Goal: Transaction & Acquisition: Purchase product/service

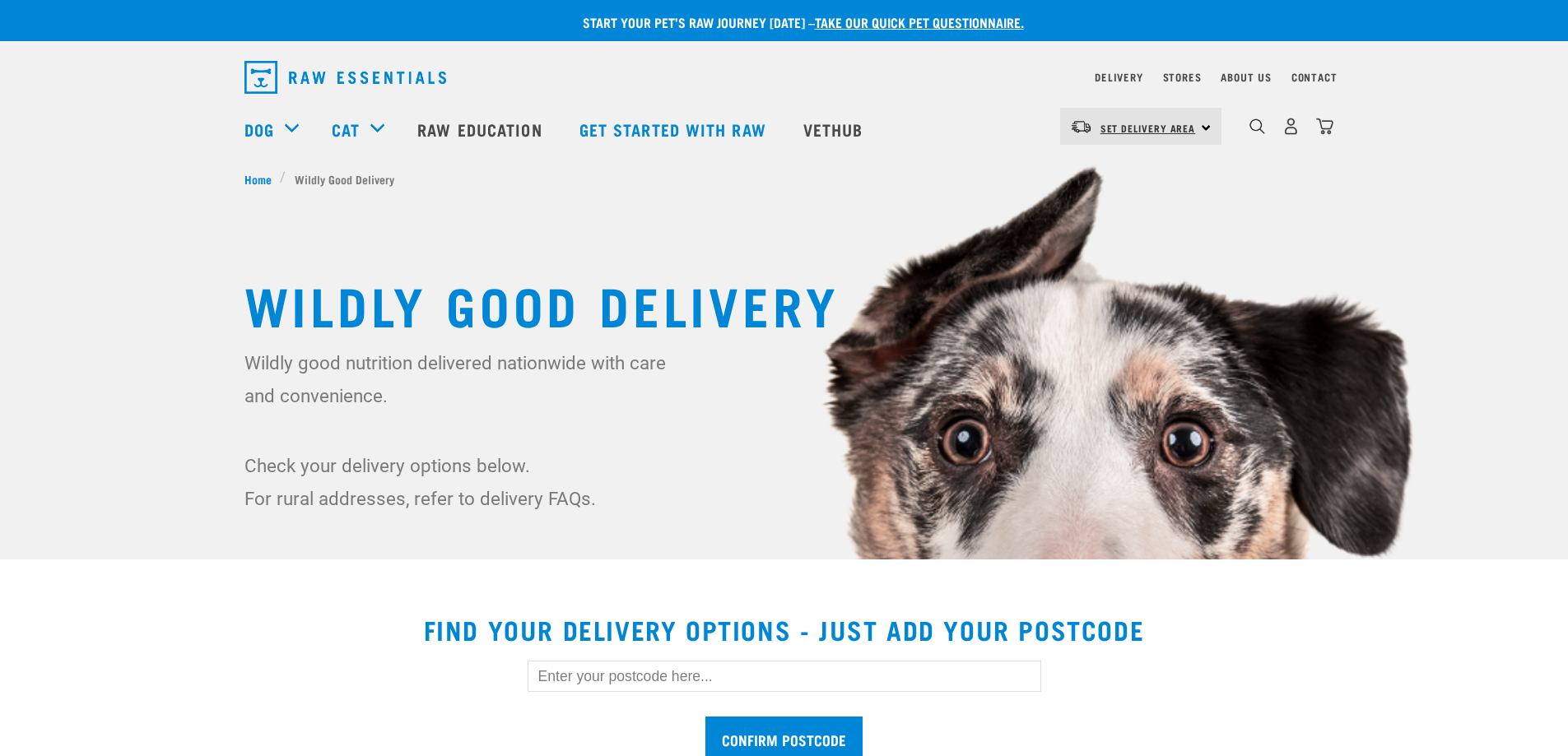
click at [1155, 135] on link "Set Delivery Area" at bounding box center [1148, 128] width 96 height 26
click at [1123, 169] on link "[GEOGRAPHIC_DATA]" at bounding box center [1139, 173] width 158 height 36
click at [1295, 128] on img "dropdown navigation" at bounding box center [1290, 126] width 17 height 17
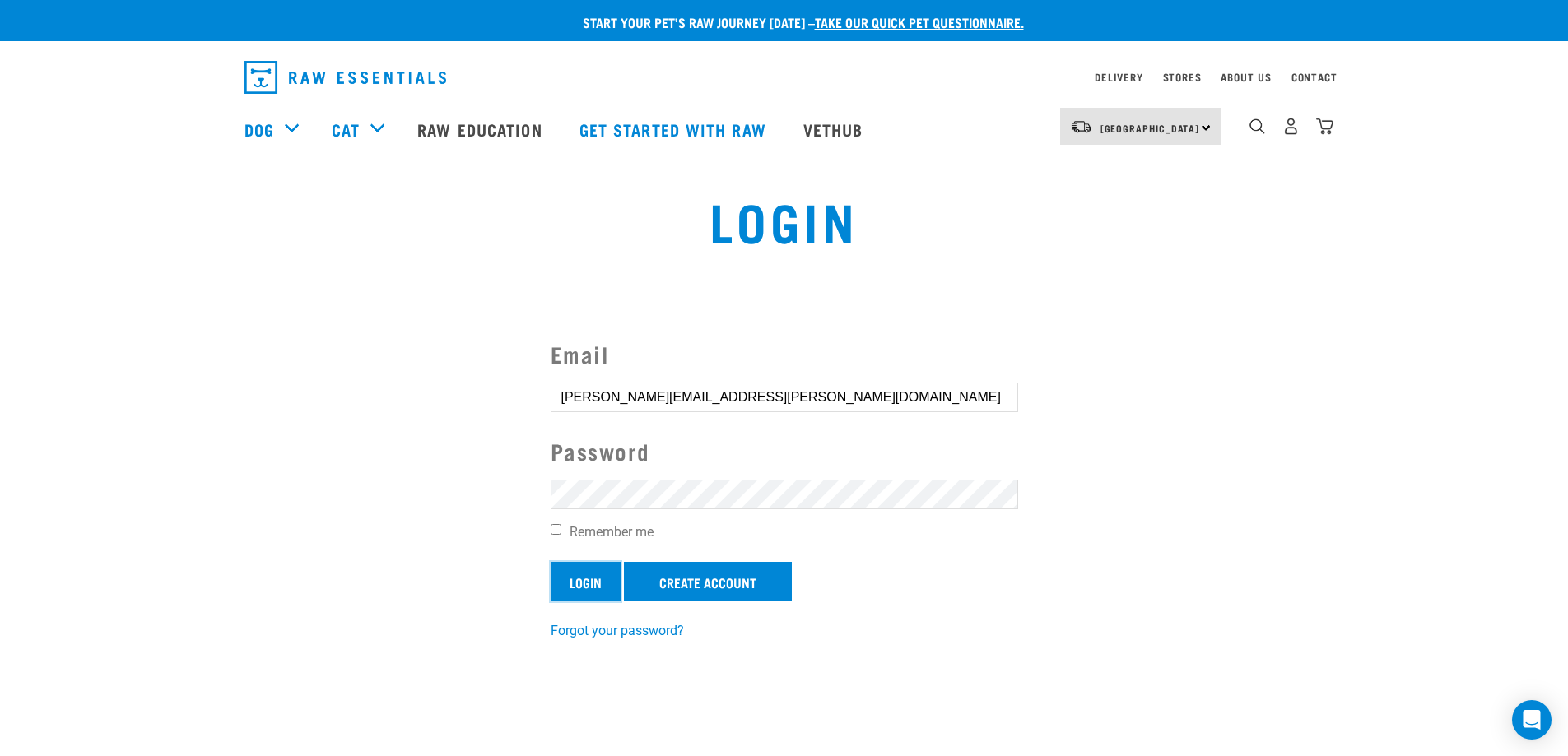
click at [575, 580] on input "Login" at bounding box center [586, 582] width 70 height 40
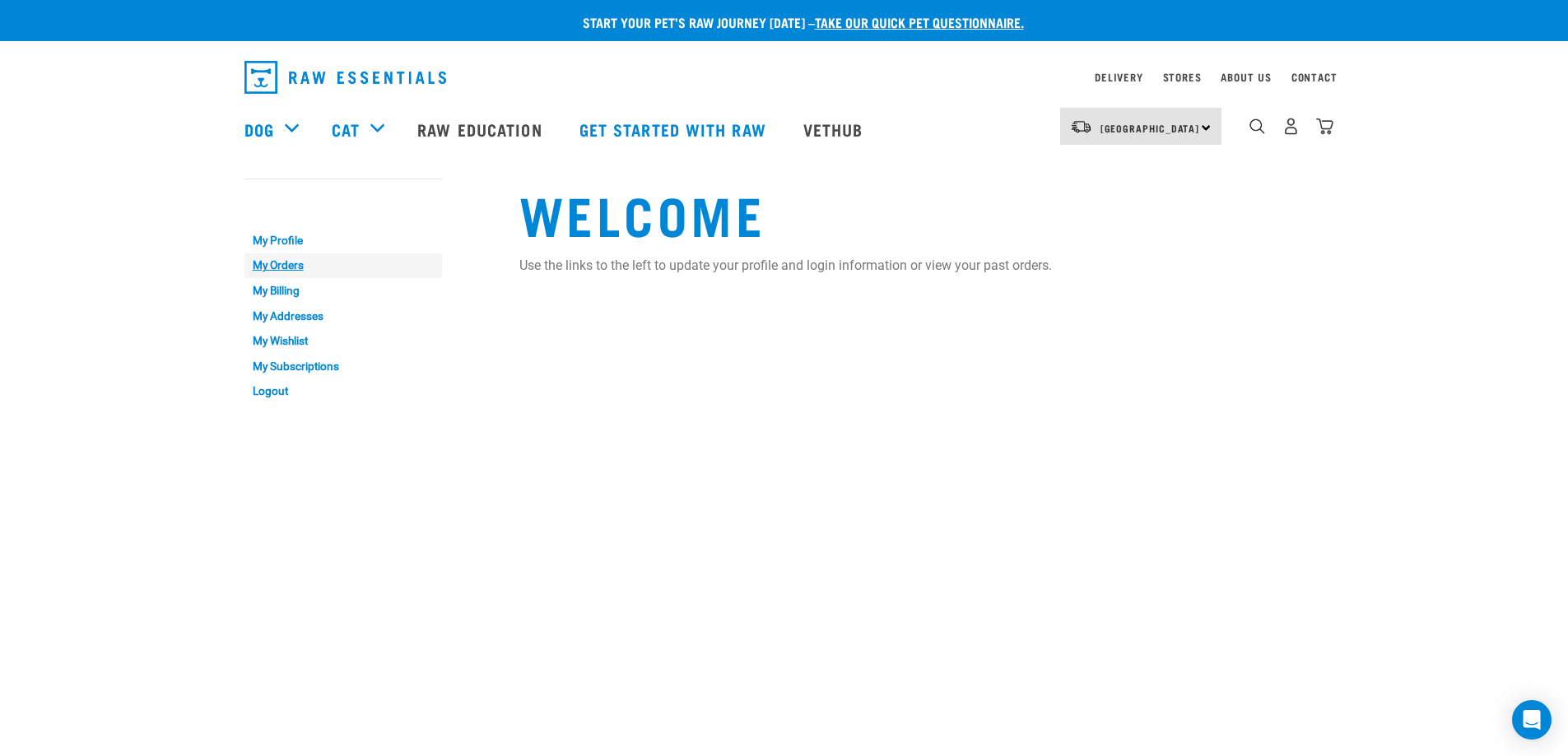
click at [286, 259] on link "My Orders" at bounding box center [343, 266] width 198 height 26
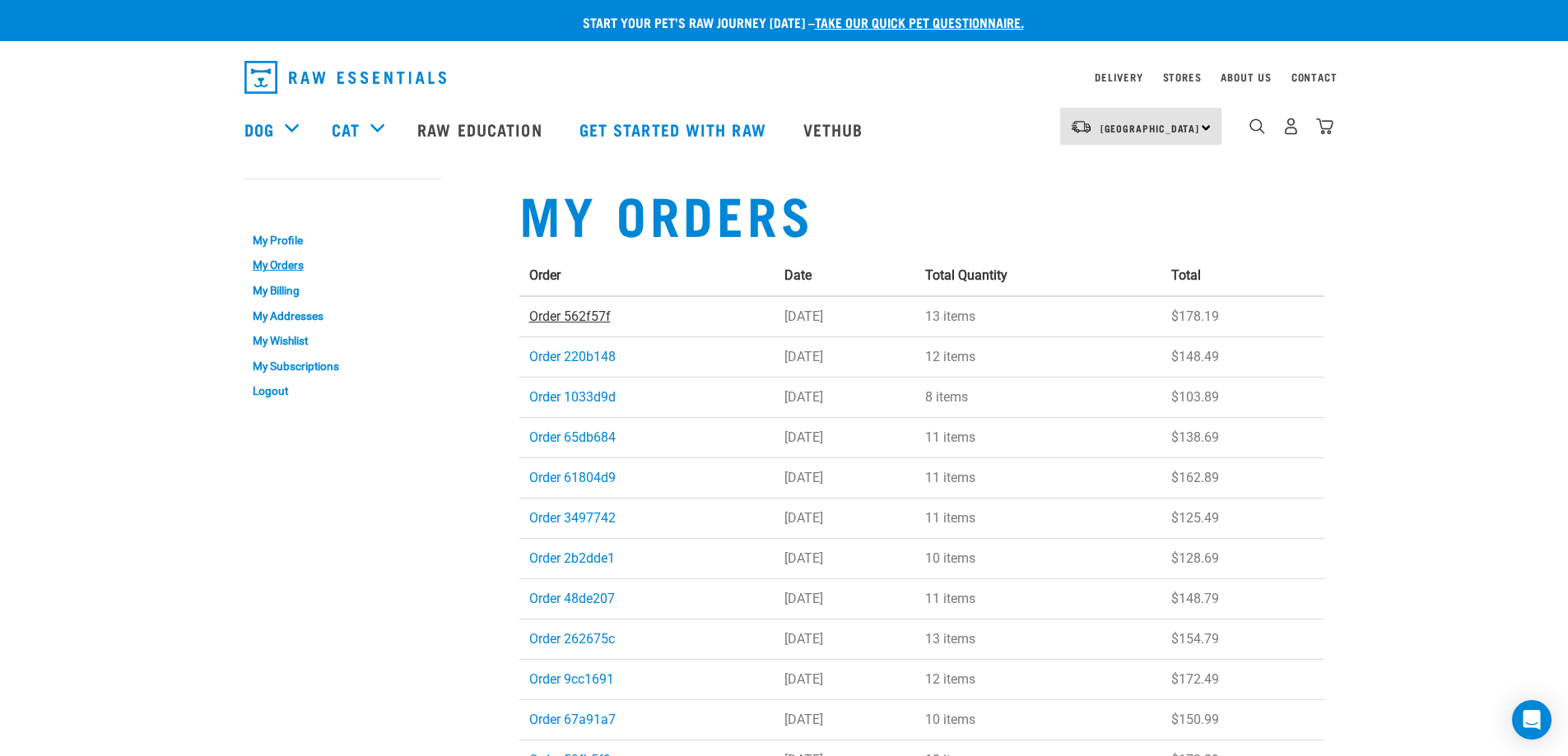
click at [567, 310] on link "Order 562f57f" at bounding box center [570, 316] width 82 height 16
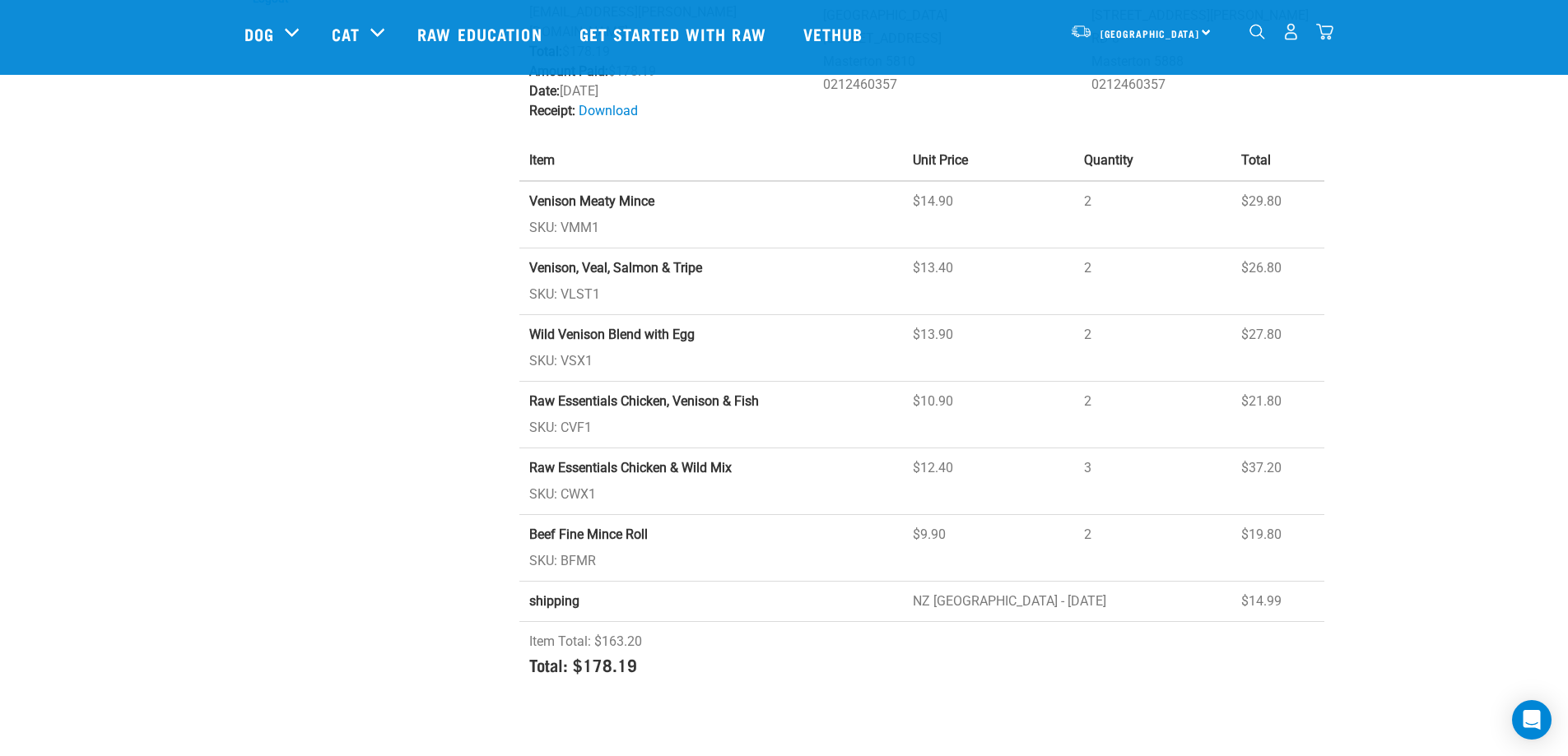
scroll to position [267, 0]
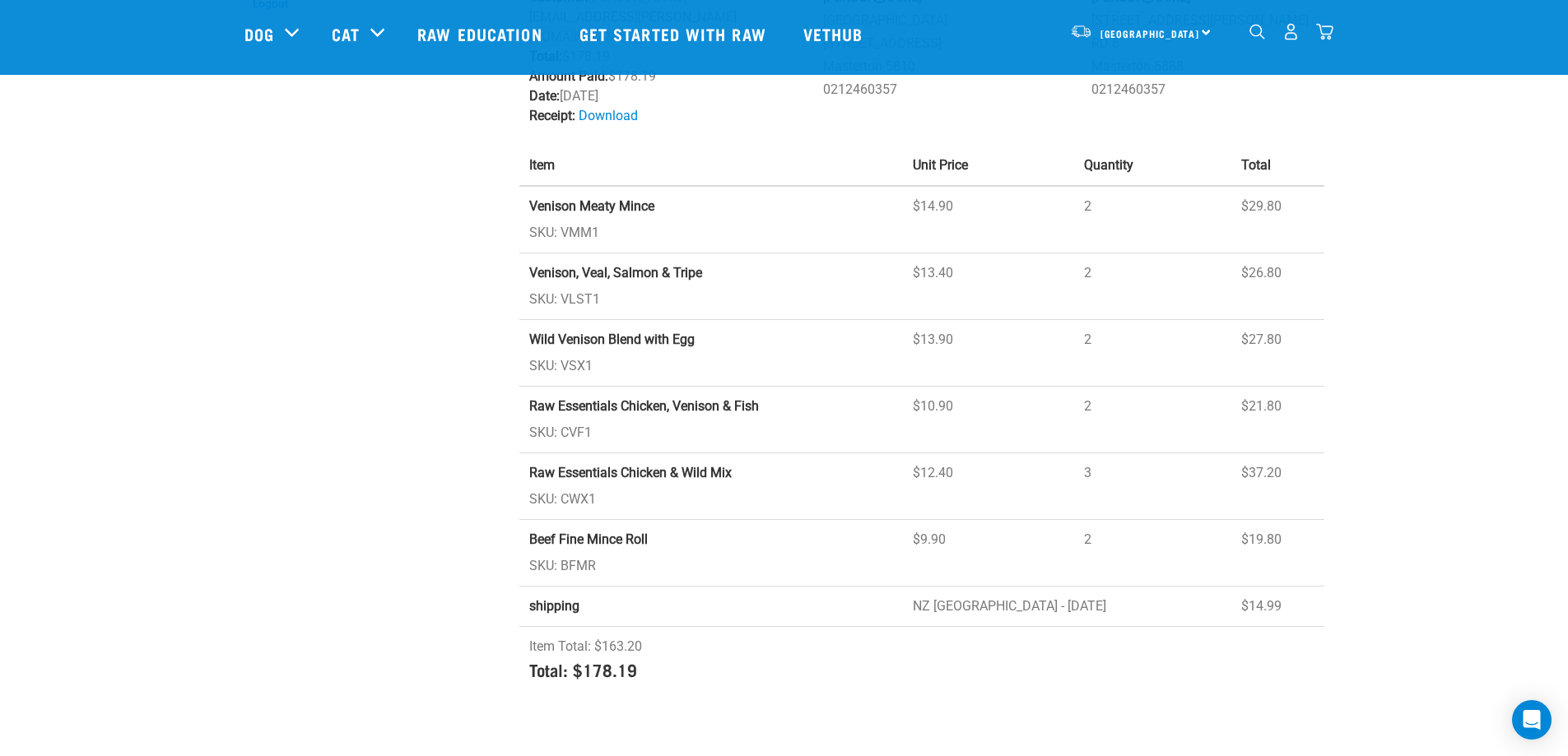
click at [201, 352] on div "Start your pet’s raw journey today – take our quick pet questionnaire. Delivery…" at bounding box center [784, 226] width 1568 height 986
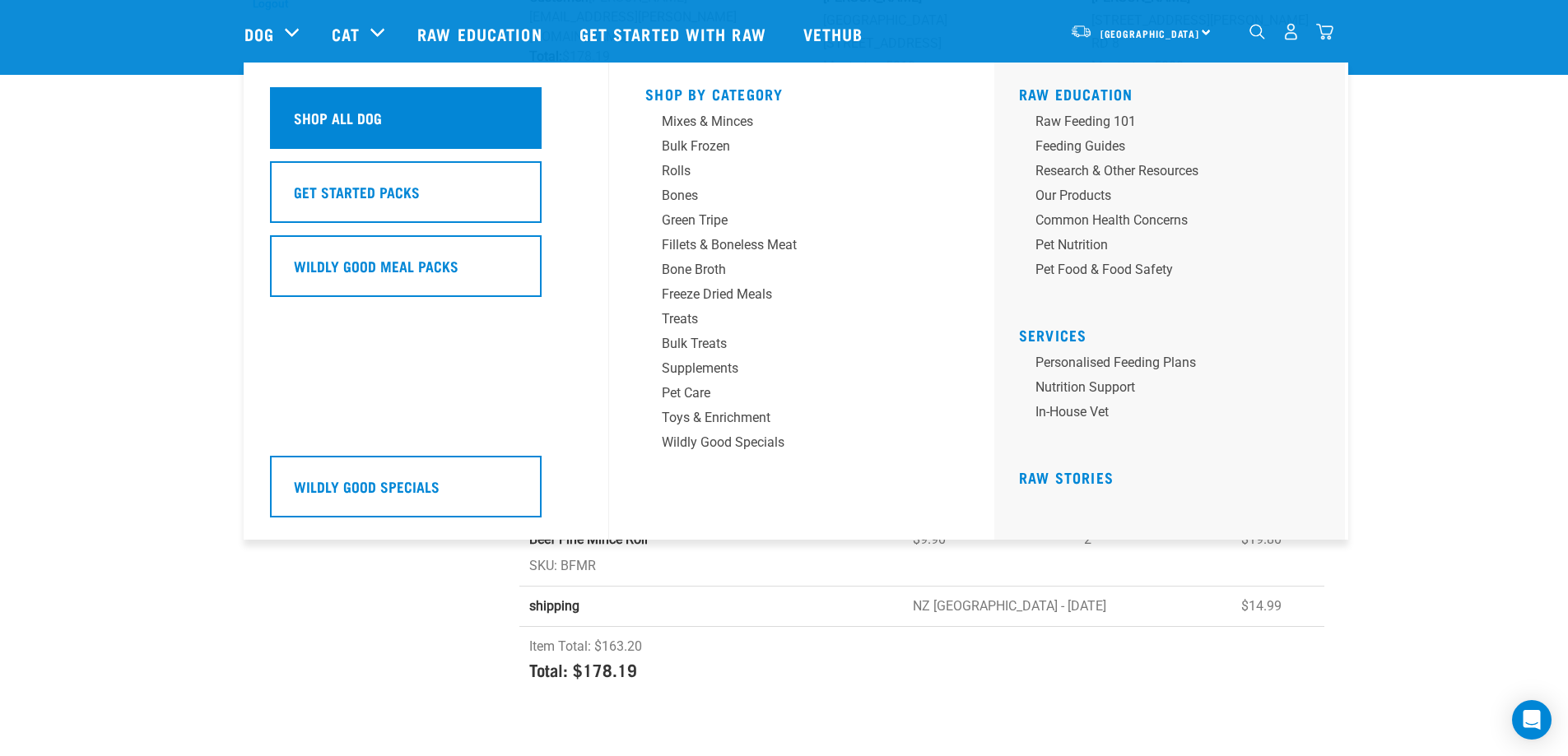
click at [315, 107] on h5 "Shop All Dog" at bounding box center [338, 118] width 88 height 21
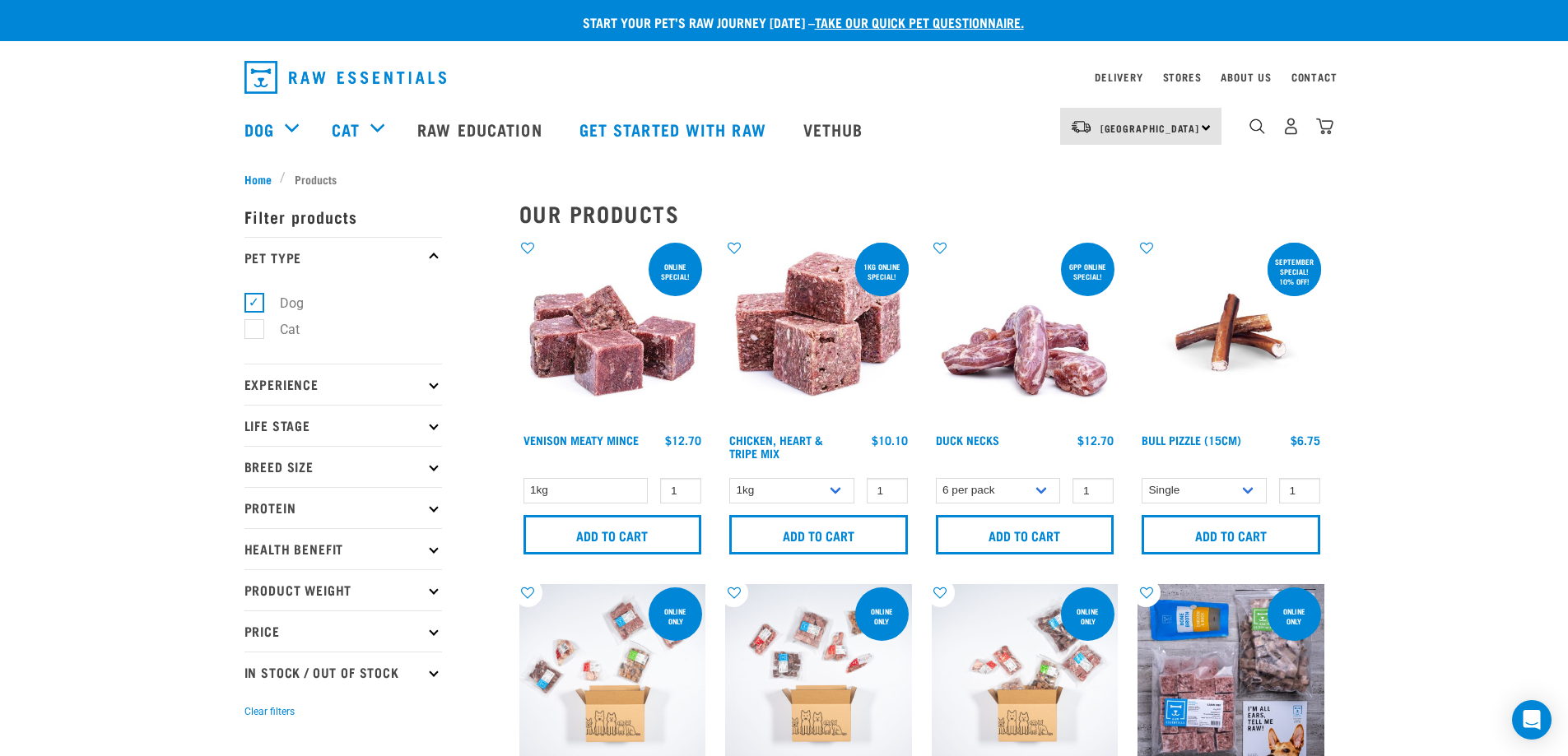
click at [309, 506] on p "Protein" at bounding box center [343, 508] width 198 height 41
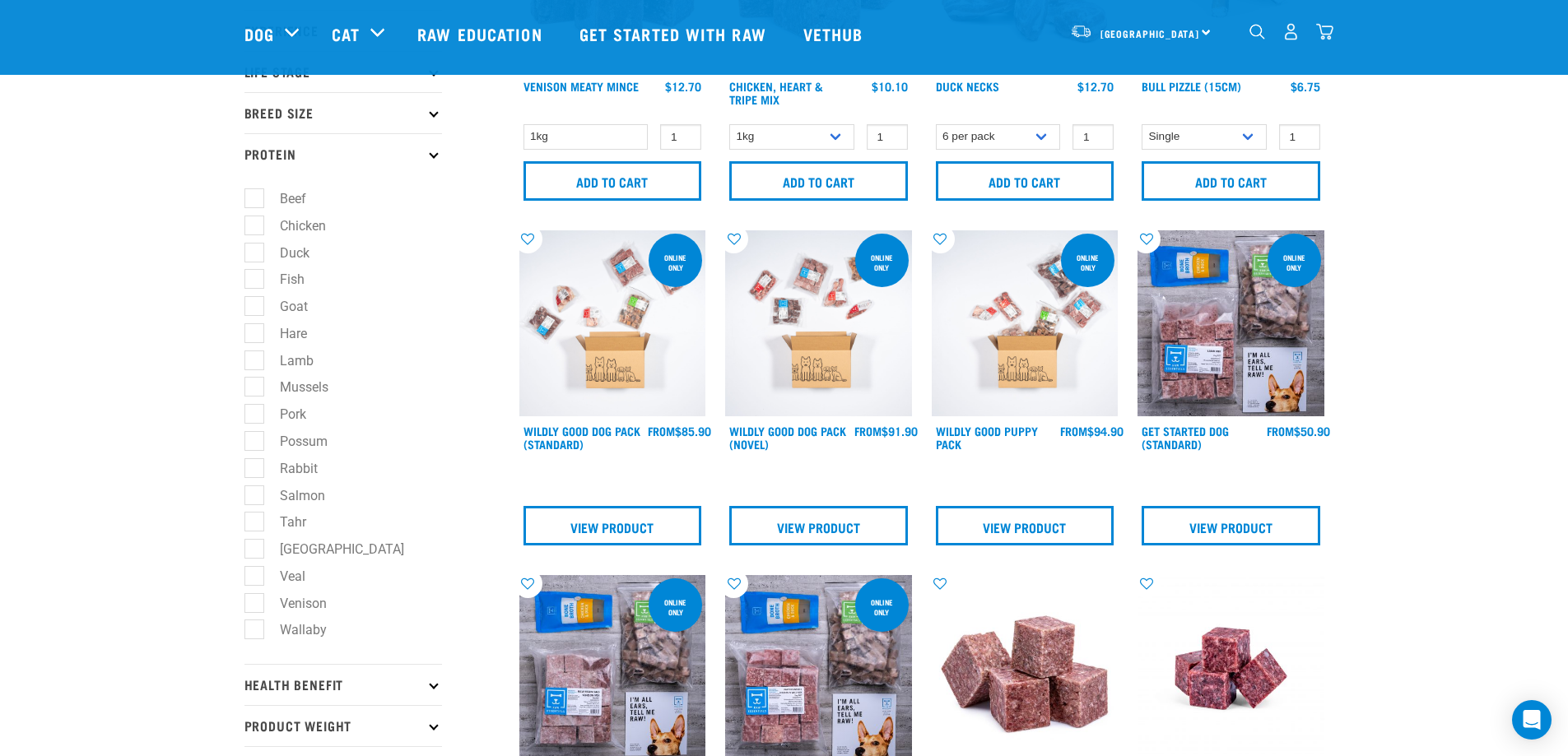
scroll to position [264, 0]
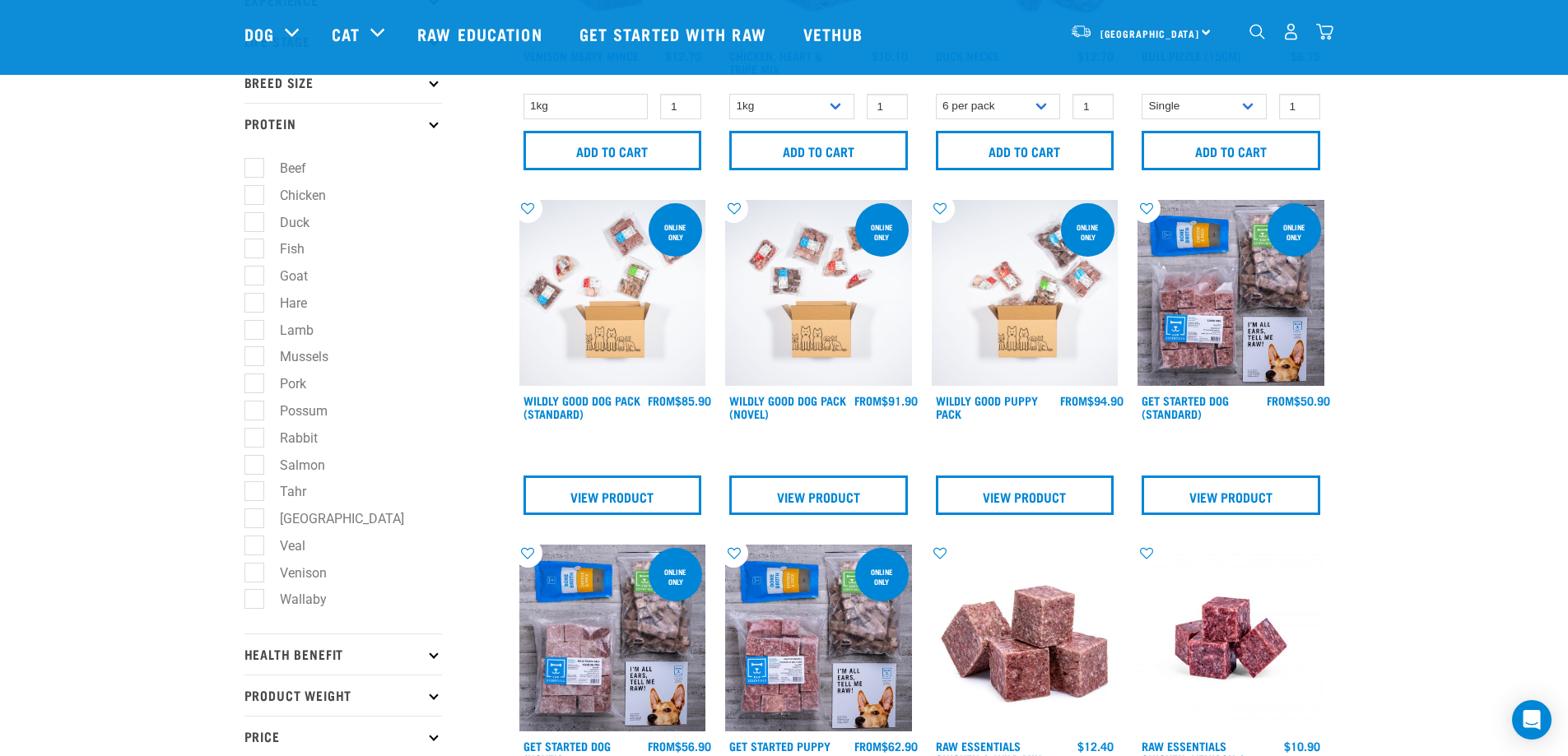
click at [328, 576] on label "Venison" at bounding box center [293, 573] width 80 height 21
click at [255, 576] on input "Venison" at bounding box center [250, 570] width 11 height 11
checkbox input "true"
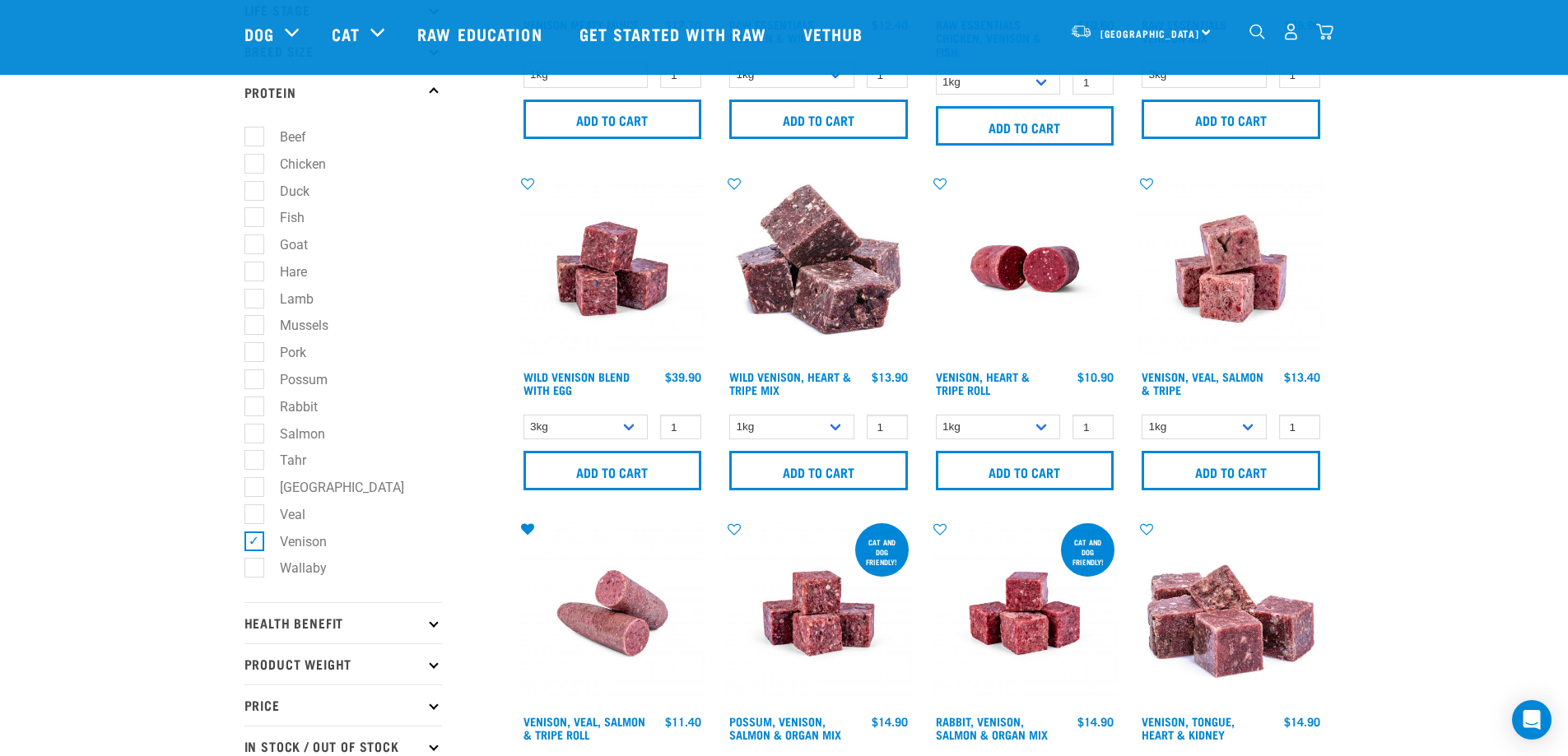
scroll to position [322, 0]
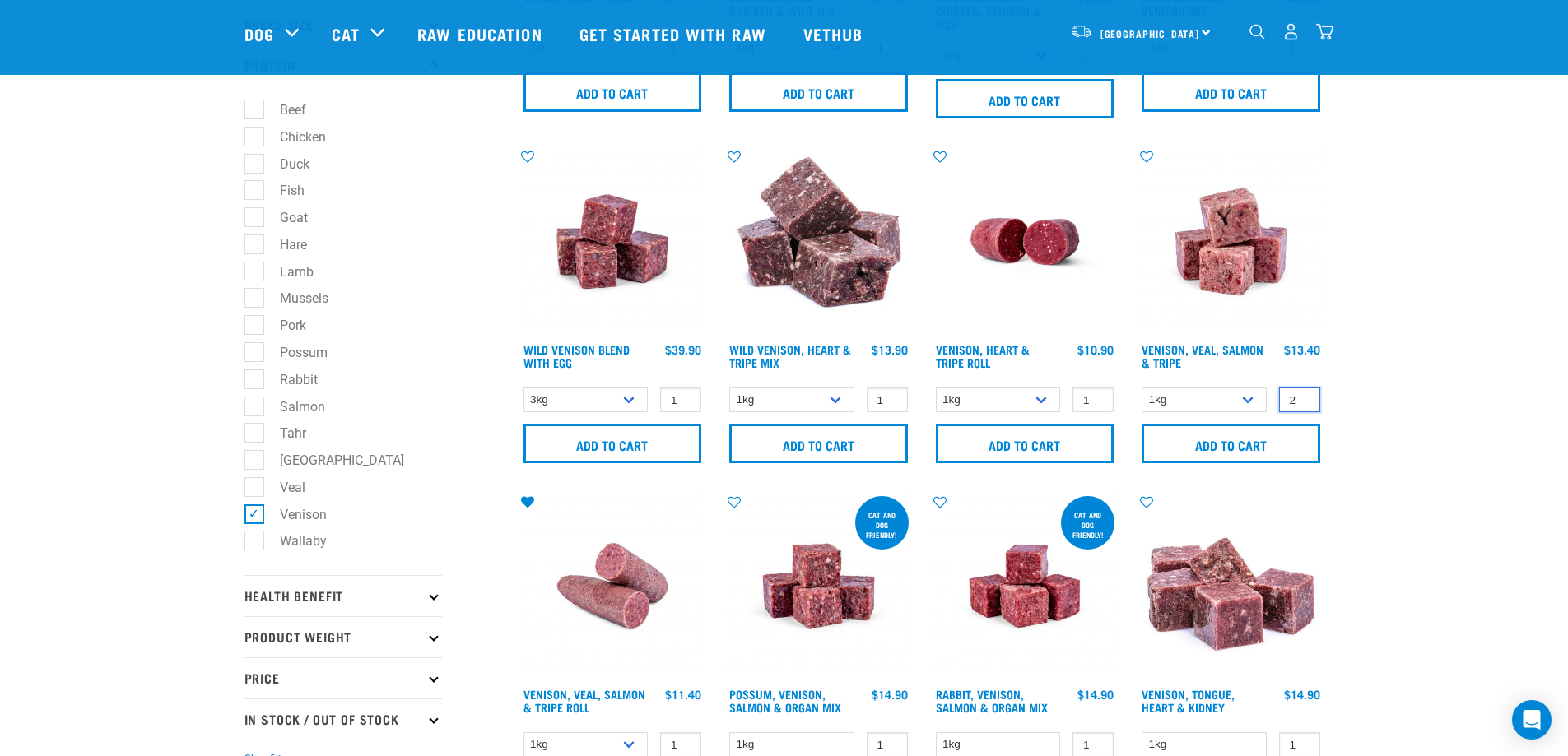
type input "2"
click at [1304, 395] on input "2" at bounding box center [1300, 400] width 41 height 26
click at [1232, 447] on input "Add to cart" at bounding box center [1230, 444] width 179 height 40
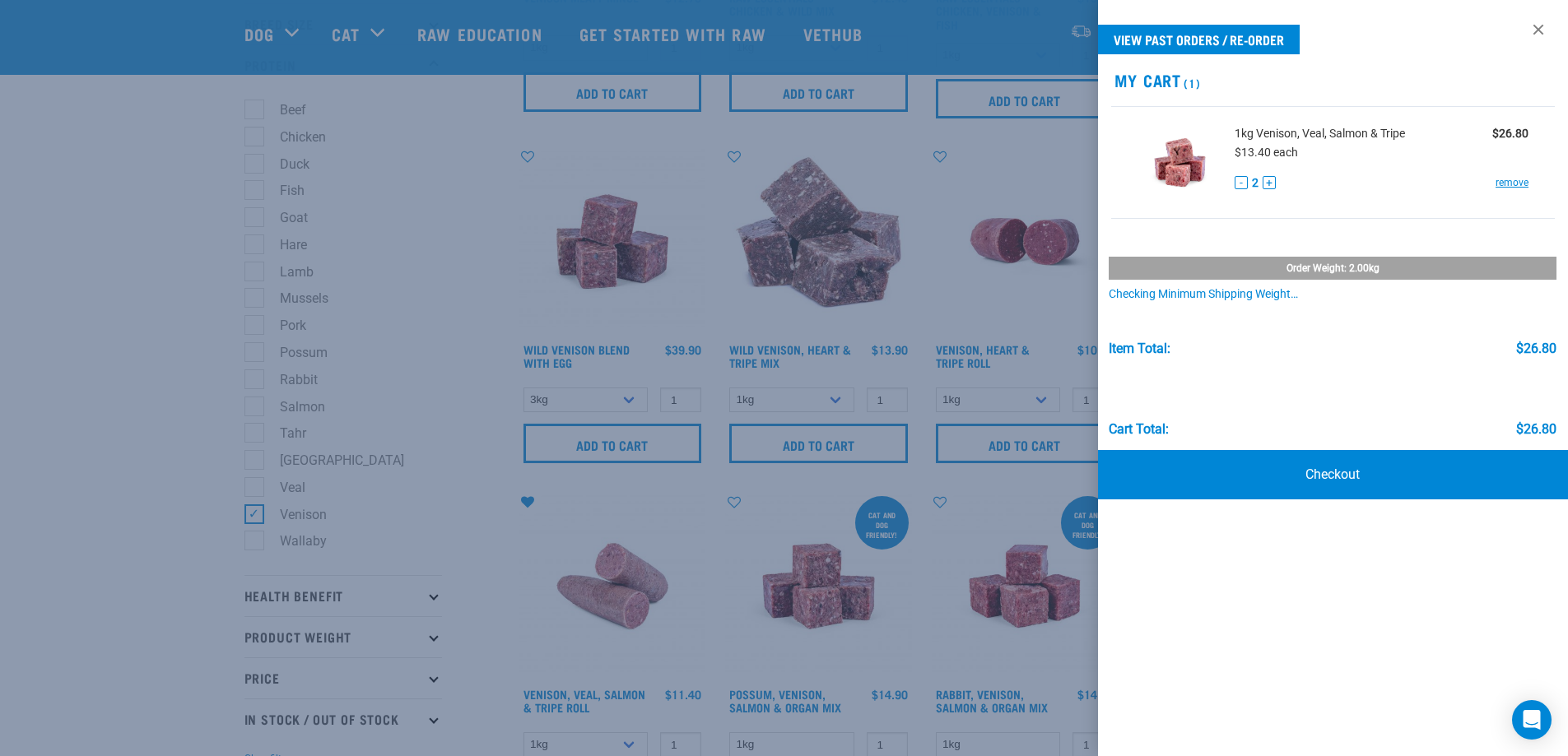
click at [463, 528] on div at bounding box center [784, 378] width 1568 height 756
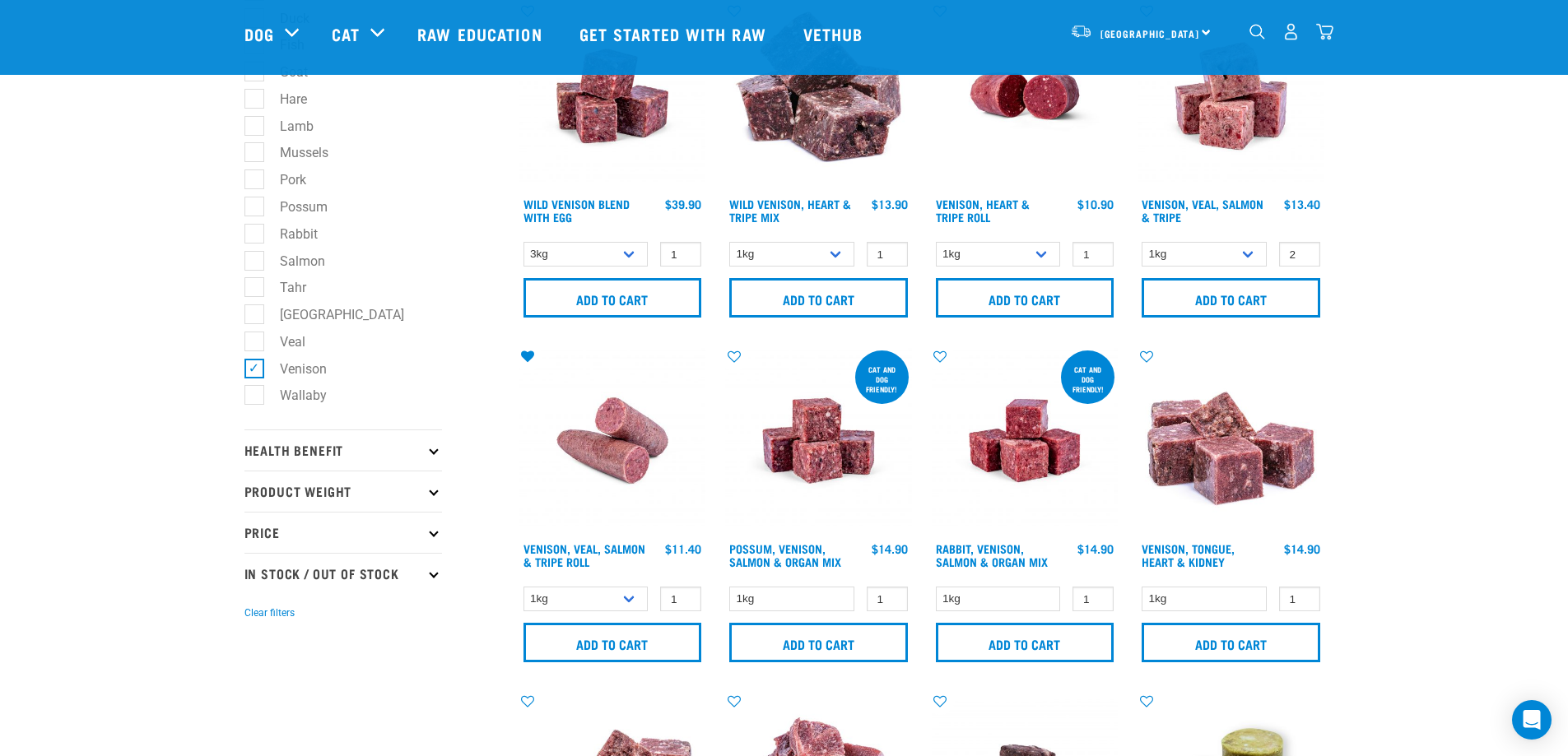
scroll to position [467, 0]
click at [636, 267] on select "3kg Bulk (10kg)" at bounding box center [586, 255] width 125 height 26
click at [623, 253] on select "3kg Bulk (10kg)" at bounding box center [586, 255] width 125 height 26
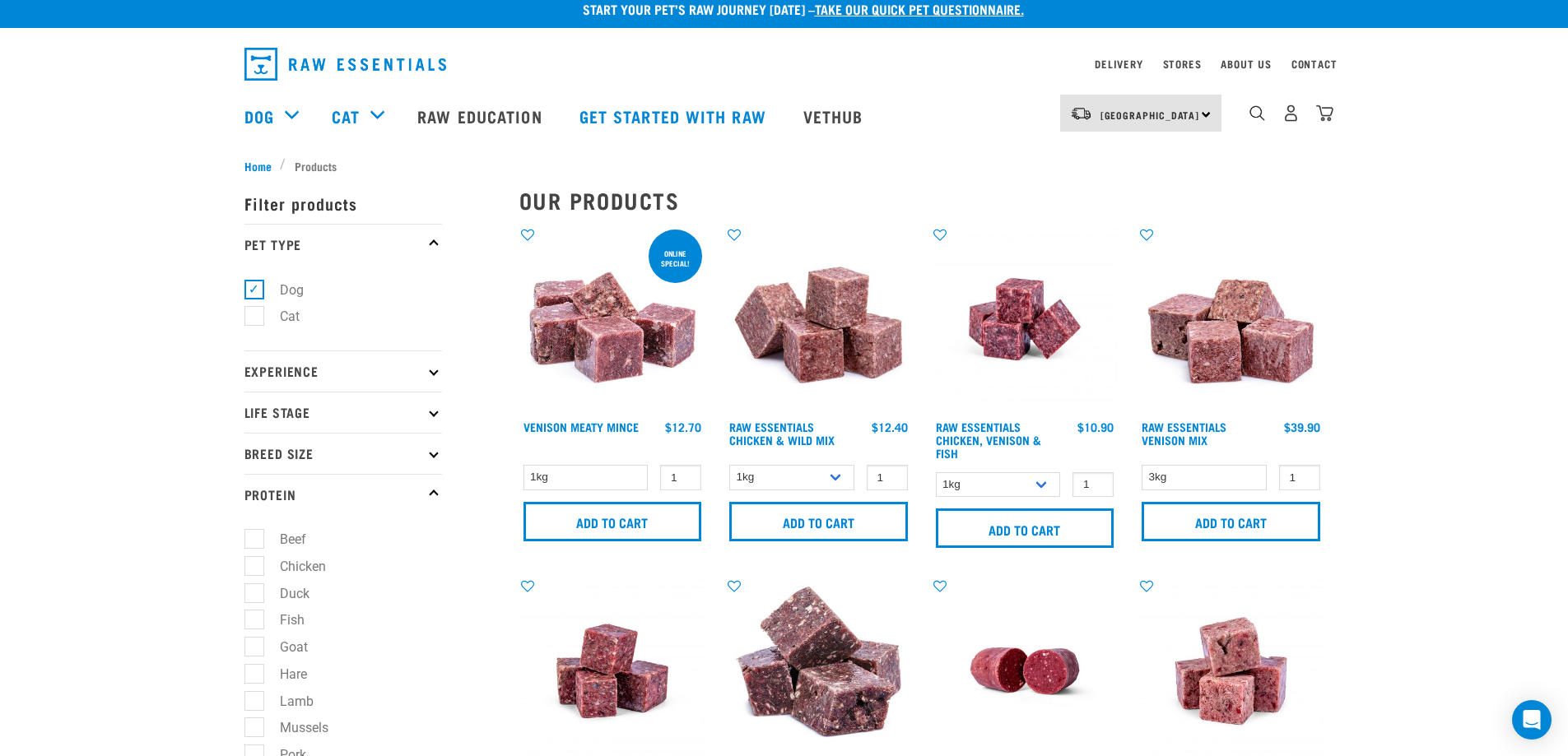
scroll to position [10, 0]
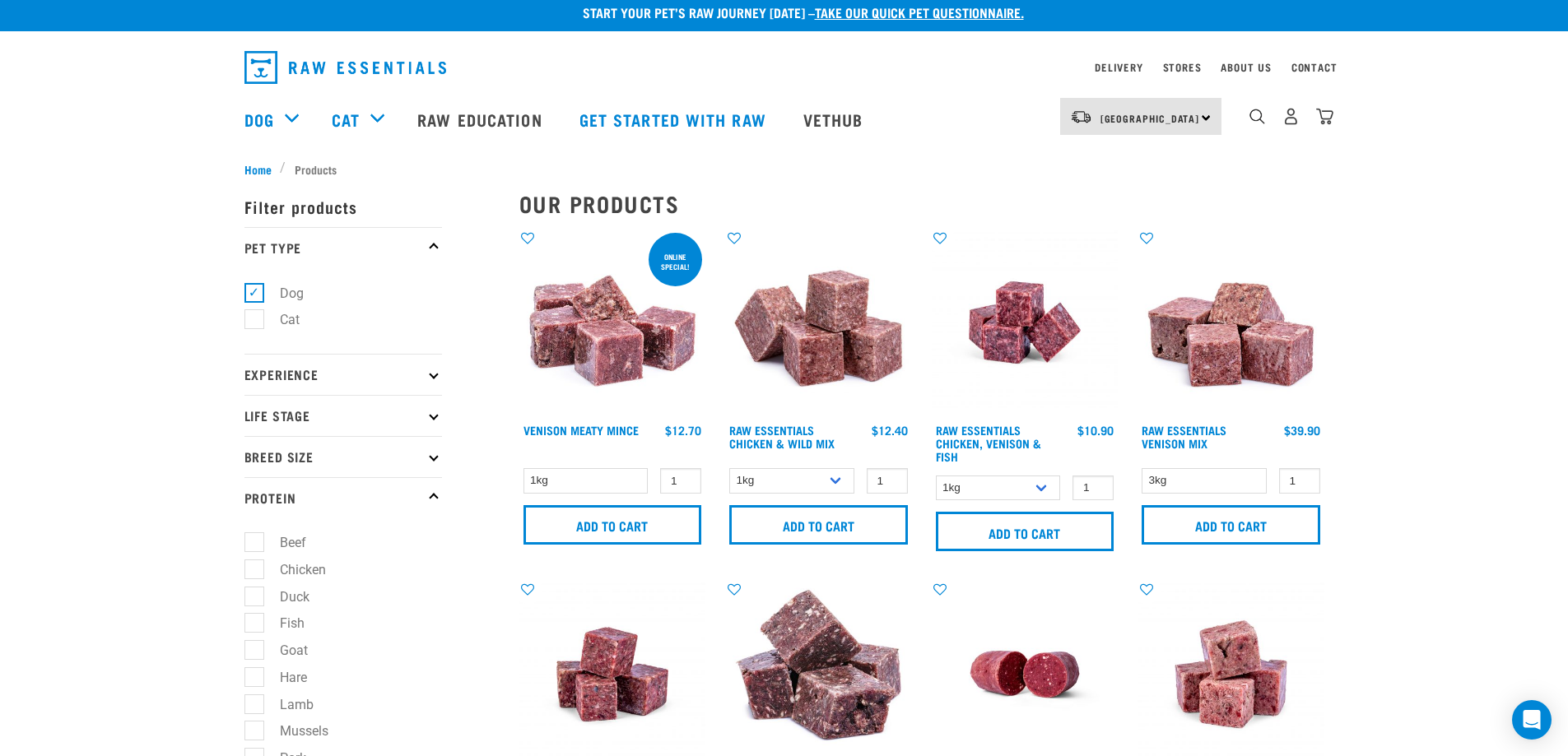
click at [889, 478] on input "2" at bounding box center [887, 481] width 41 height 26
type input "3"
click at [889, 478] on input "3" at bounding box center [887, 481] width 41 height 26
click at [832, 516] on input "Add to cart" at bounding box center [818, 525] width 179 height 40
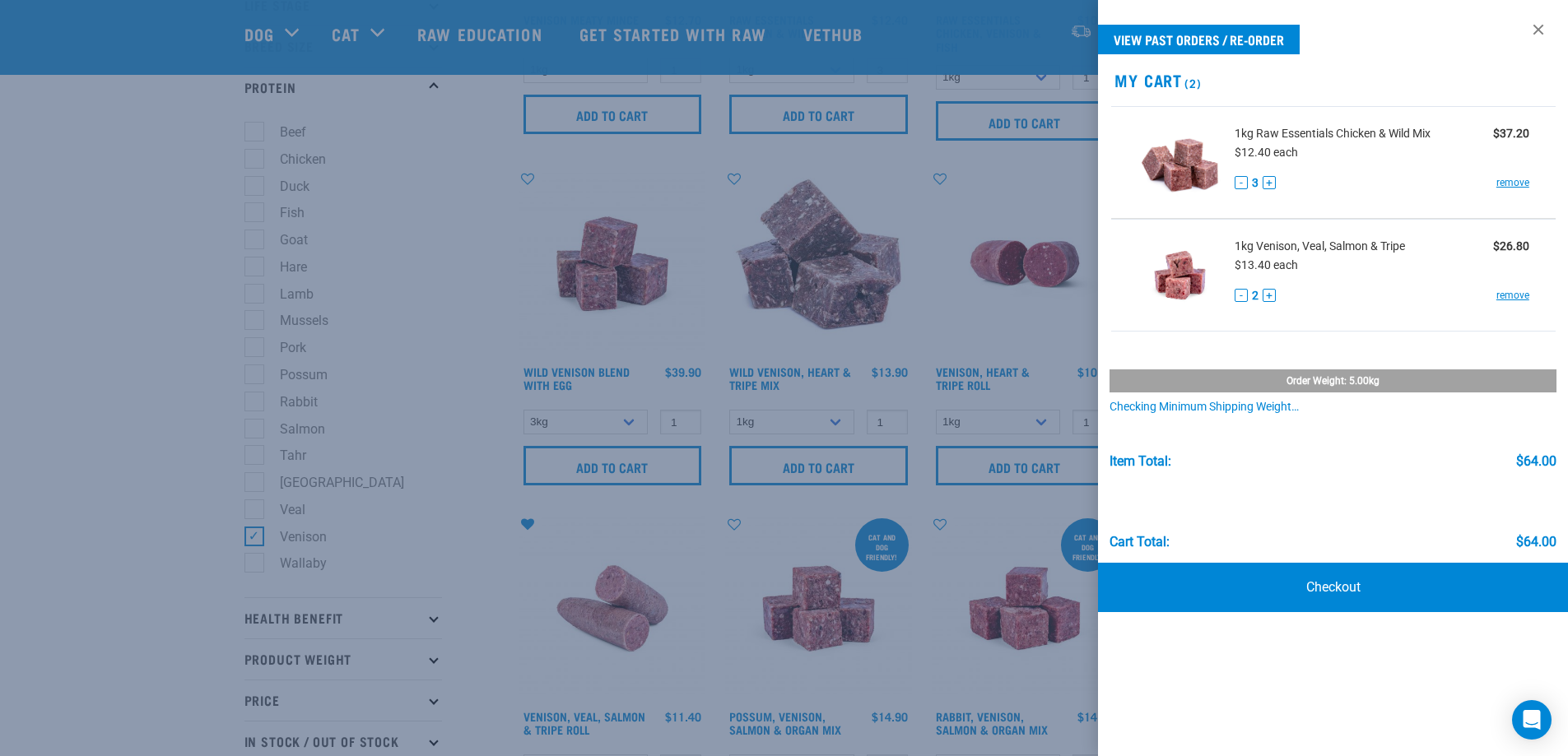
scroll to position [294, 0]
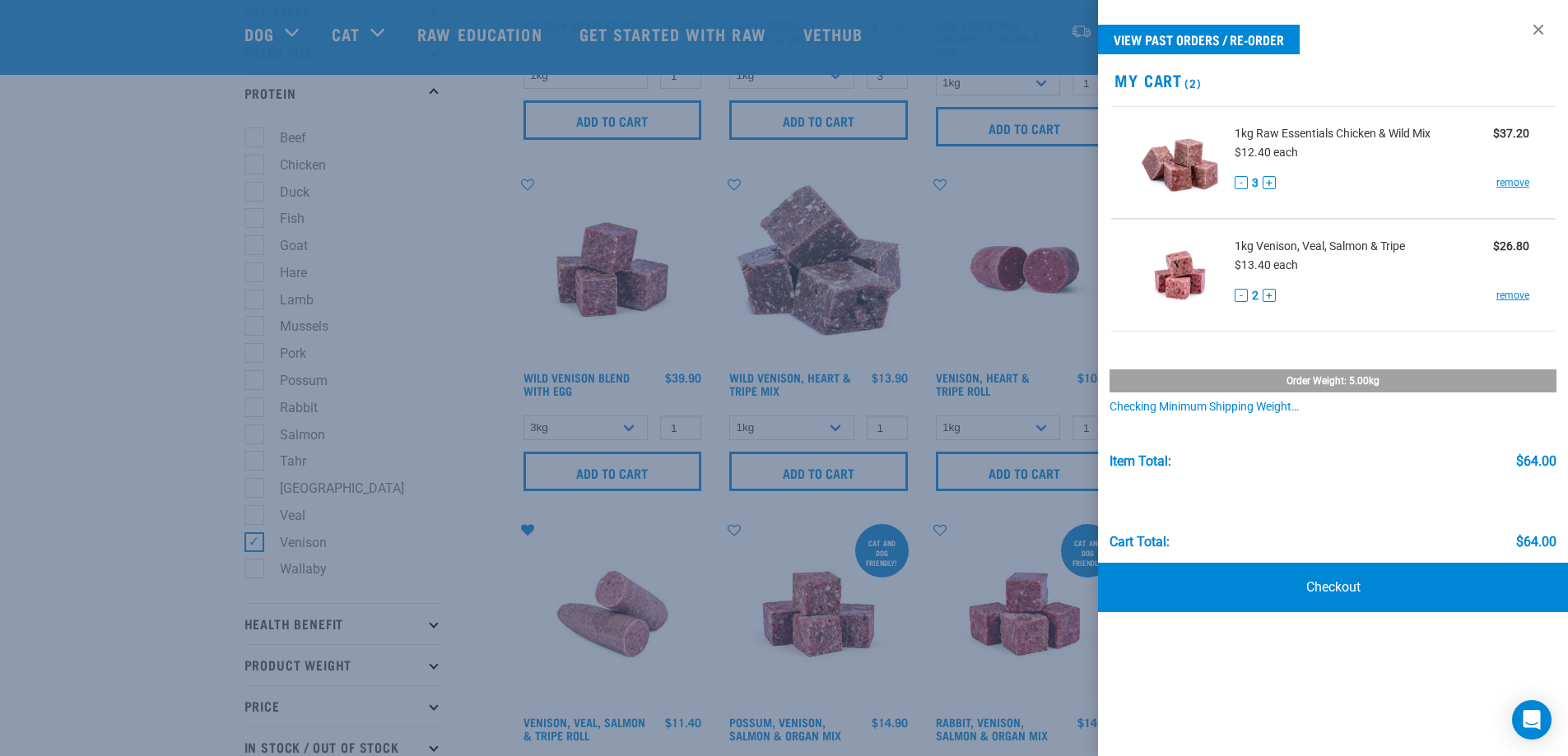
click at [255, 539] on div at bounding box center [784, 378] width 1568 height 756
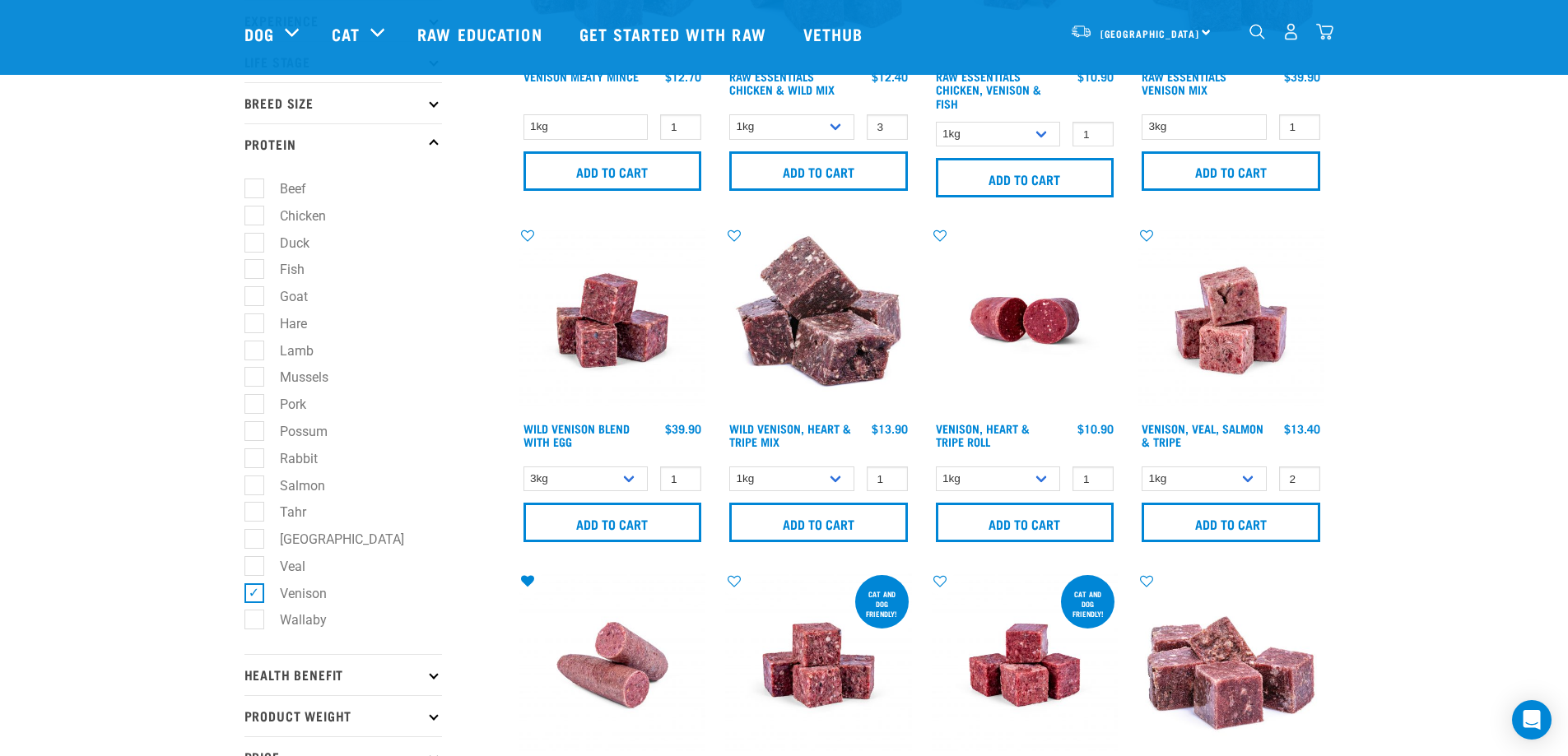
scroll to position [244, 0]
click at [255, 602] on label "Venison" at bounding box center [293, 593] width 80 height 21
click at [255, 595] on input "Venison" at bounding box center [250, 590] width 11 height 11
checkbox input "false"
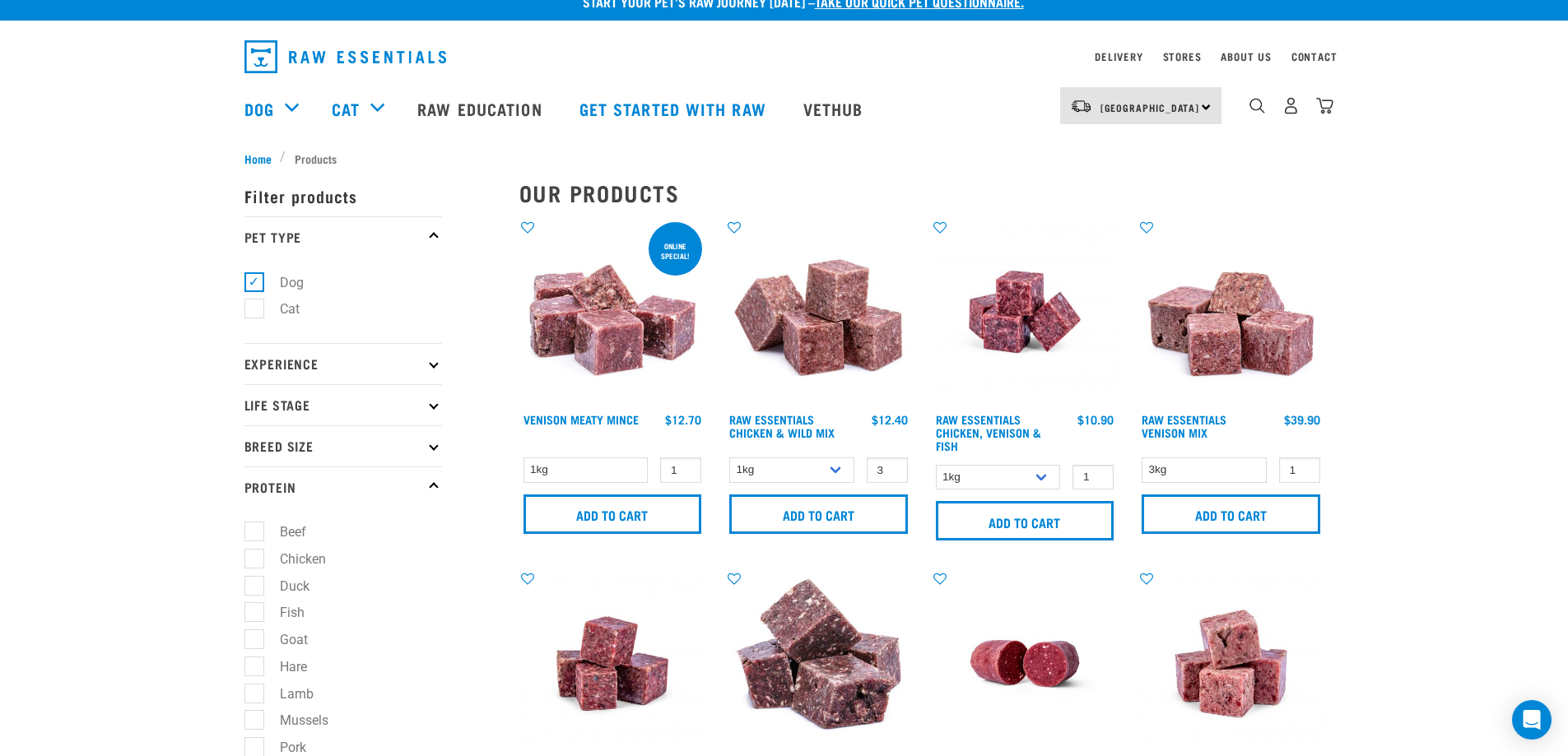
scroll to position [29, 0]
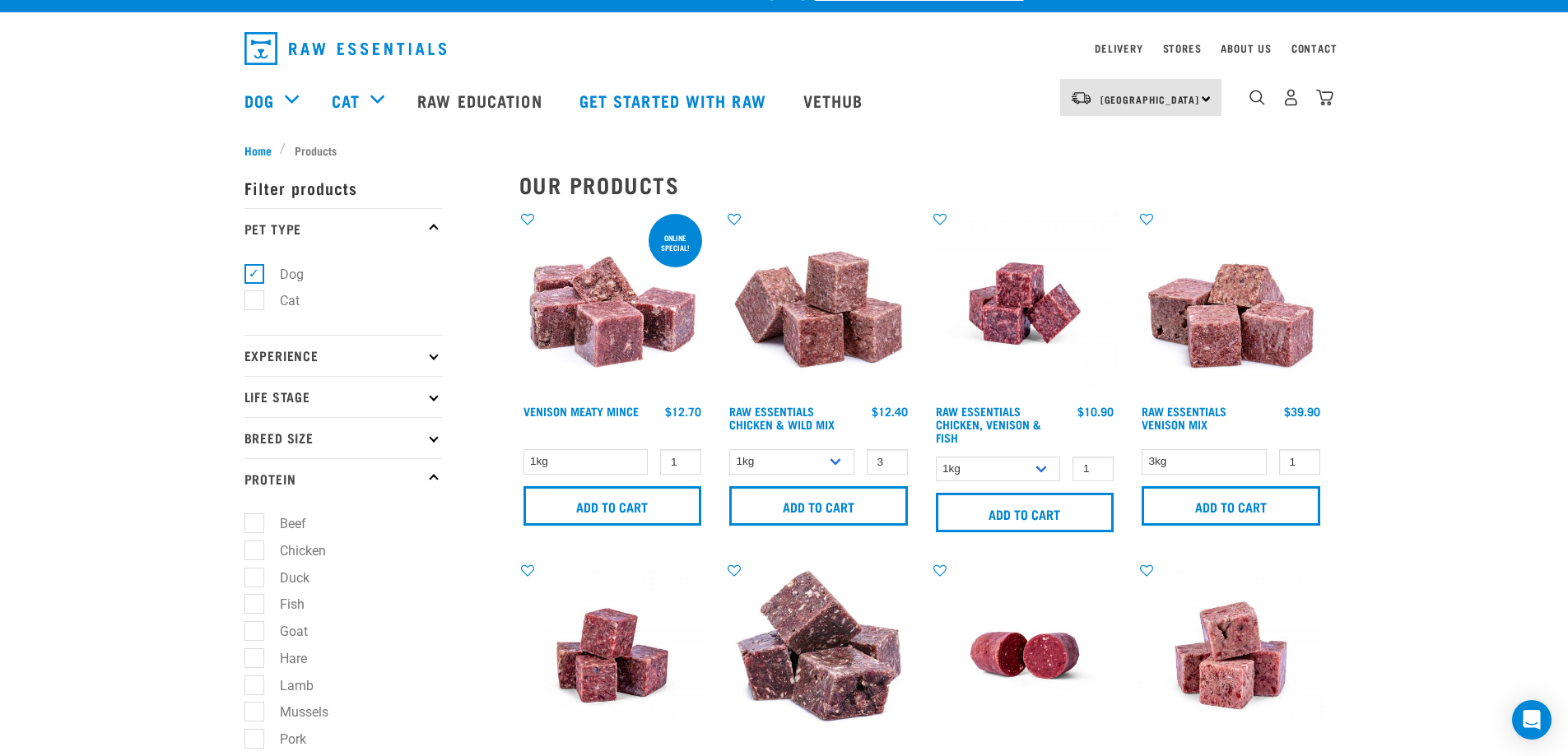
click at [263, 529] on label "Beef" at bounding box center [283, 524] width 59 height 21
click at [255, 527] on input "Beef" at bounding box center [250, 521] width 11 height 11
checkbox input "true"
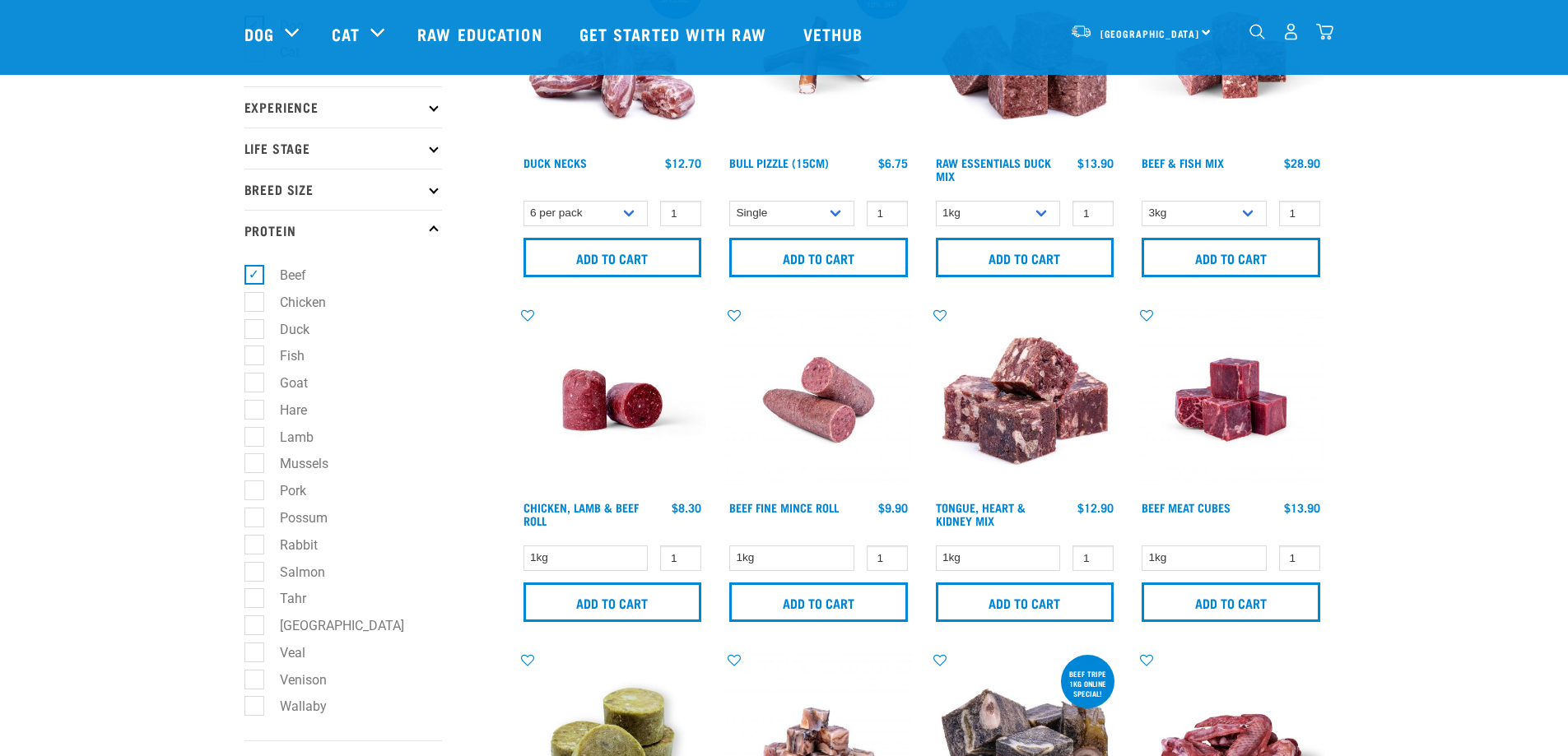
scroll to position [158, 0]
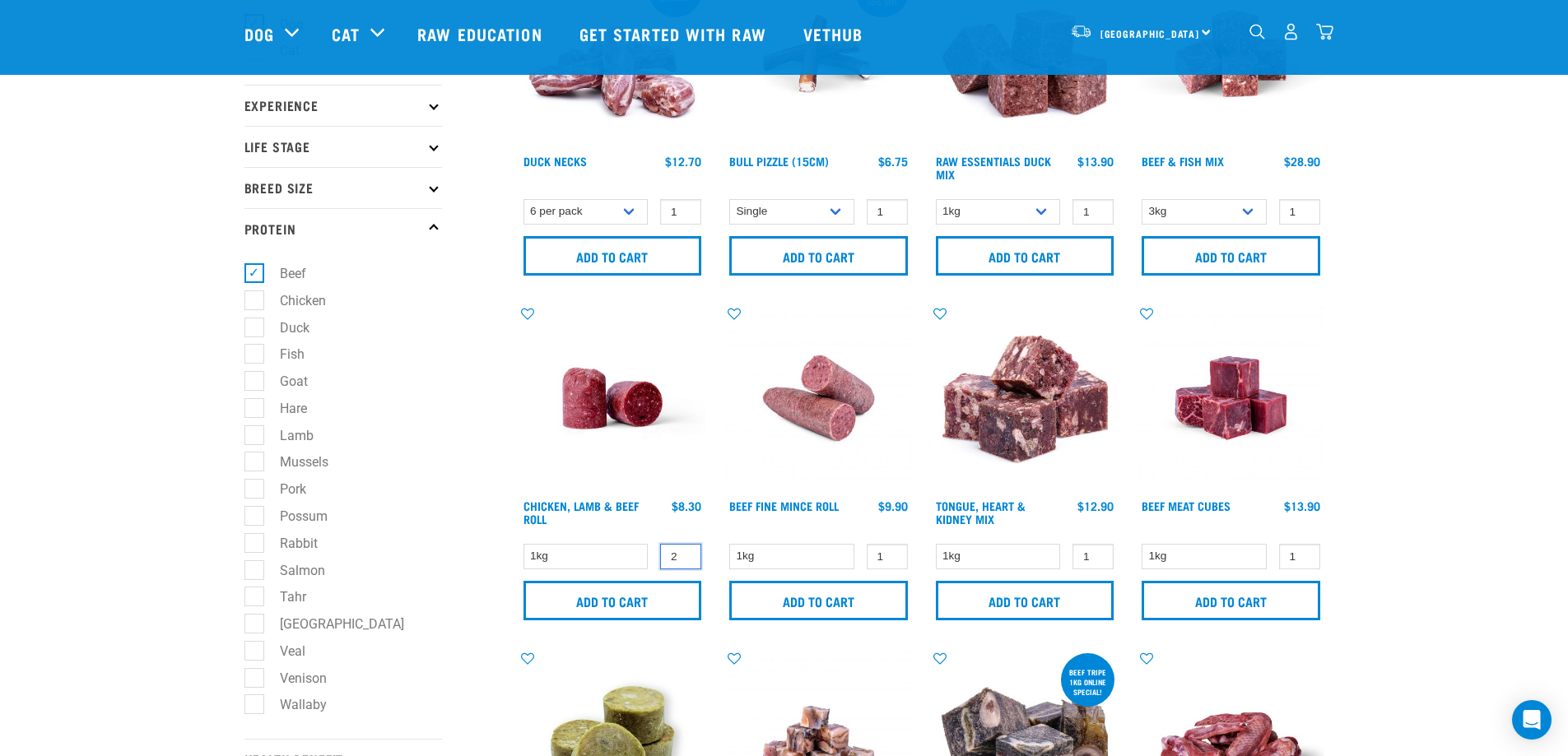
click at [686, 556] on input "2" at bounding box center [681, 557] width 41 height 26
type input "3"
click at [685, 556] on input "3" at bounding box center [681, 557] width 41 height 26
click at [646, 599] on input "Add to cart" at bounding box center [613, 601] width 179 height 40
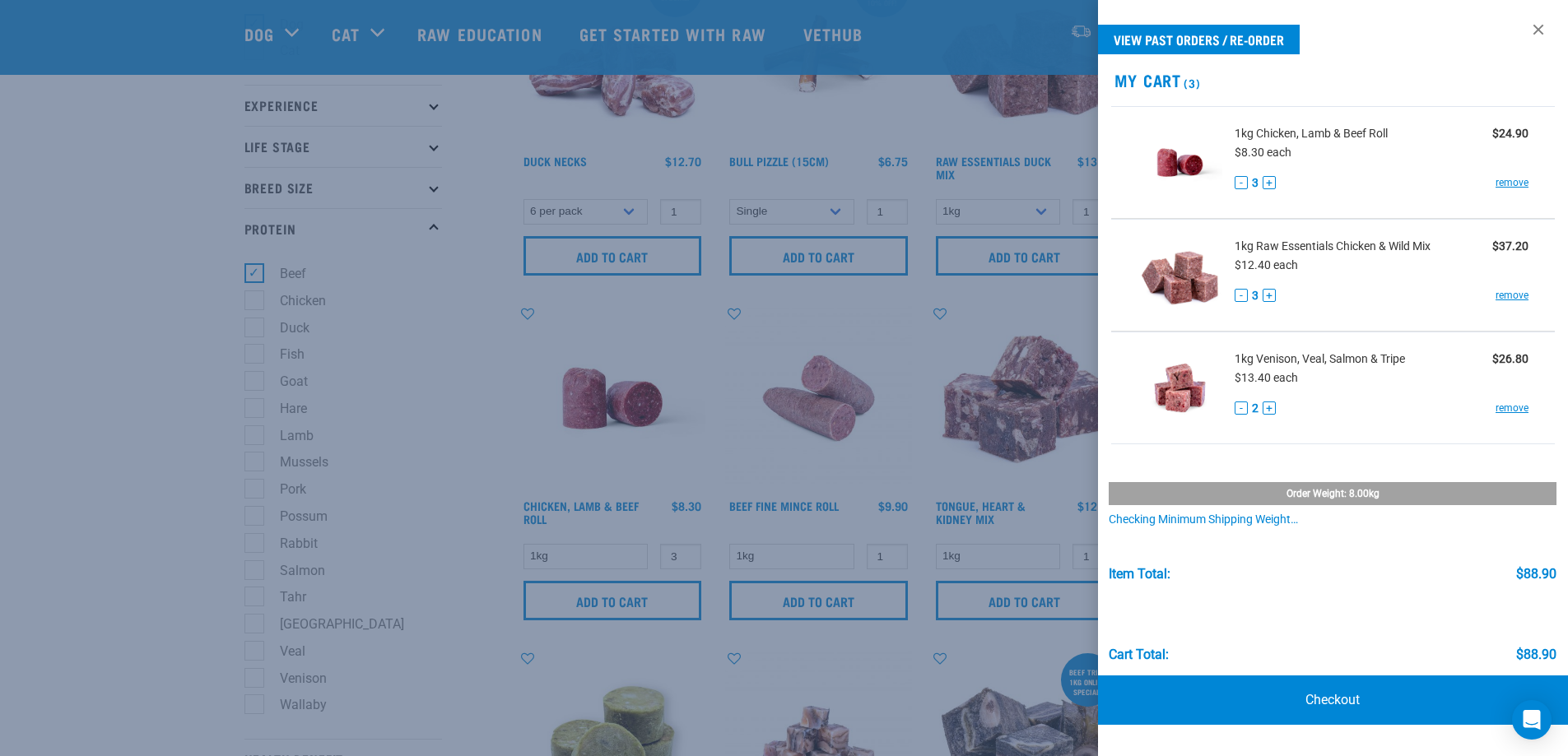
click at [269, 266] on div at bounding box center [784, 378] width 1568 height 756
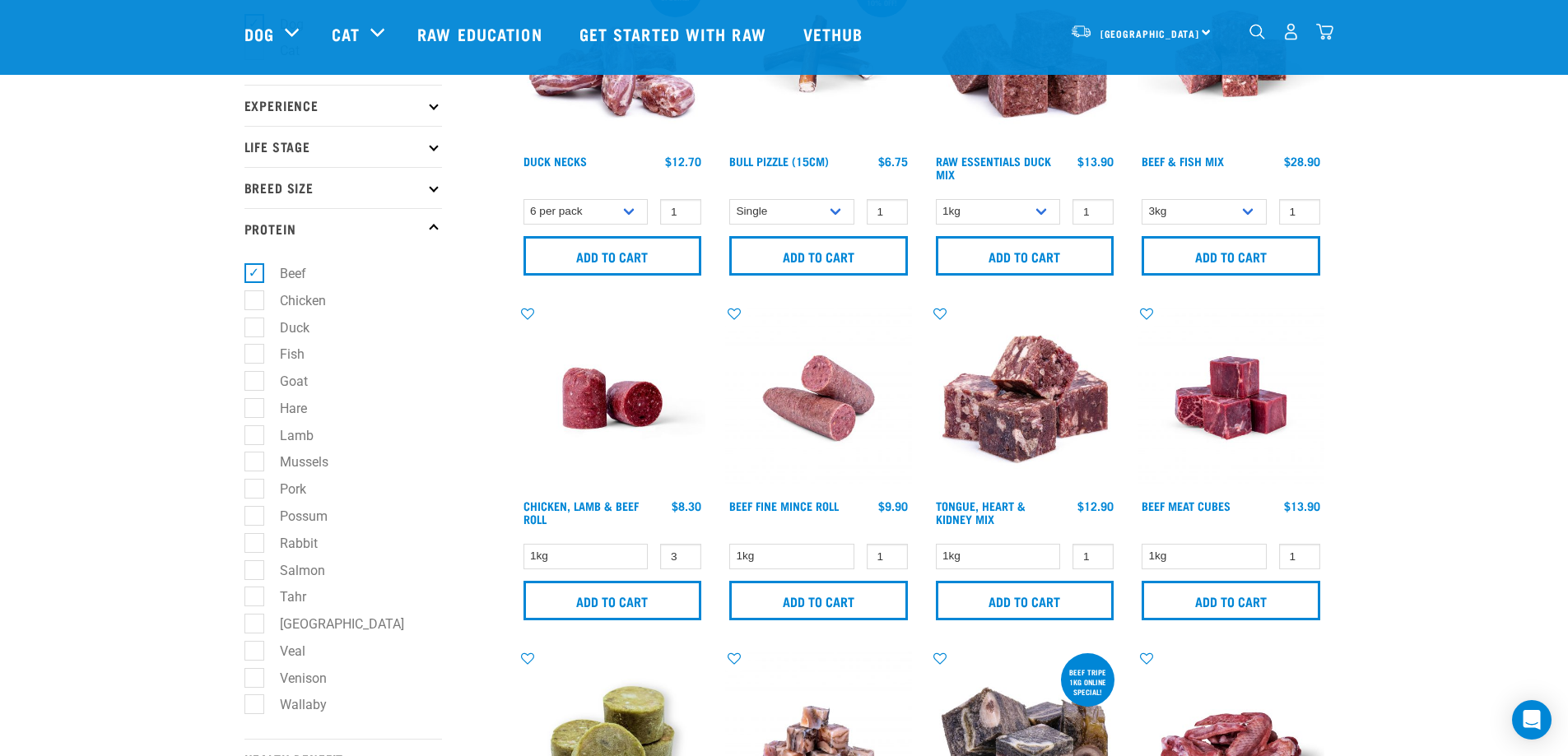
click at [260, 276] on label "Beef" at bounding box center [283, 273] width 59 height 21
click at [255, 276] on input "Beef" at bounding box center [250, 271] width 11 height 11
checkbox input "false"
click at [260, 305] on label "Chicken" at bounding box center [293, 301] width 79 height 21
click at [255, 303] on input "Chicken" at bounding box center [250, 297] width 11 height 11
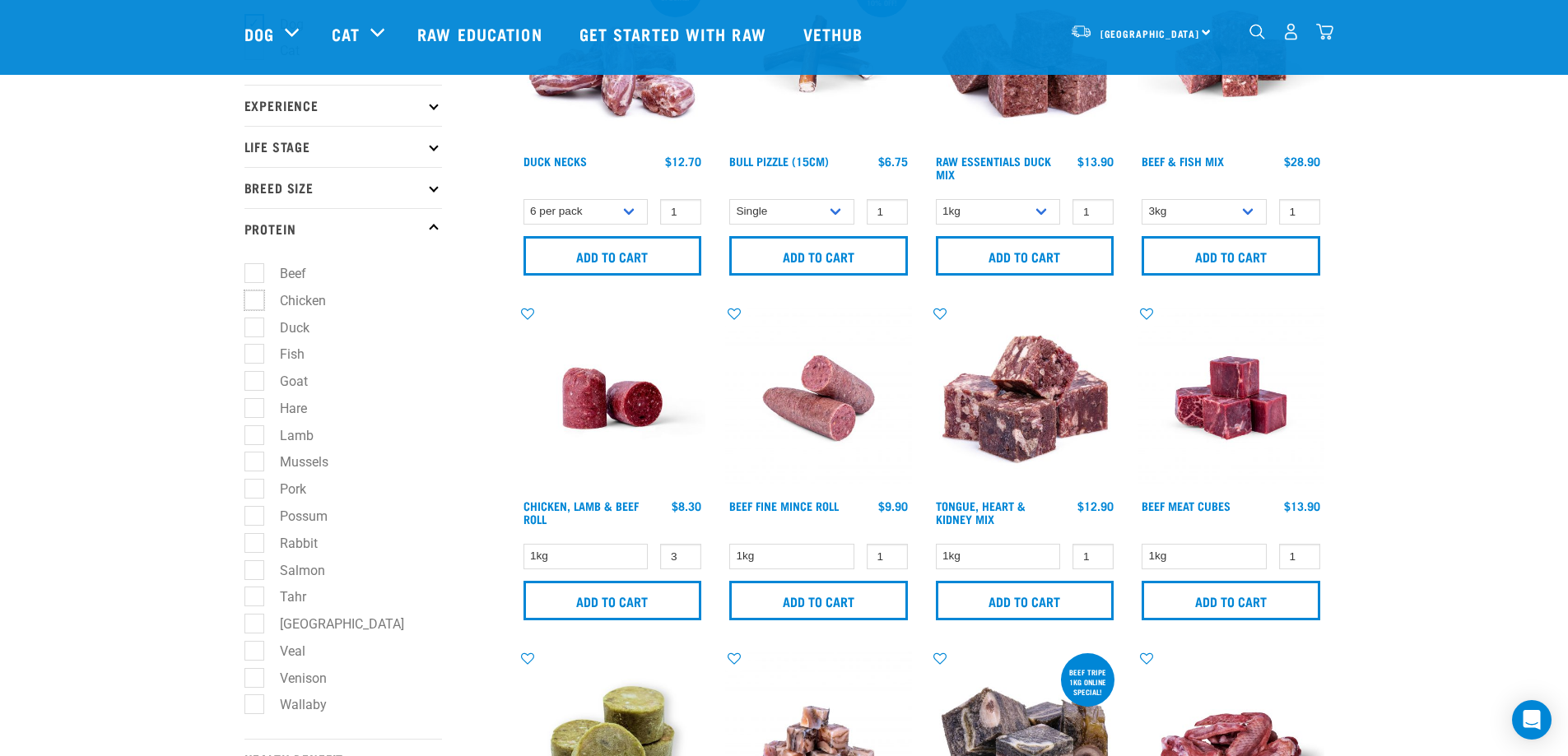
checkbox input "true"
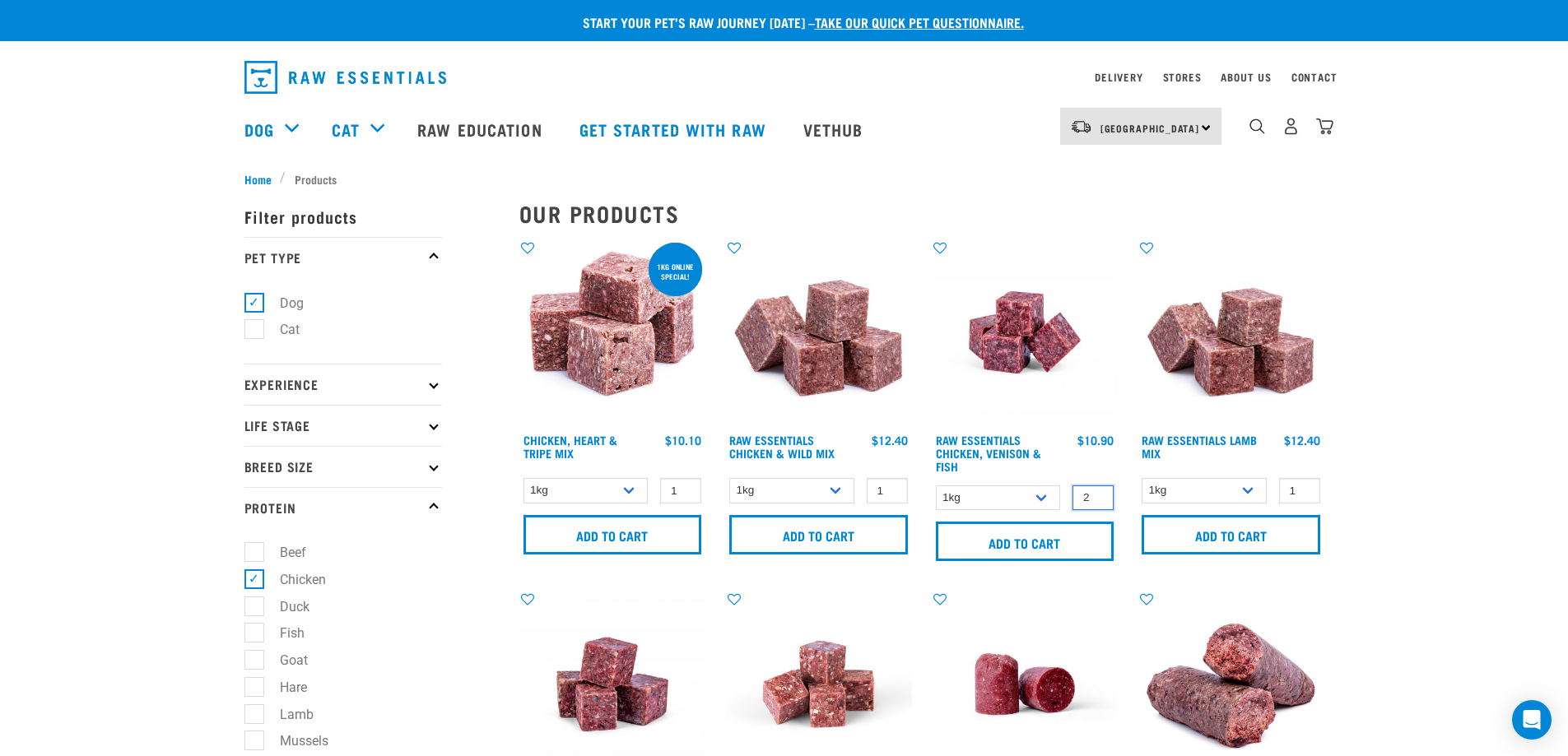
click at [1098, 492] on input "2" at bounding box center [1093, 498] width 41 height 26
type input "3"
click at [1096, 492] on input "3" at bounding box center [1093, 498] width 41 height 26
click at [1054, 534] on input "Add to cart" at bounding box center [1024, 542] width 179 height 40
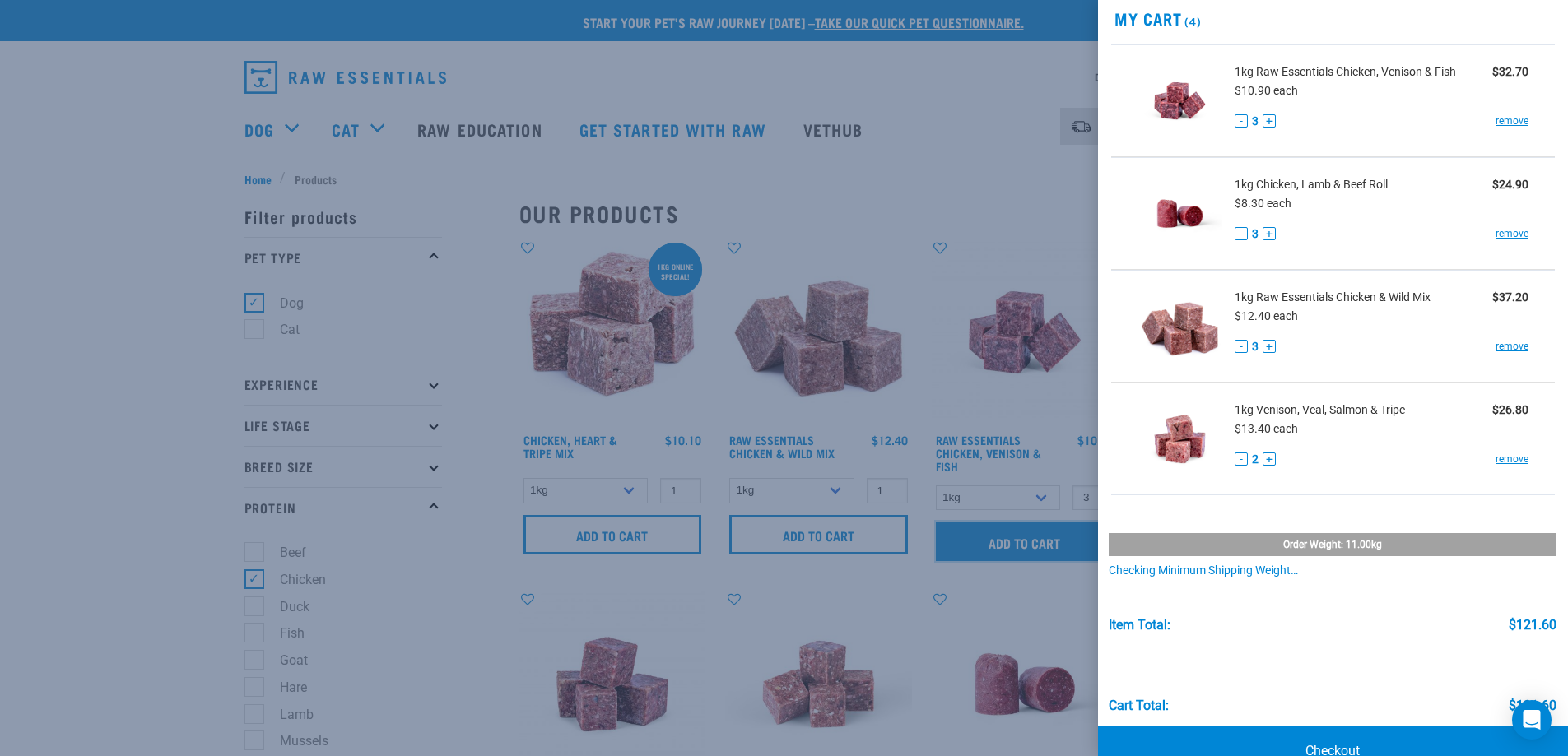
scroll to position [101, 0]
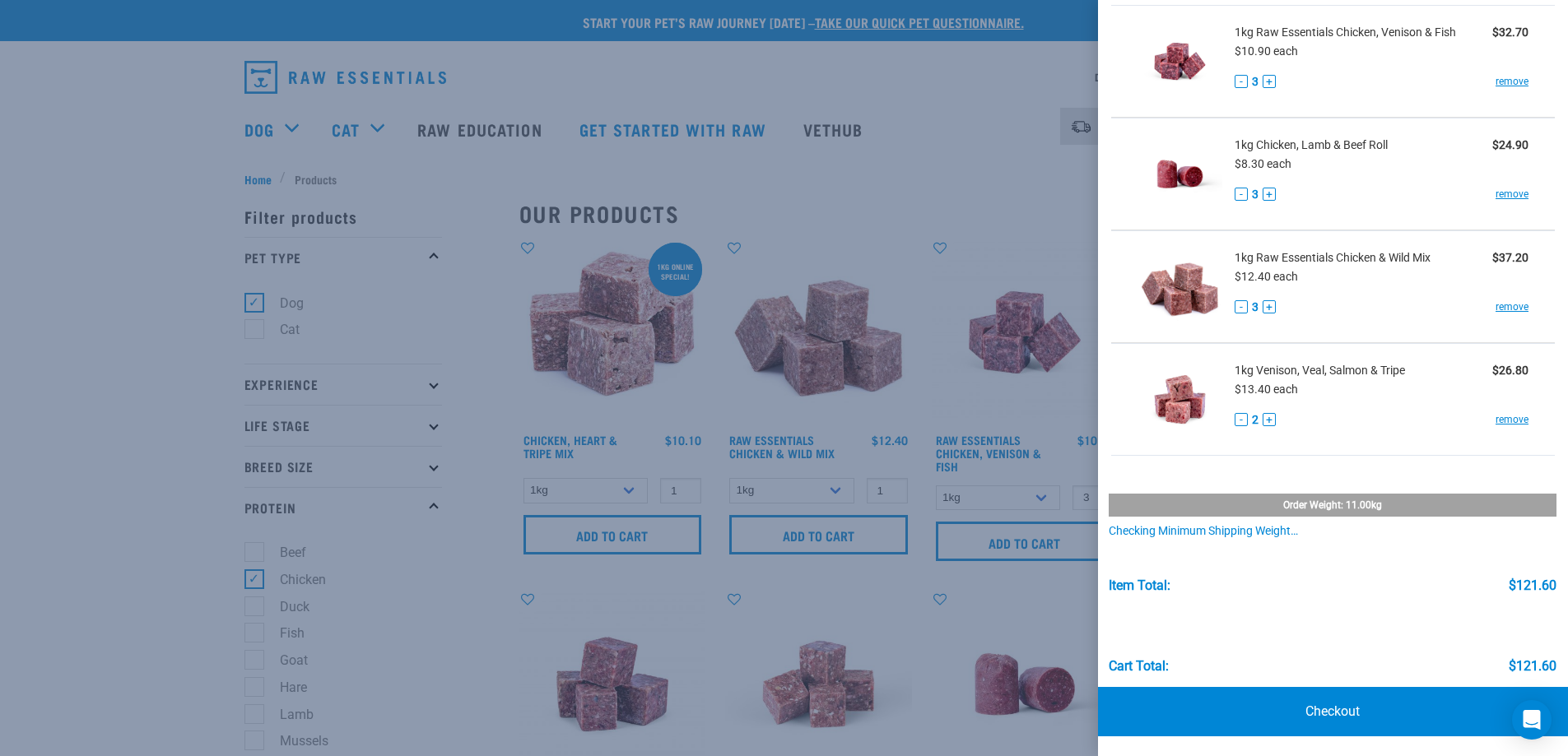
click at [259, 591] on div at bounding box center [784, 378] width 1568 height 756
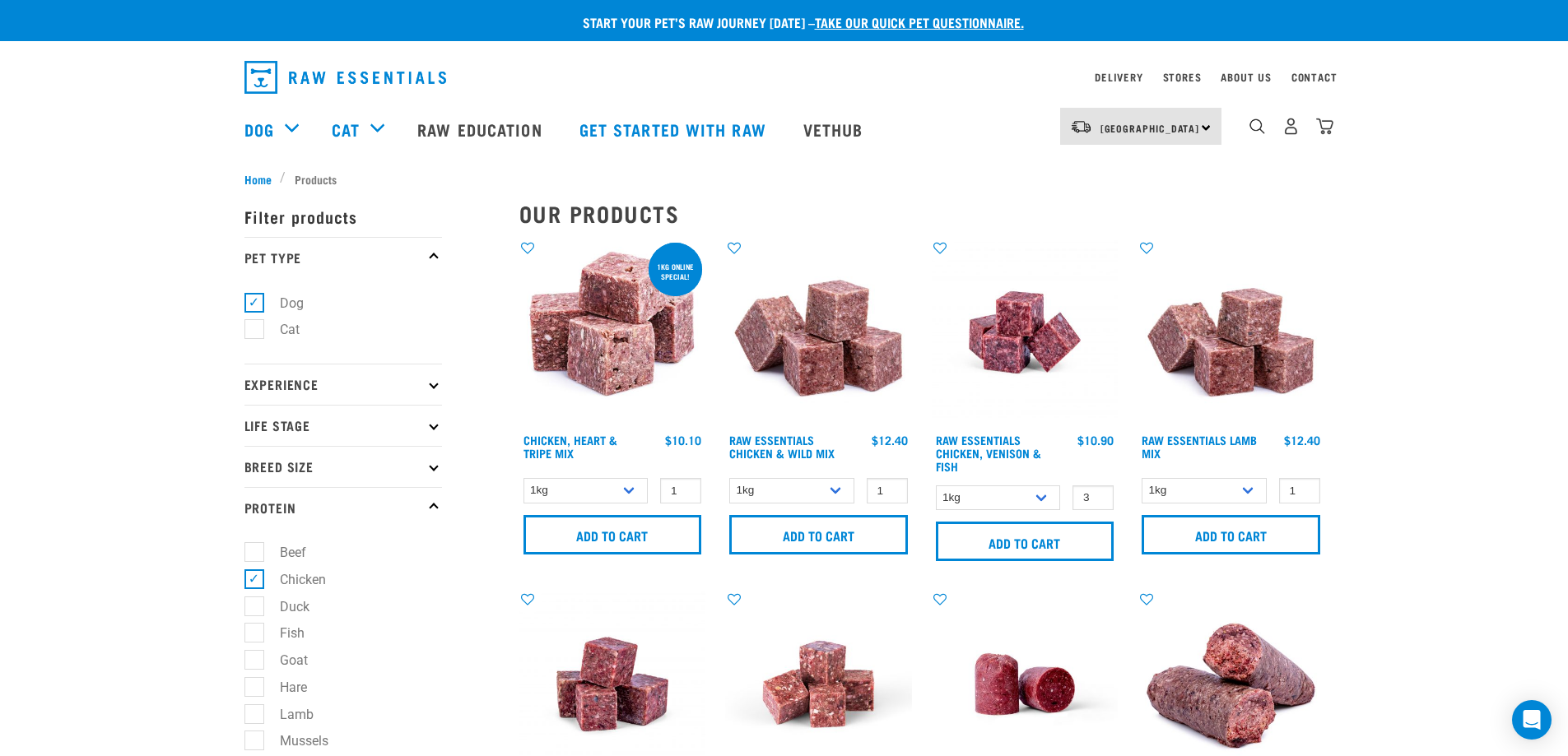
click at [262, 575] on label "Chicken" at bounding box center [293, 580] width 79 height 21
click at [255, 575] on input "Chicken" at bounding box center [250, 576] width 11 height 11
checkbox input "false"
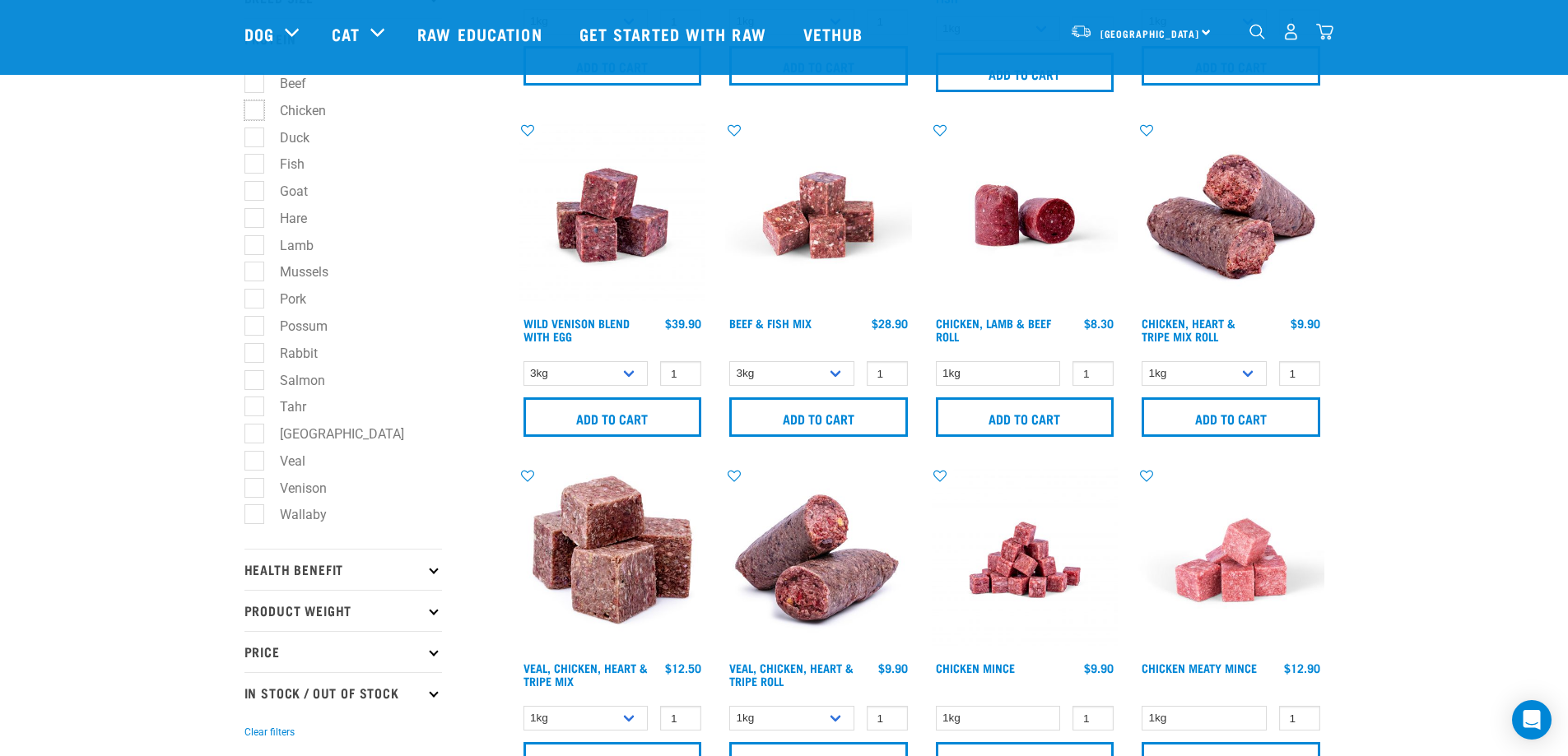
scroll to position [364, 0]
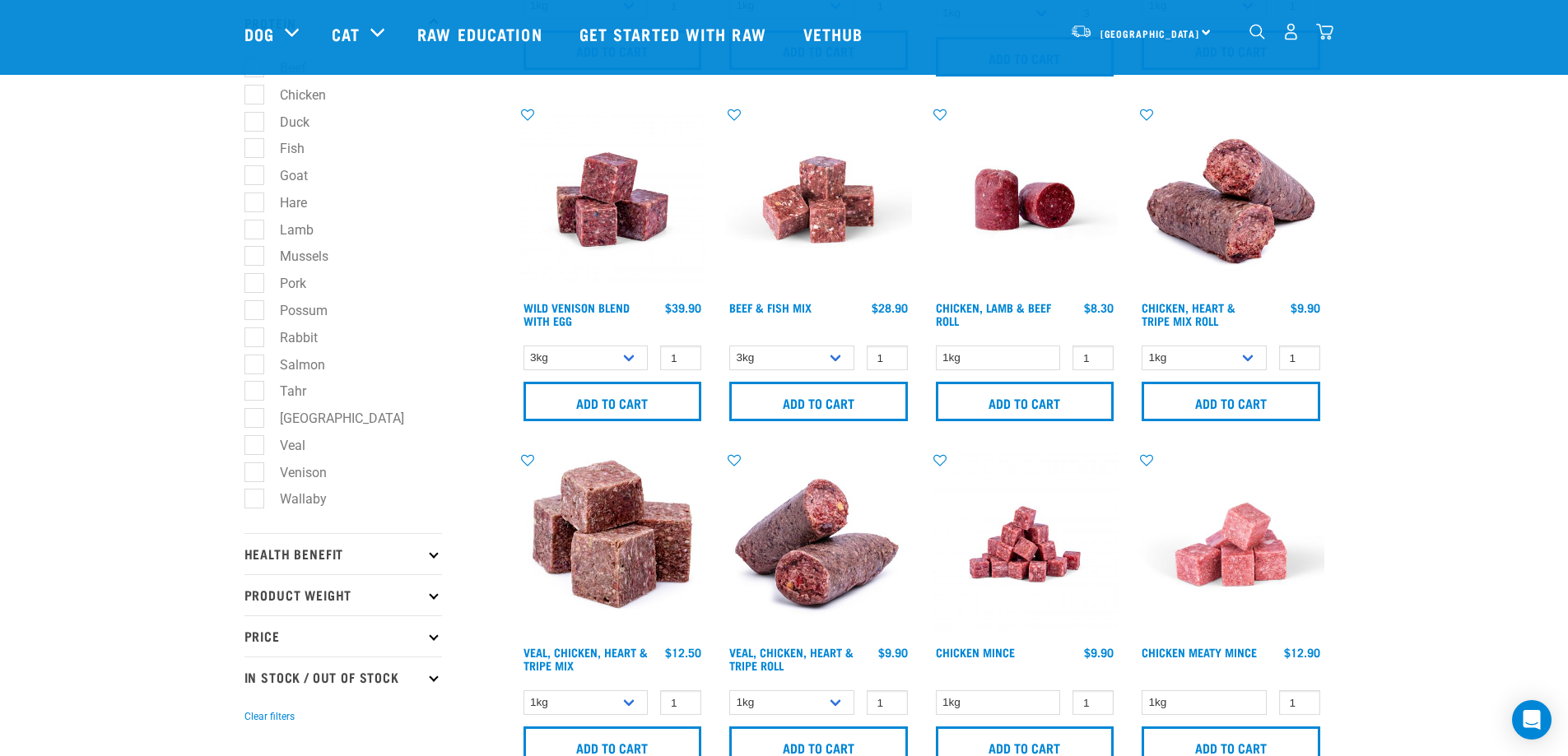
click at [295, 448] on label "Veal" at bounding box center [282, 446] width 58 height 21
click at [255, 448] on input "Veal" at bounding box center [250, 442] width 11 height 11
checkbox input "true"
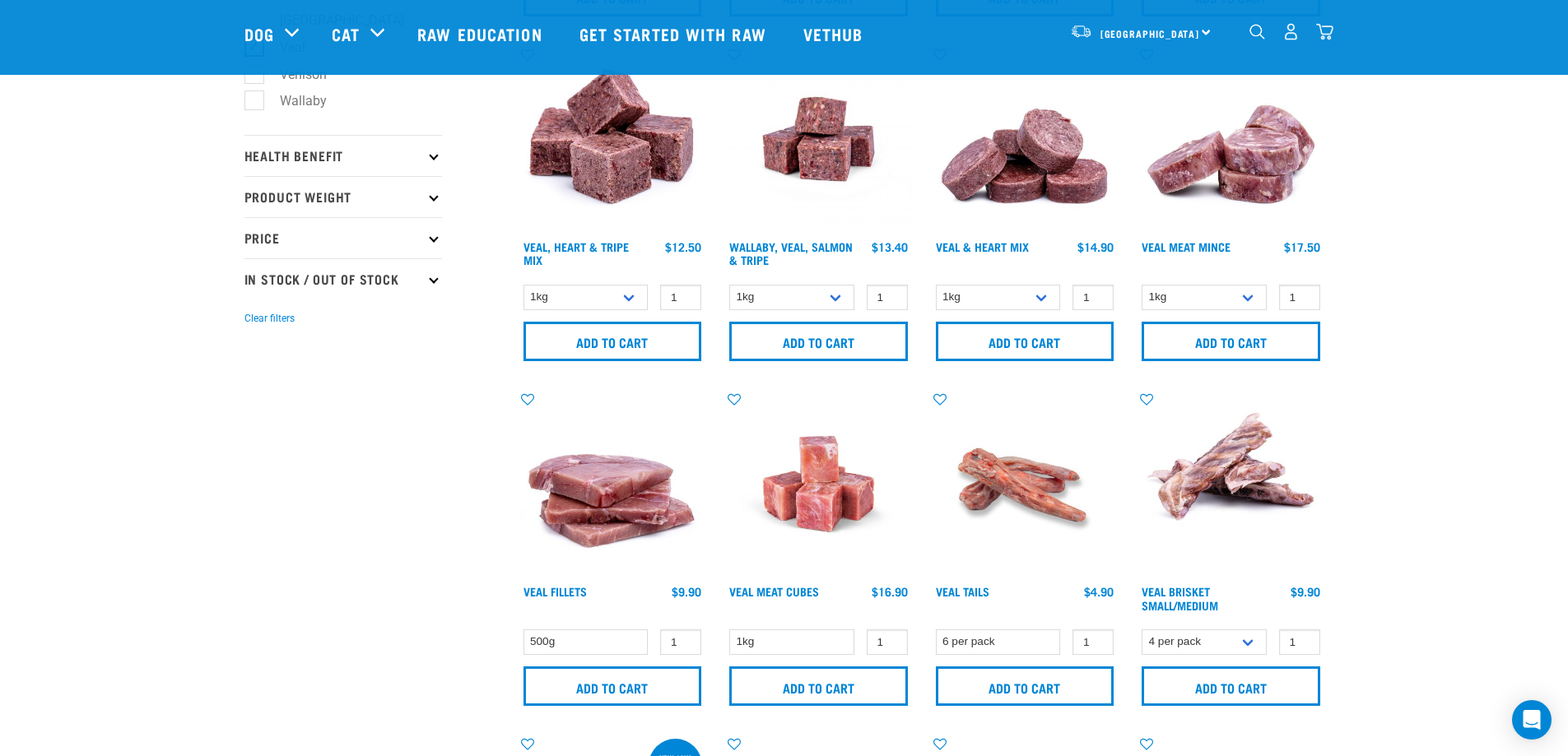
scroll to position [768, 0]
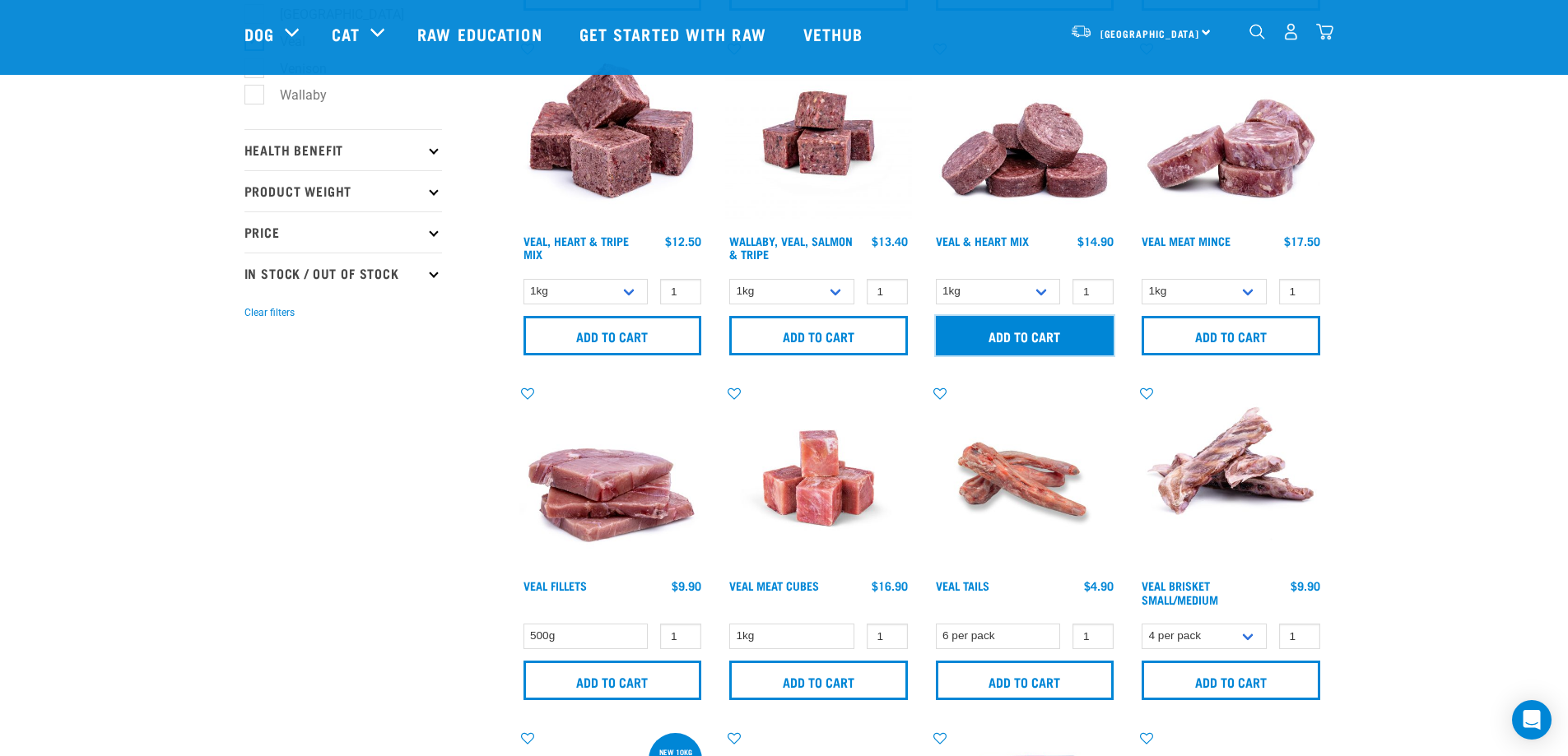
click at [1071, 329] on input "Add to cart" at bounding box center [1024, 336] width 179 height 40
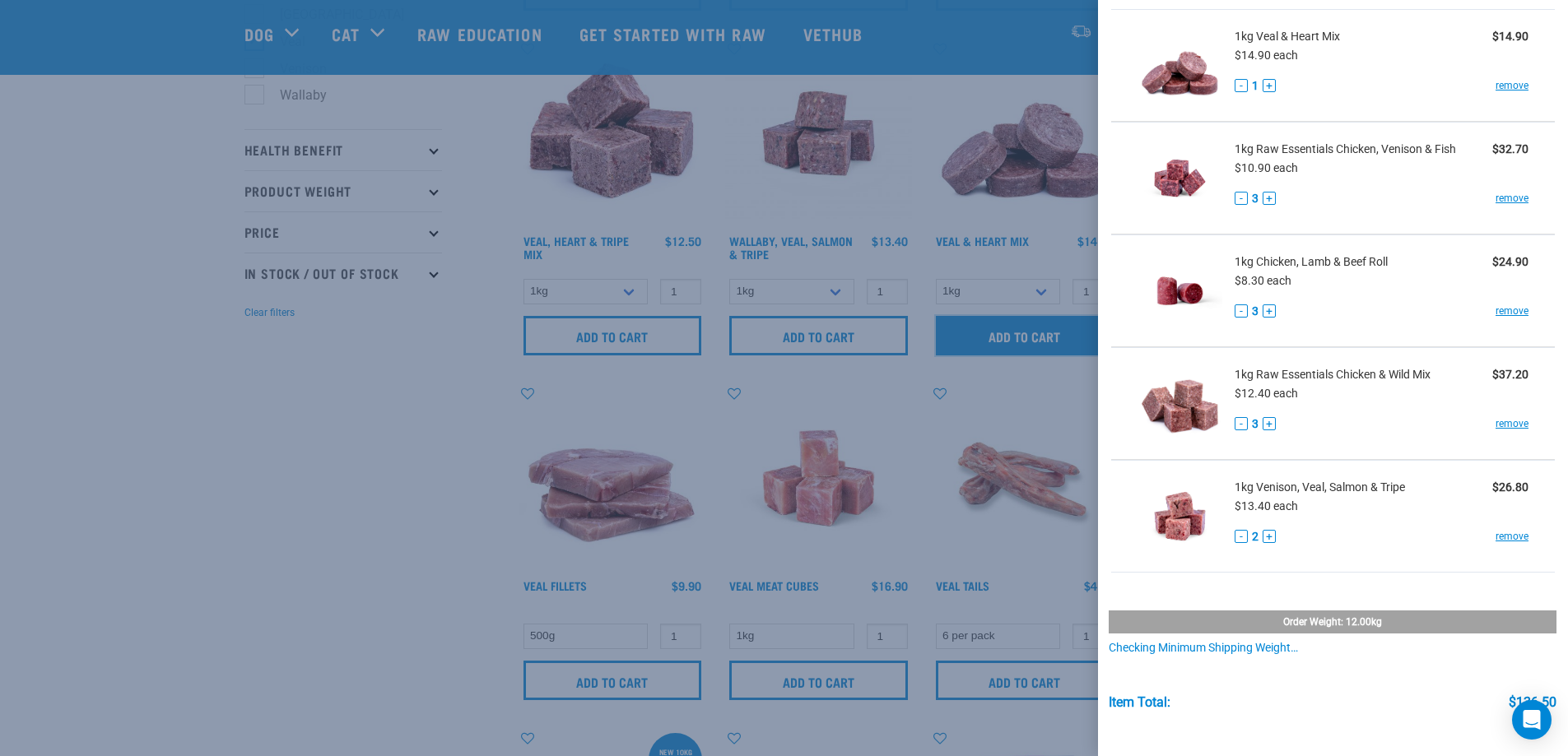
scroll to position [214, 0]
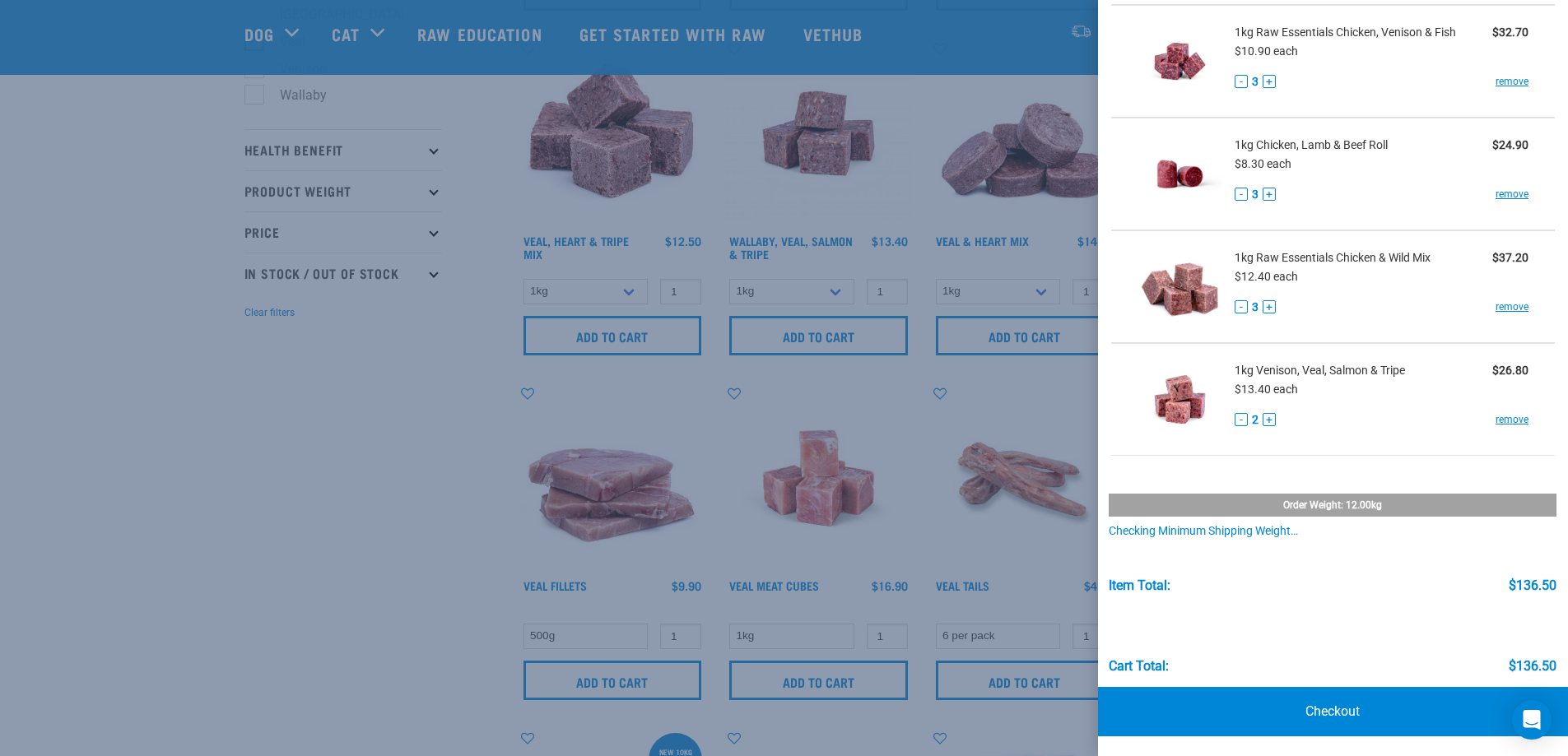
click at [314, 443] on div at bounding box center [784, 378] width 1568 height 756
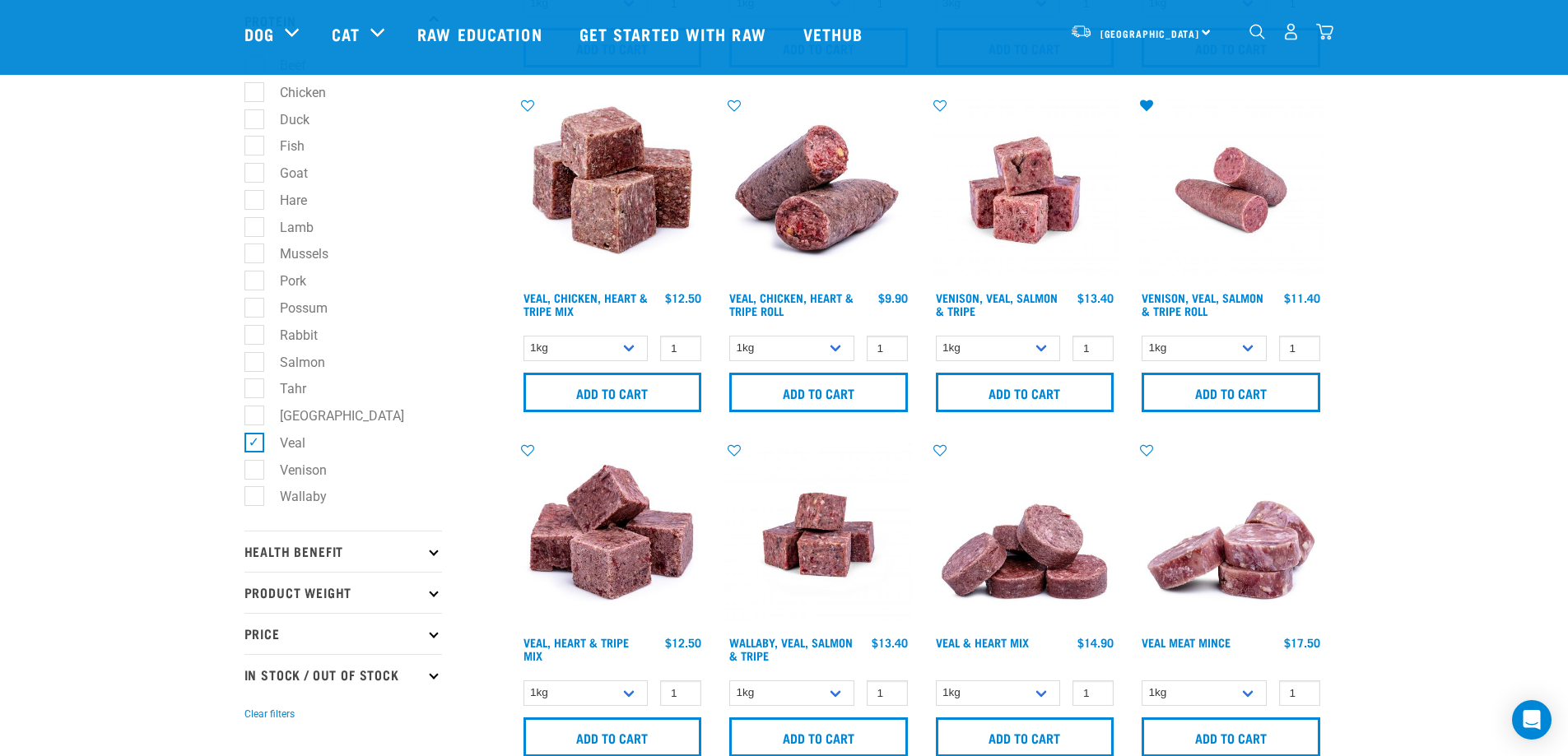
scroll to position [273, 0]
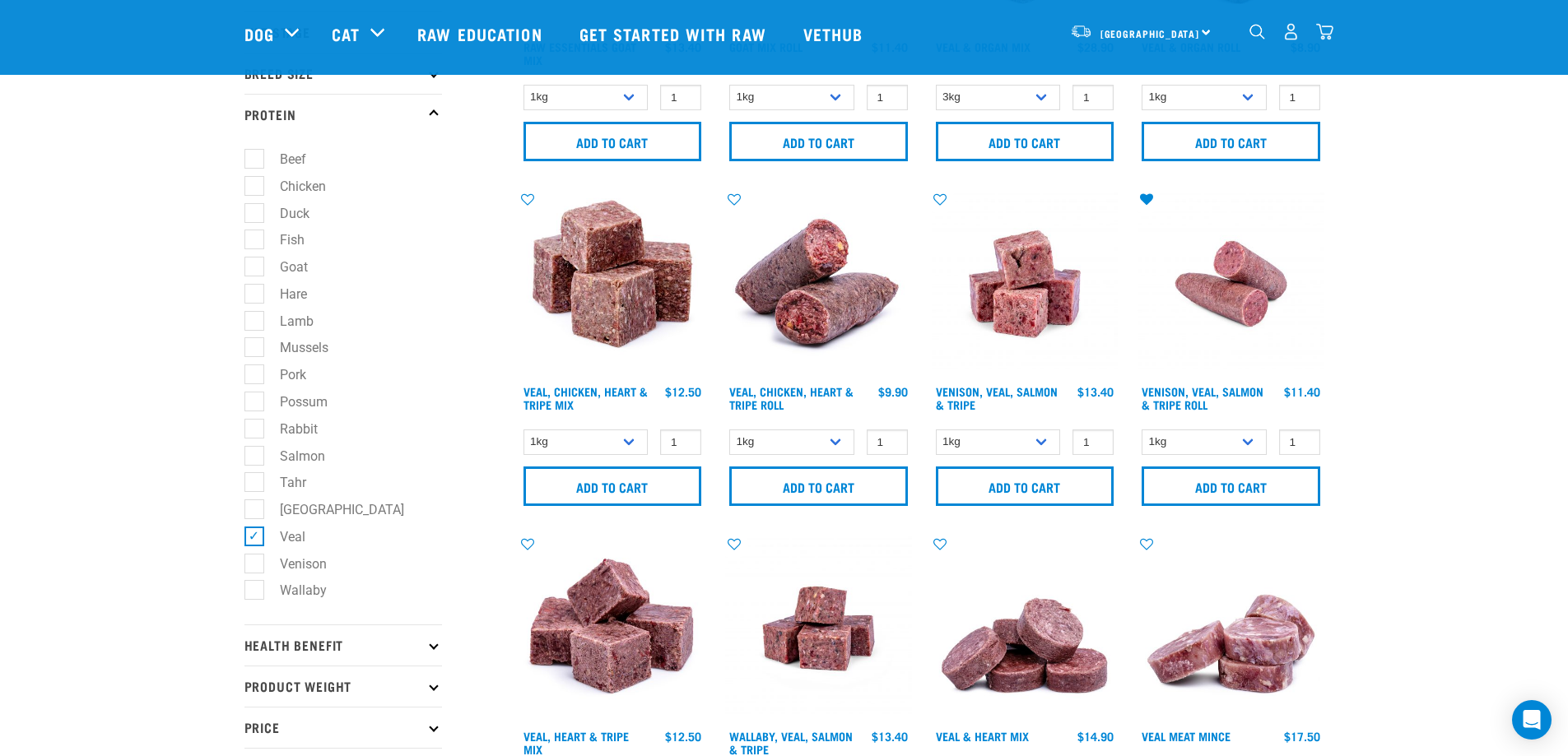
click at [259, 537] on label "Veal" at bounding box center [282, 537] width 58 height 21
click at [255, 537] on input "Veal" at bounding box center [250, 534] width 11 height 11
checkbox input "false"
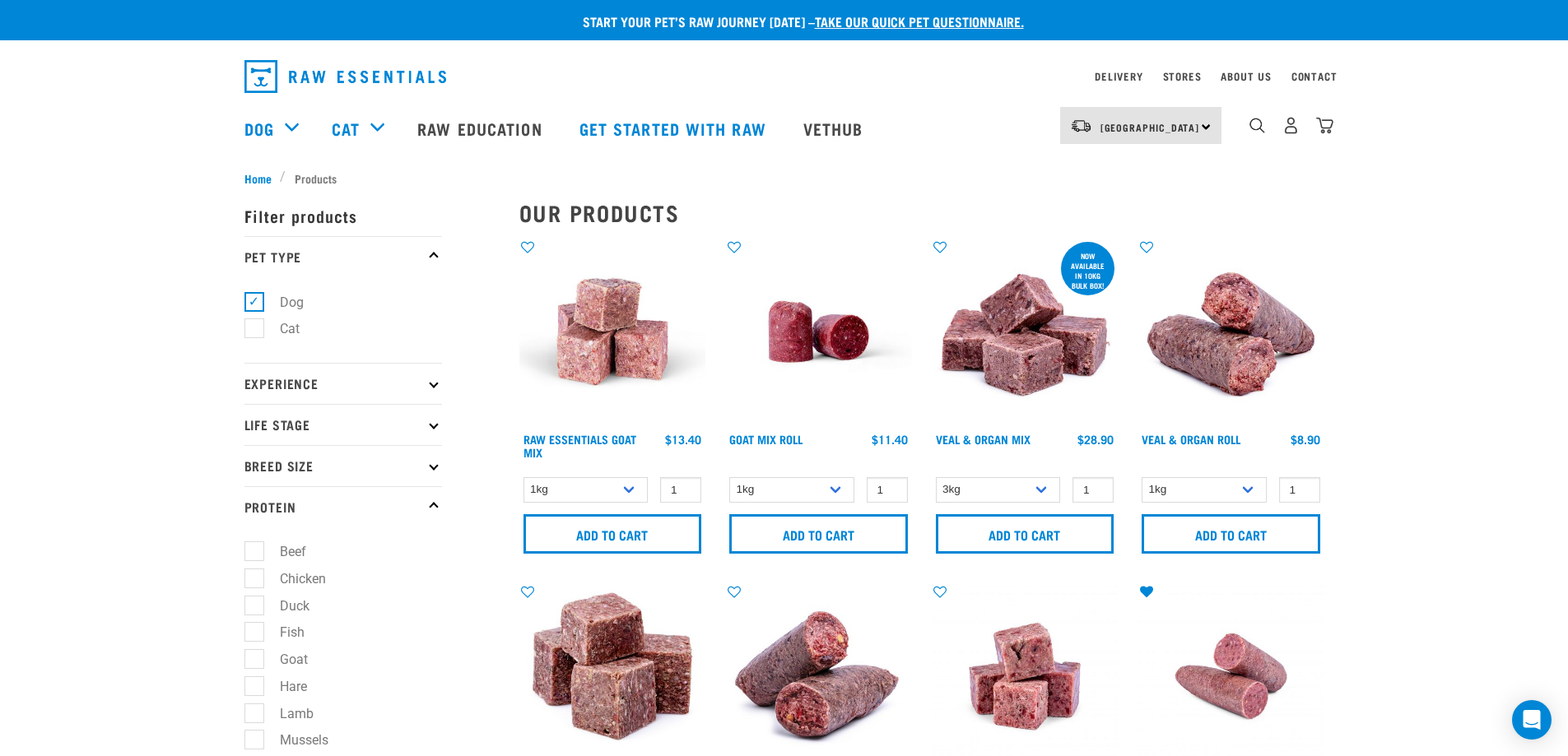
scroll to position [2, 0]
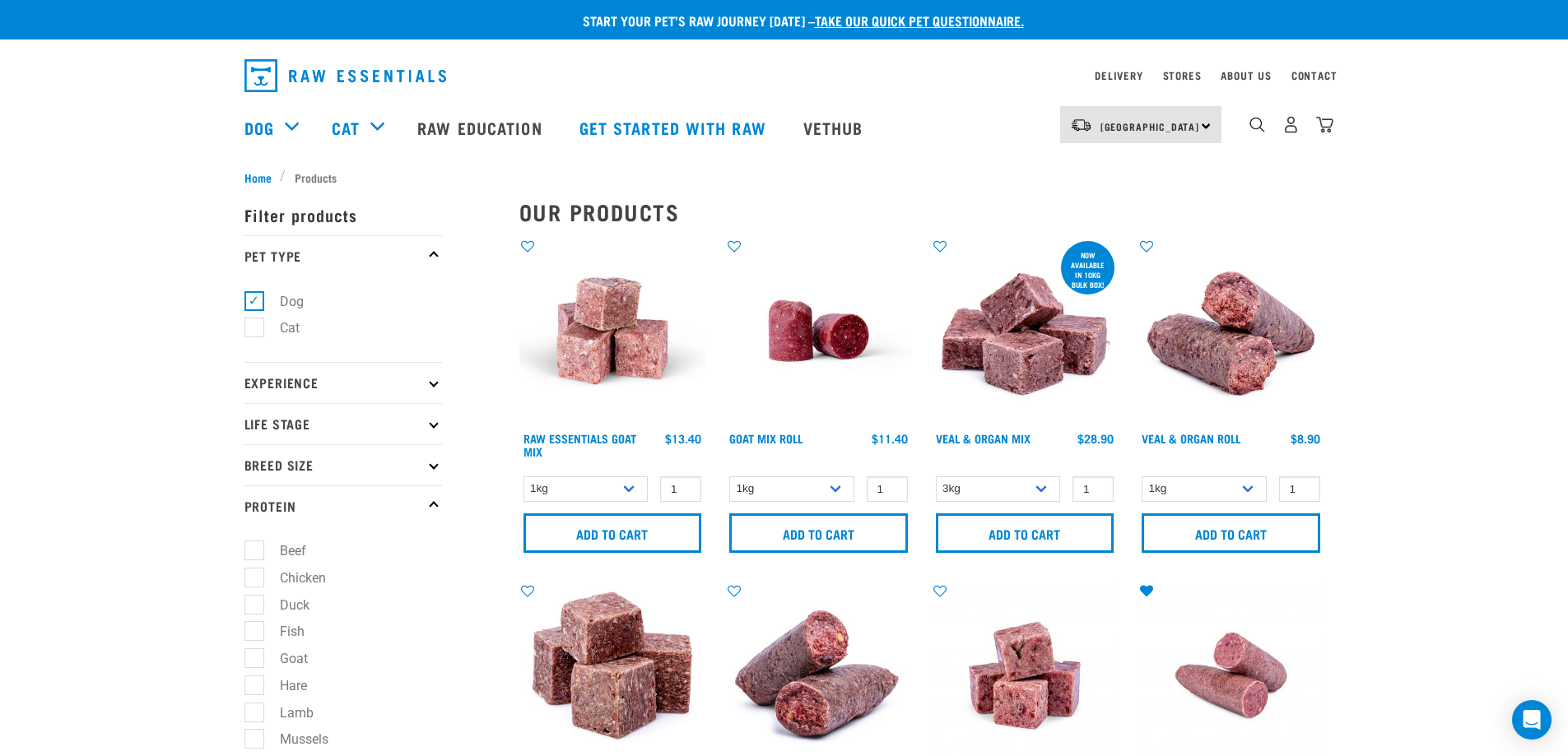
click at [436, 504] on icon at bounding box center [433, 506] width 9 height 9
click at [434, 506] on icon at bounding box center [433, 506] width 9 height 9
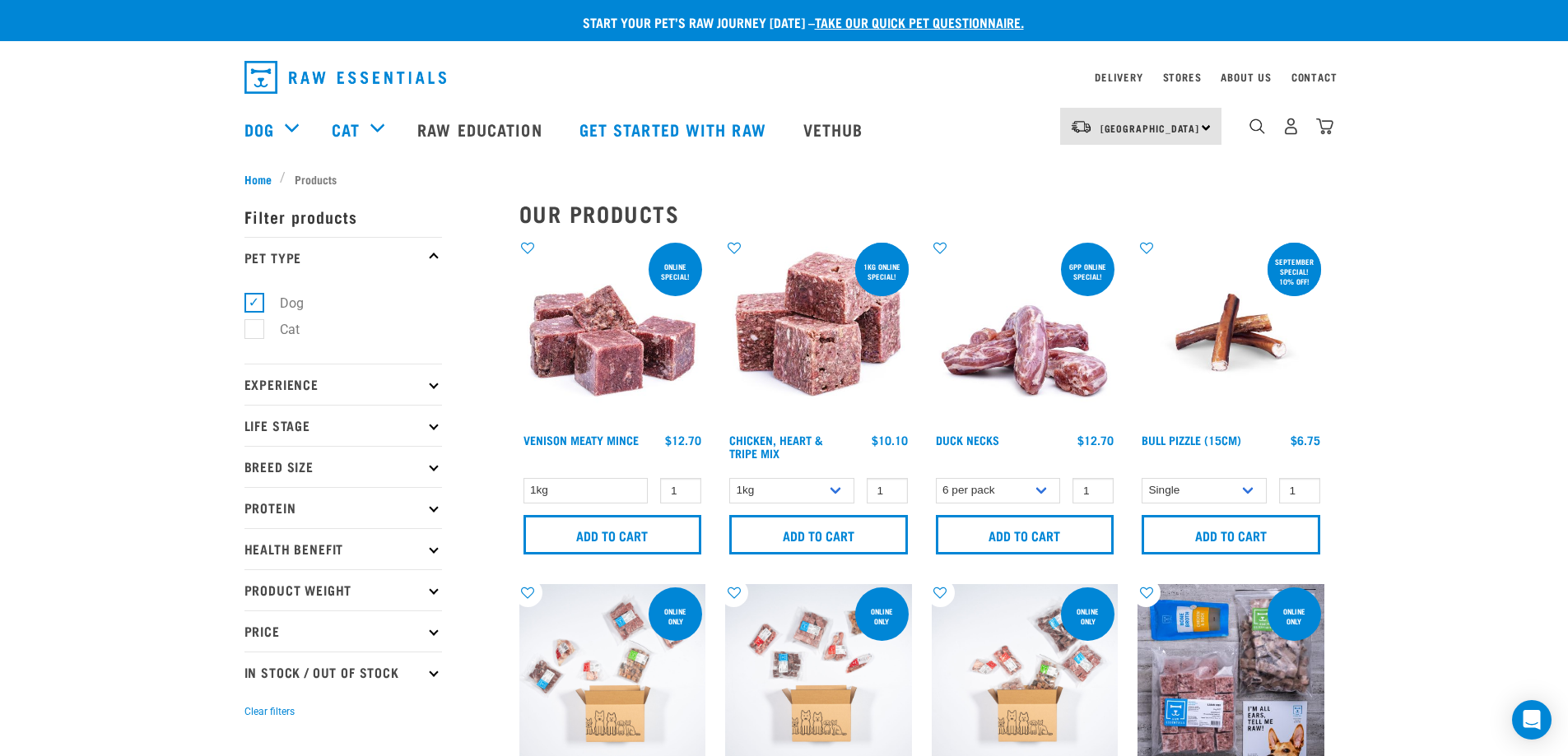
click at [389, 594] on p "Product Weight" at bounding box center [343, 590] width 198 height 41
click at [439, 593] on p "Product Weight" at bounding box center [343, 590] width 198 height 41
click at [434, 508] on icon at bounding box center [433, 507] width 9 height 9
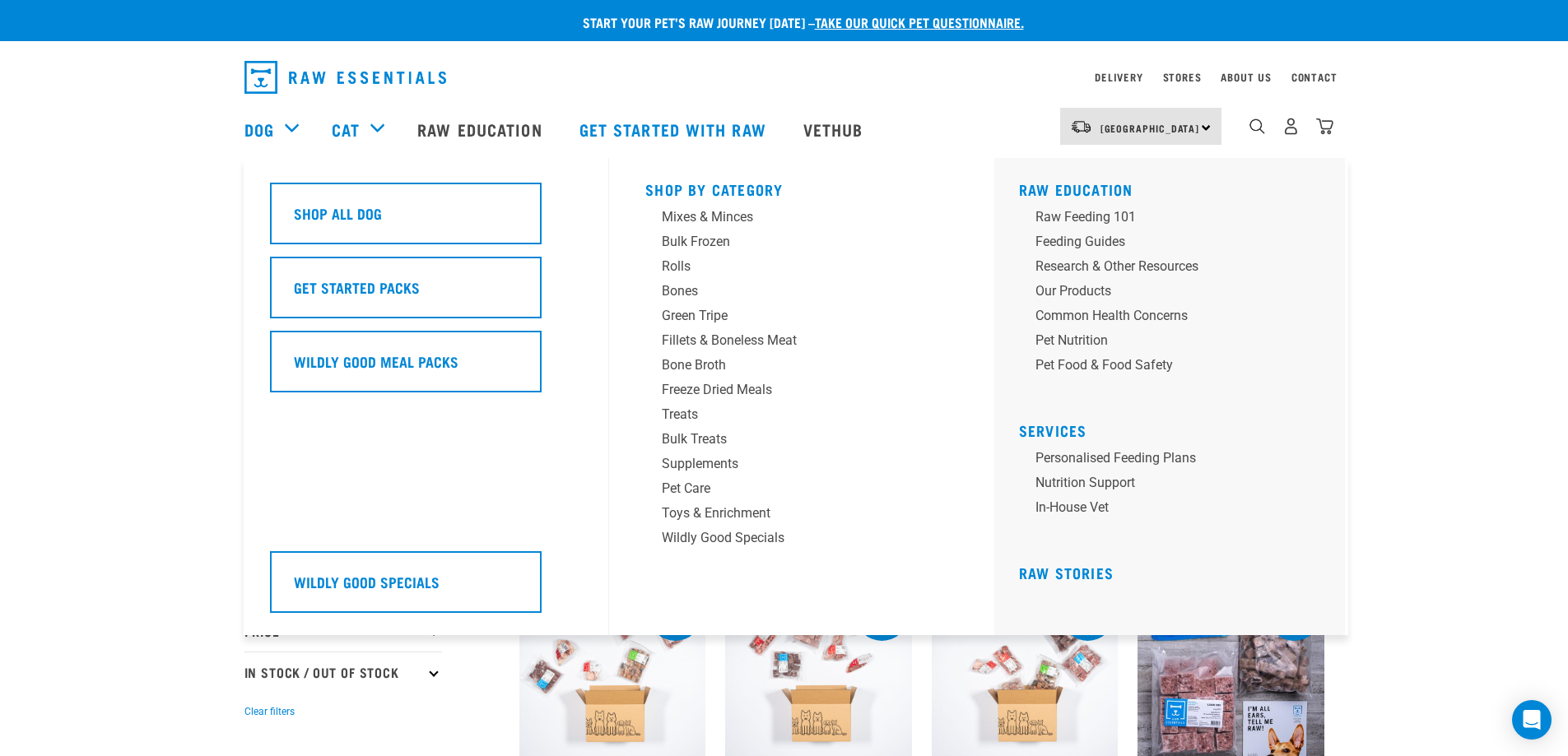
click at [300, 137] on div "Dog" at bounding box center [280, 129] width 71 height 66
click at [698, 290] on div "Bones" at bounding box center [791, 292] width 257 height 20
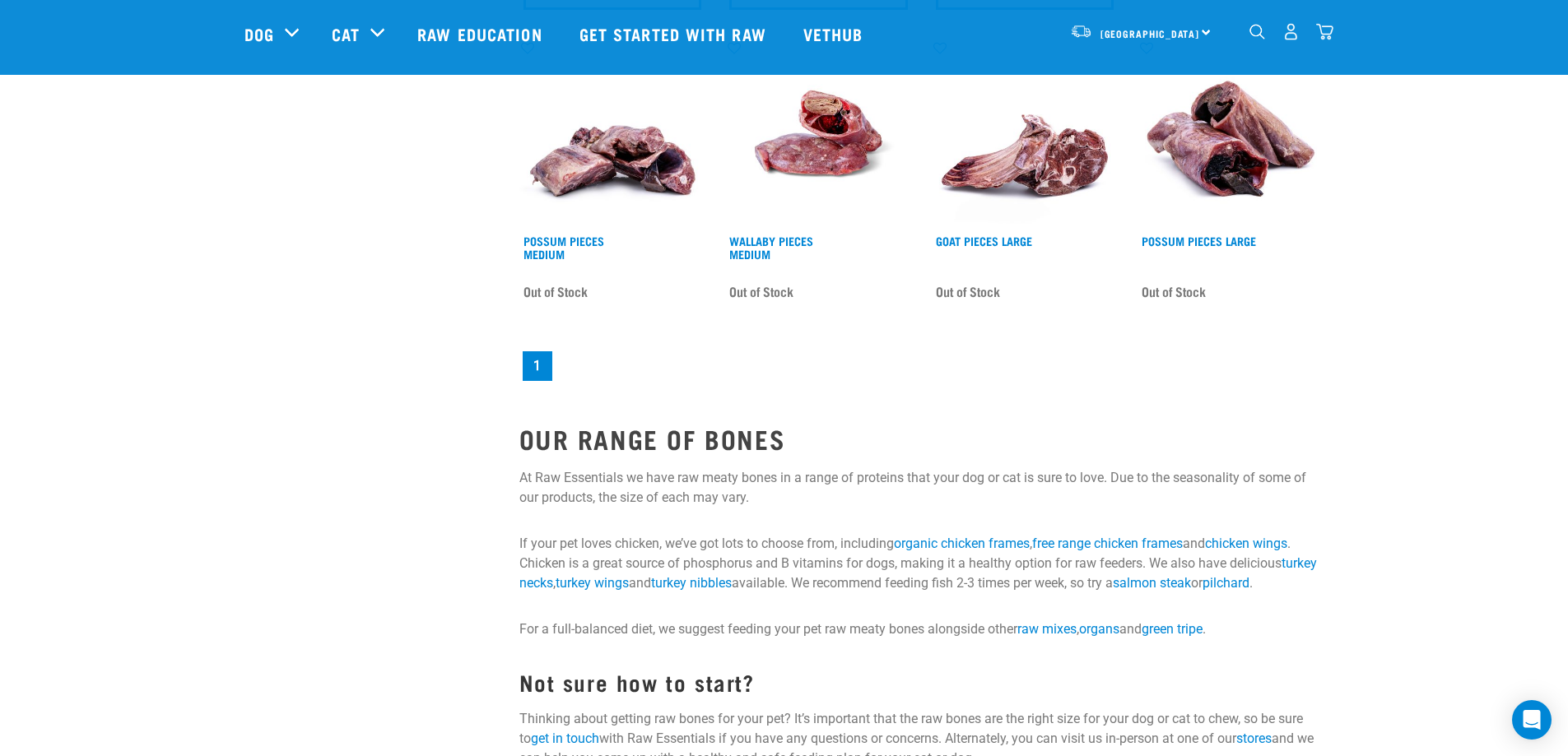
scroll to position [1804, 0]
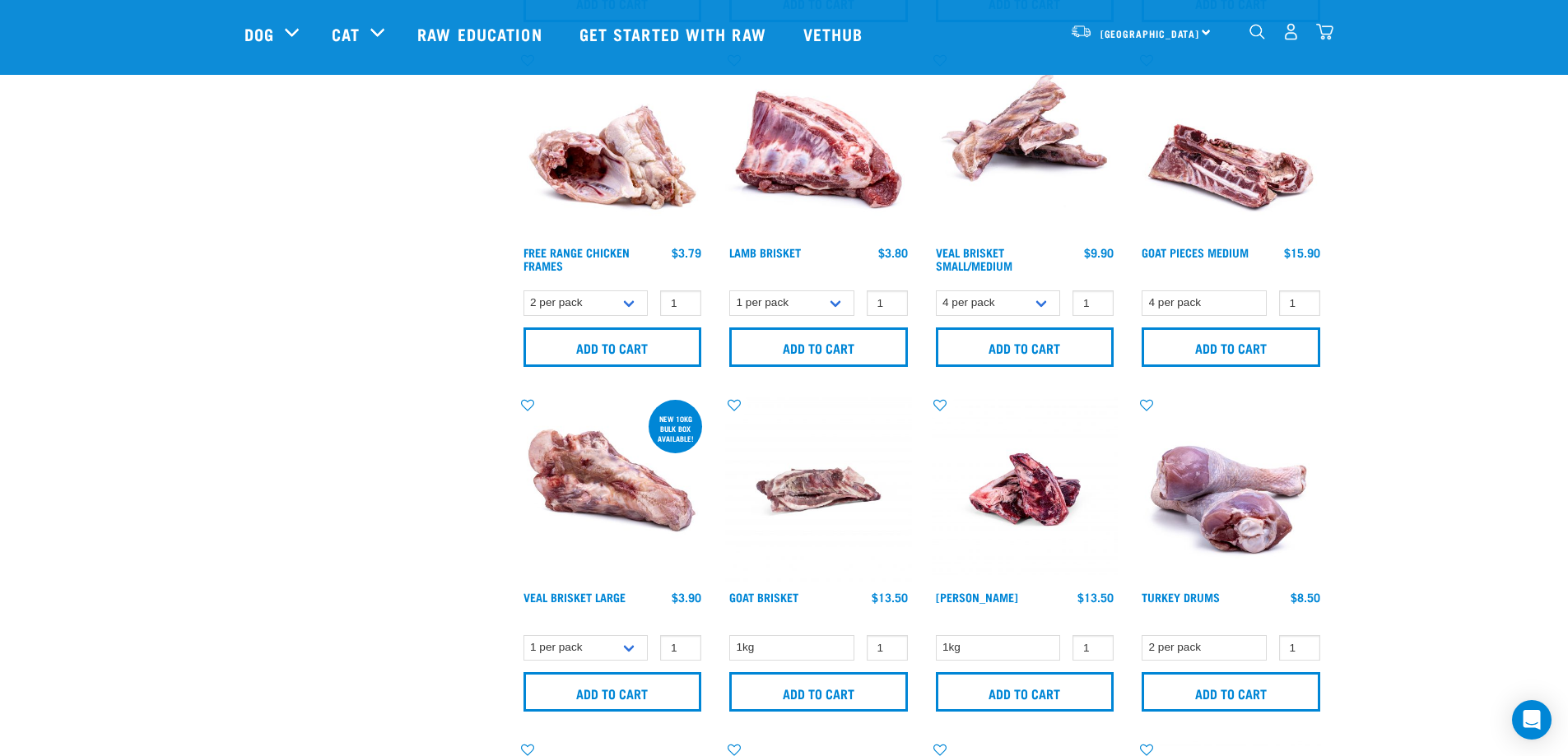
scroll to position [755, 0]
click at [901, 314] on input "1" at bounding box center [887, 304] width 41 height 26
type input "2"
click at [889, 303] on input "2" at bounding box center [887, 304] width 41 height 26
click at [845, 340] on input "Add to cart" at bounding box center [818, 348] width 179 height 40
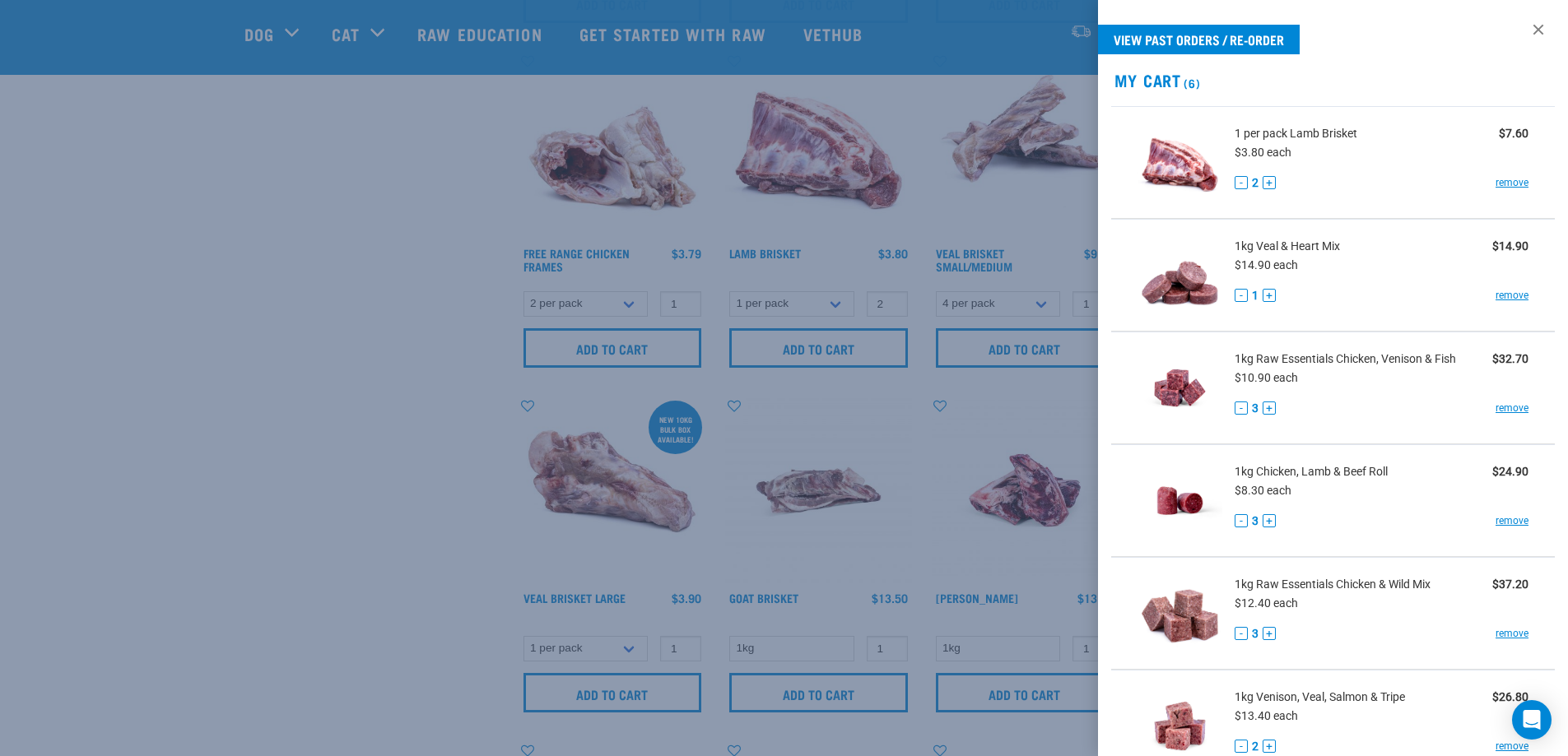
click at [800, 409] on div at bounding box center [784, 378] width 1568 height 756
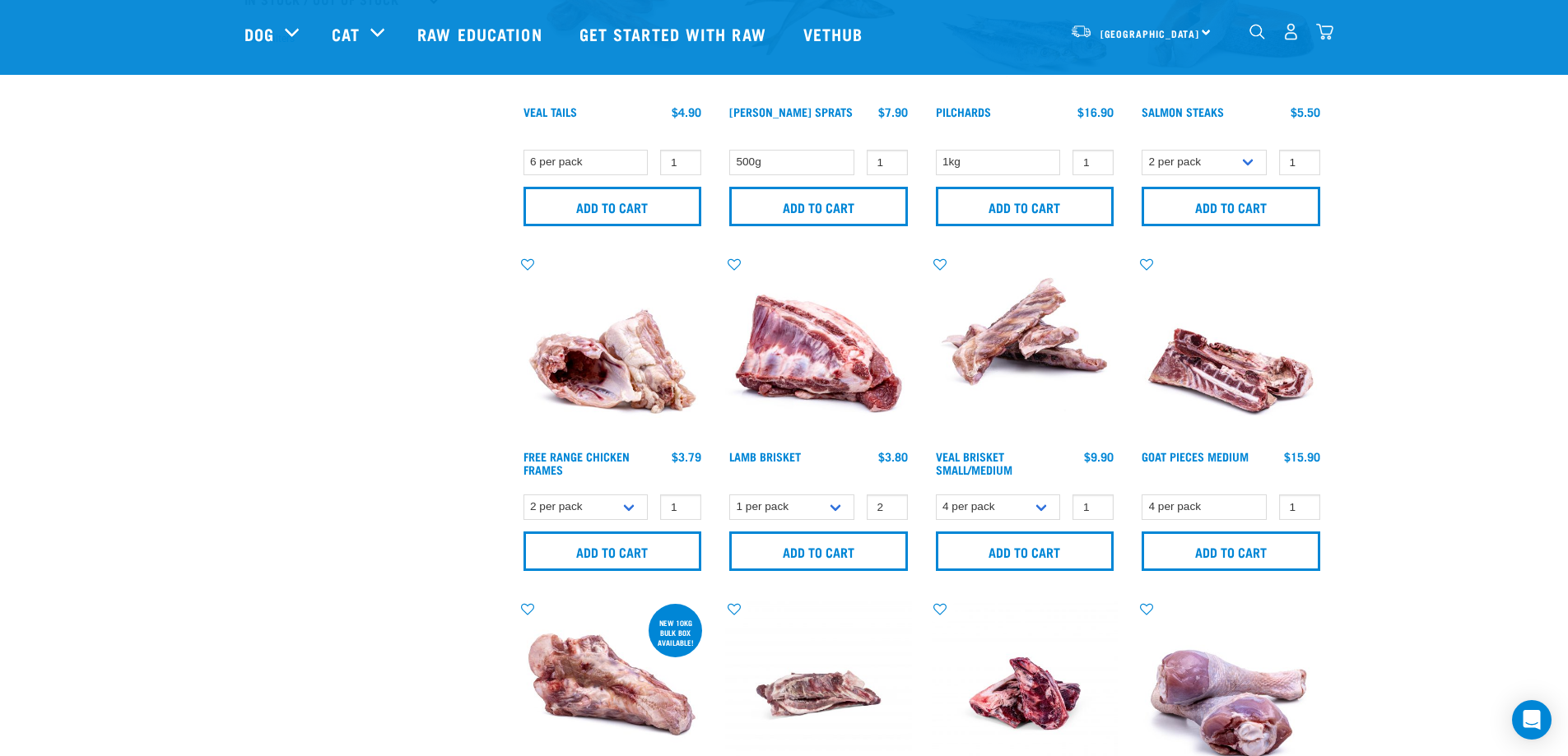
scroll to position [550, 0]
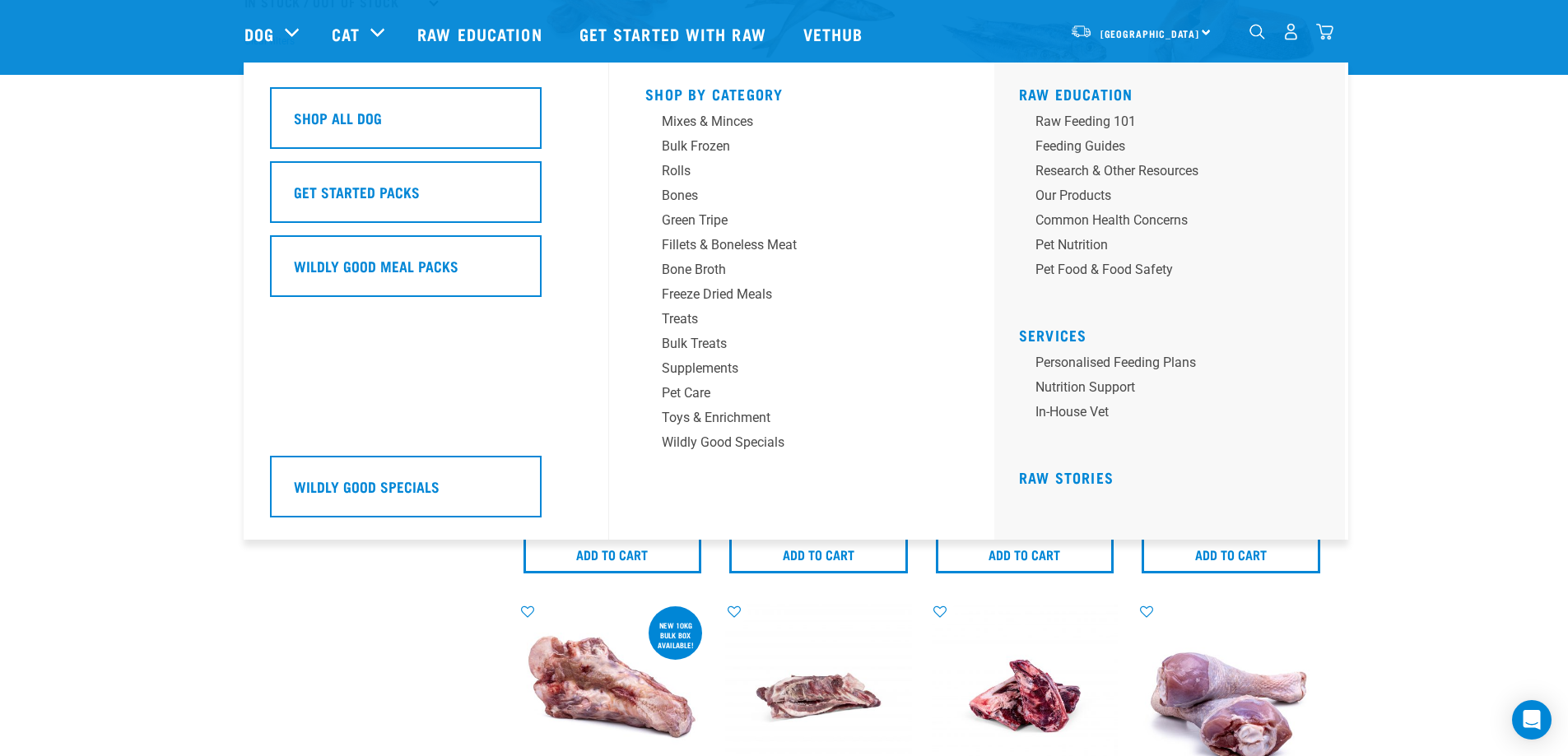
click at [299, 33] on div "Dog" at bounding box center [280, 34] width 71 height 66
click at [699, 318] on div "Treats" at bounding box center [791, 320] width 257 height 20
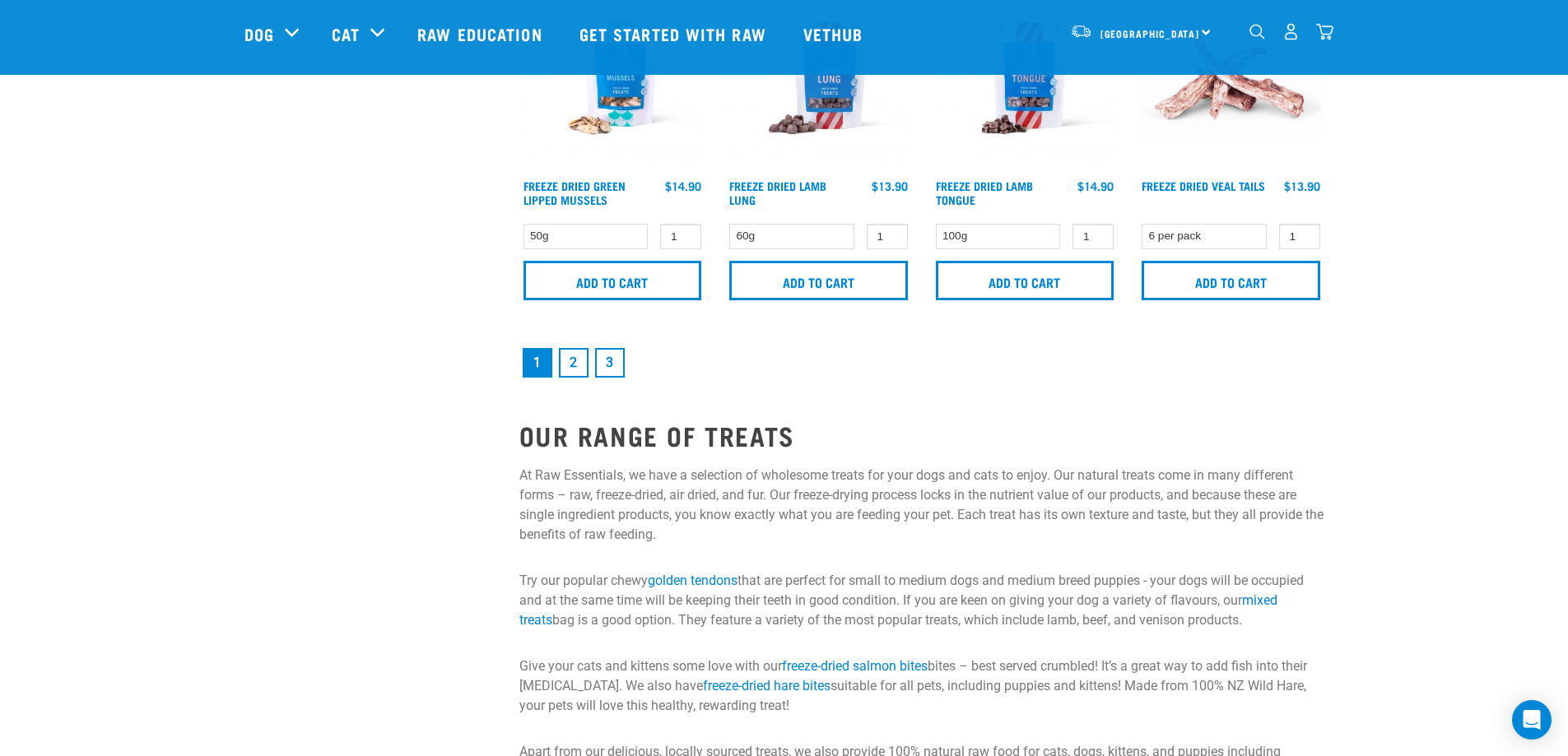
scroll to position [2546, 0]
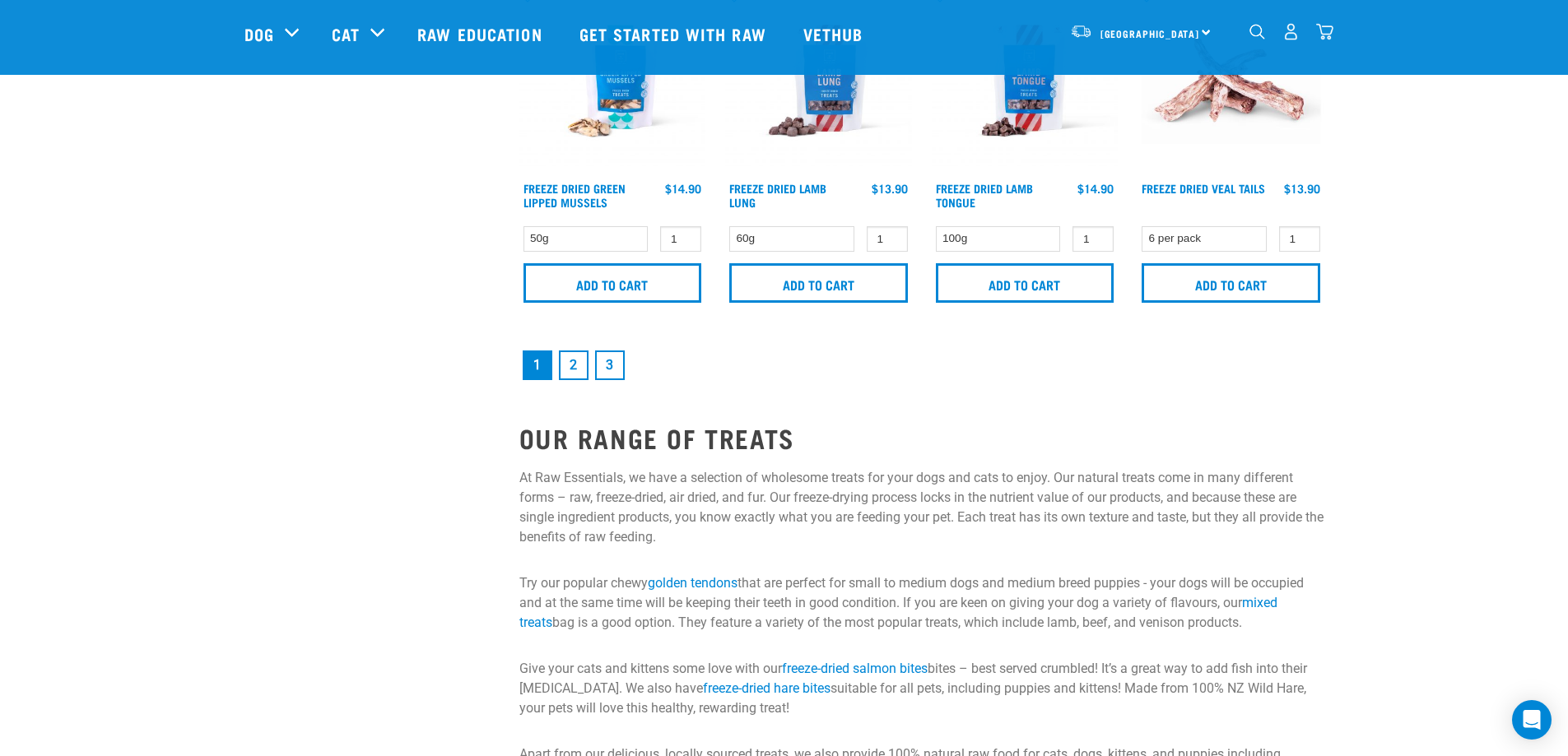
click at [569, 374] on link "2" at bounding box center [574, 366] width 30 height 30
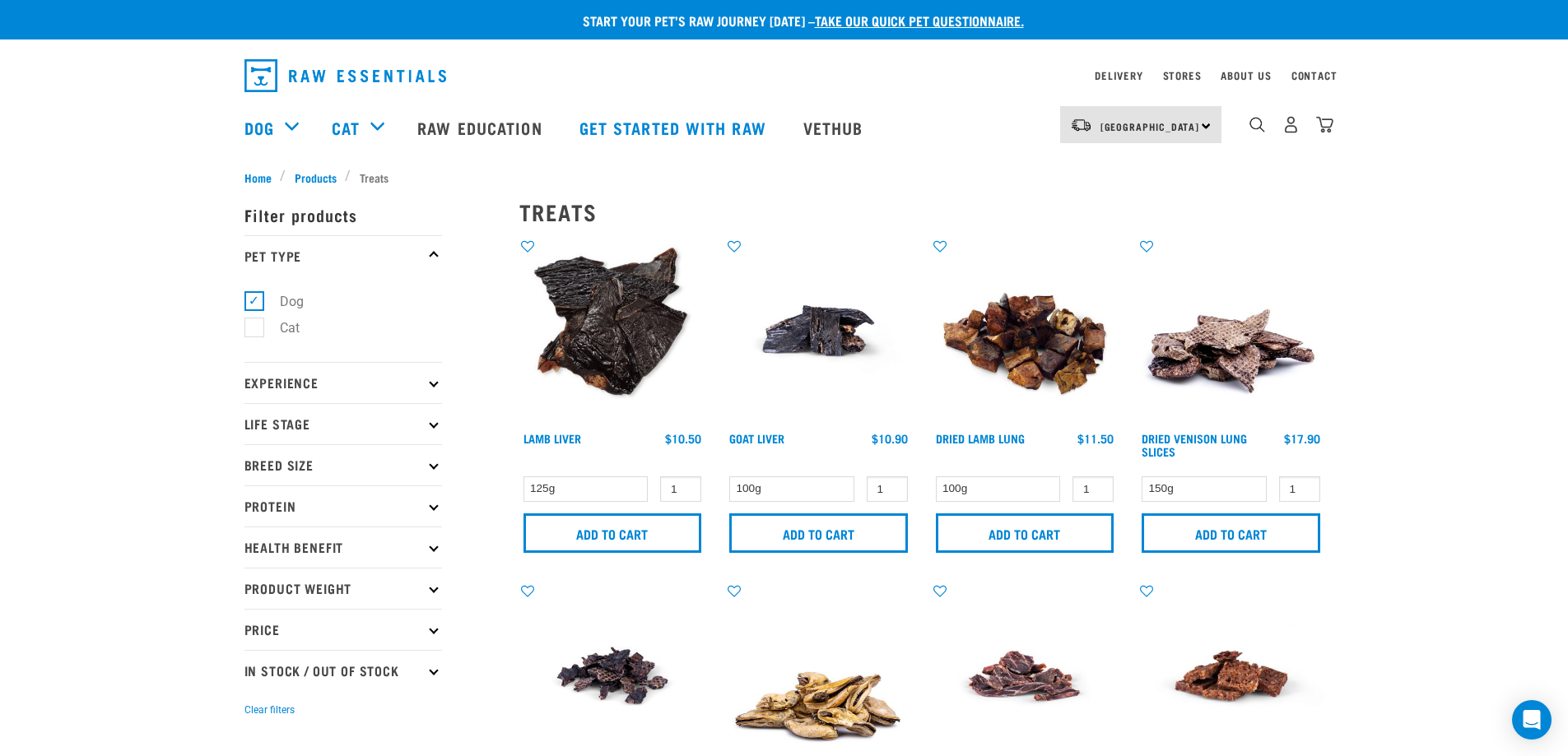
scroll to position [13, 0]
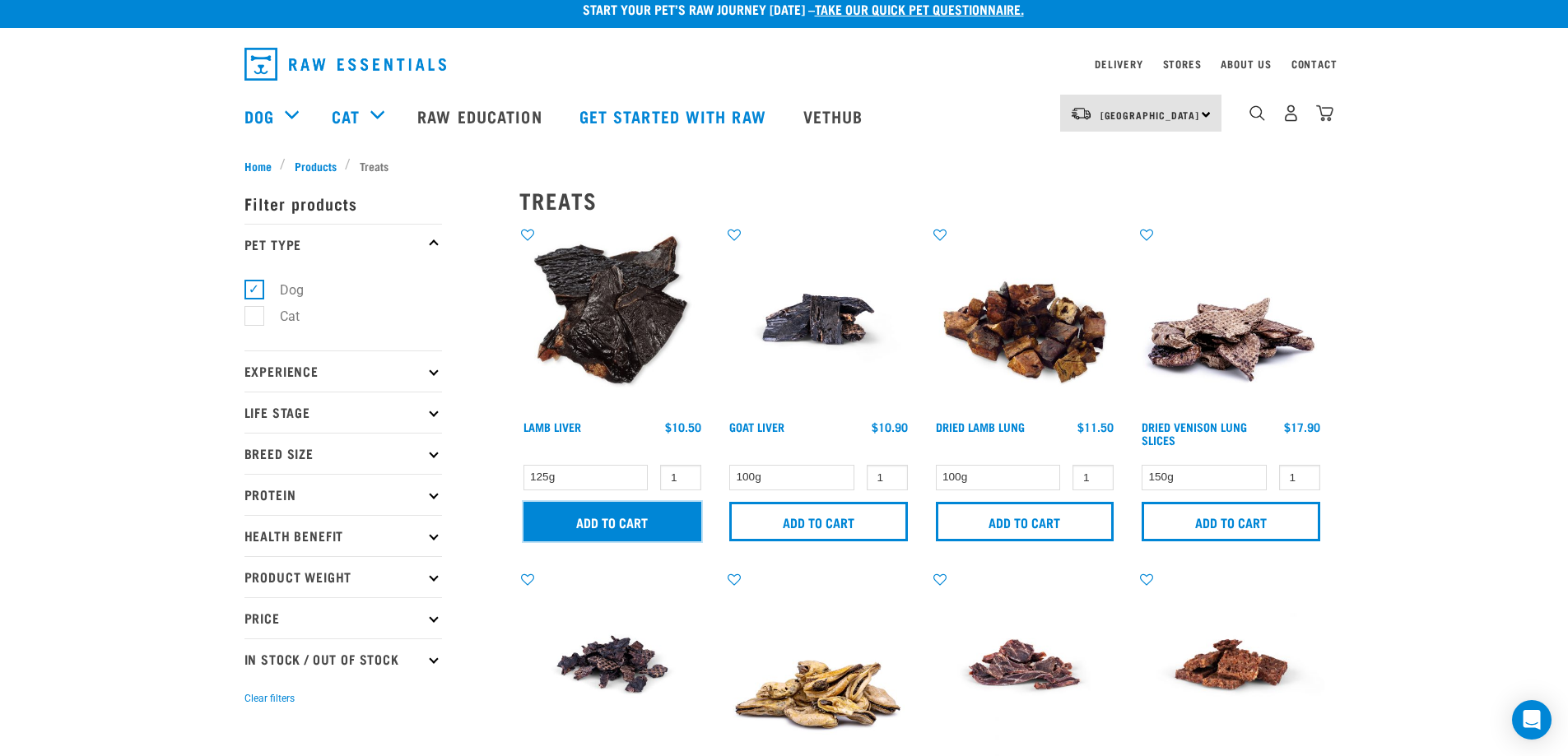
click at [614, 519] on input "Add to cart" at bounding box center [613, 522] width 179 height 40
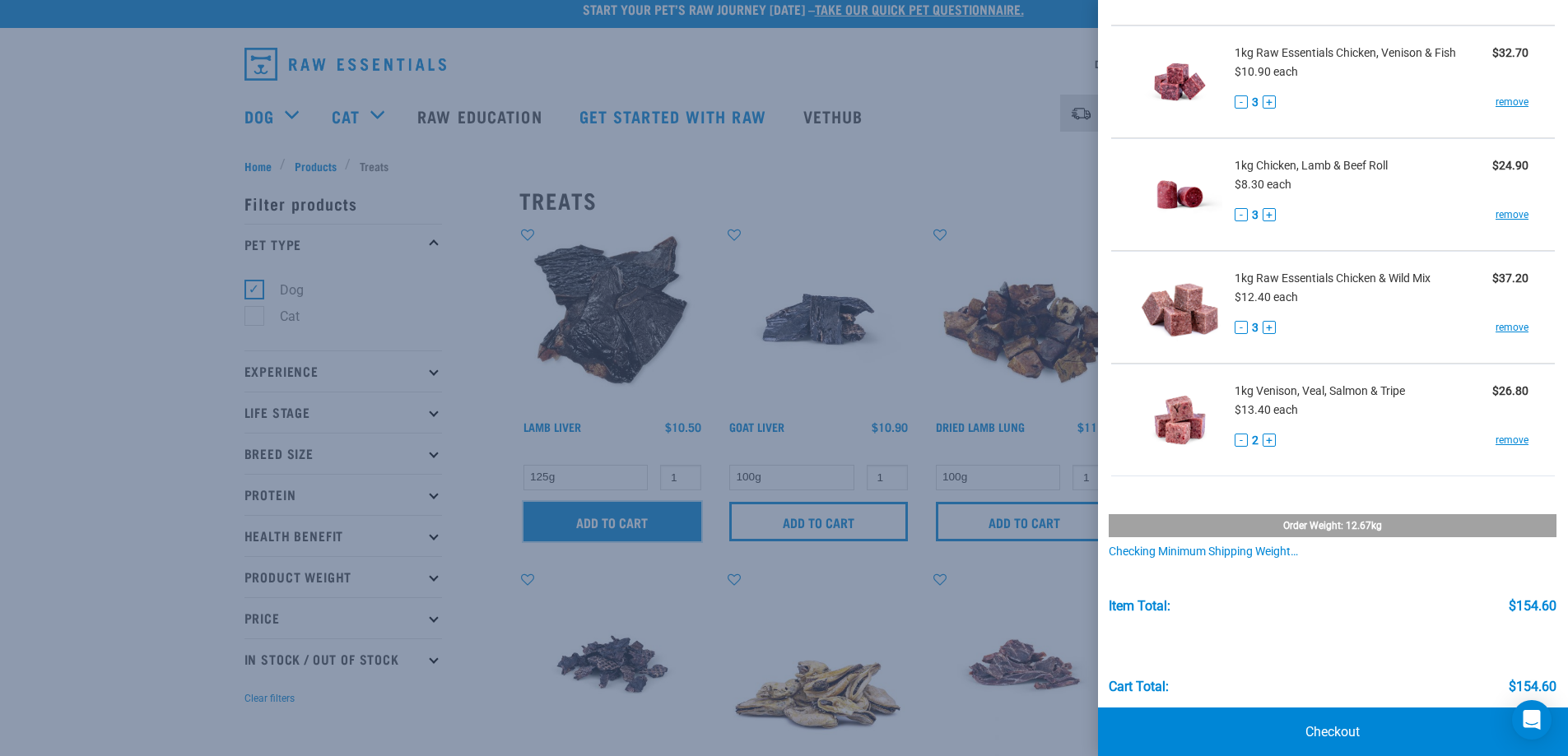
scroll to position [440, 0]
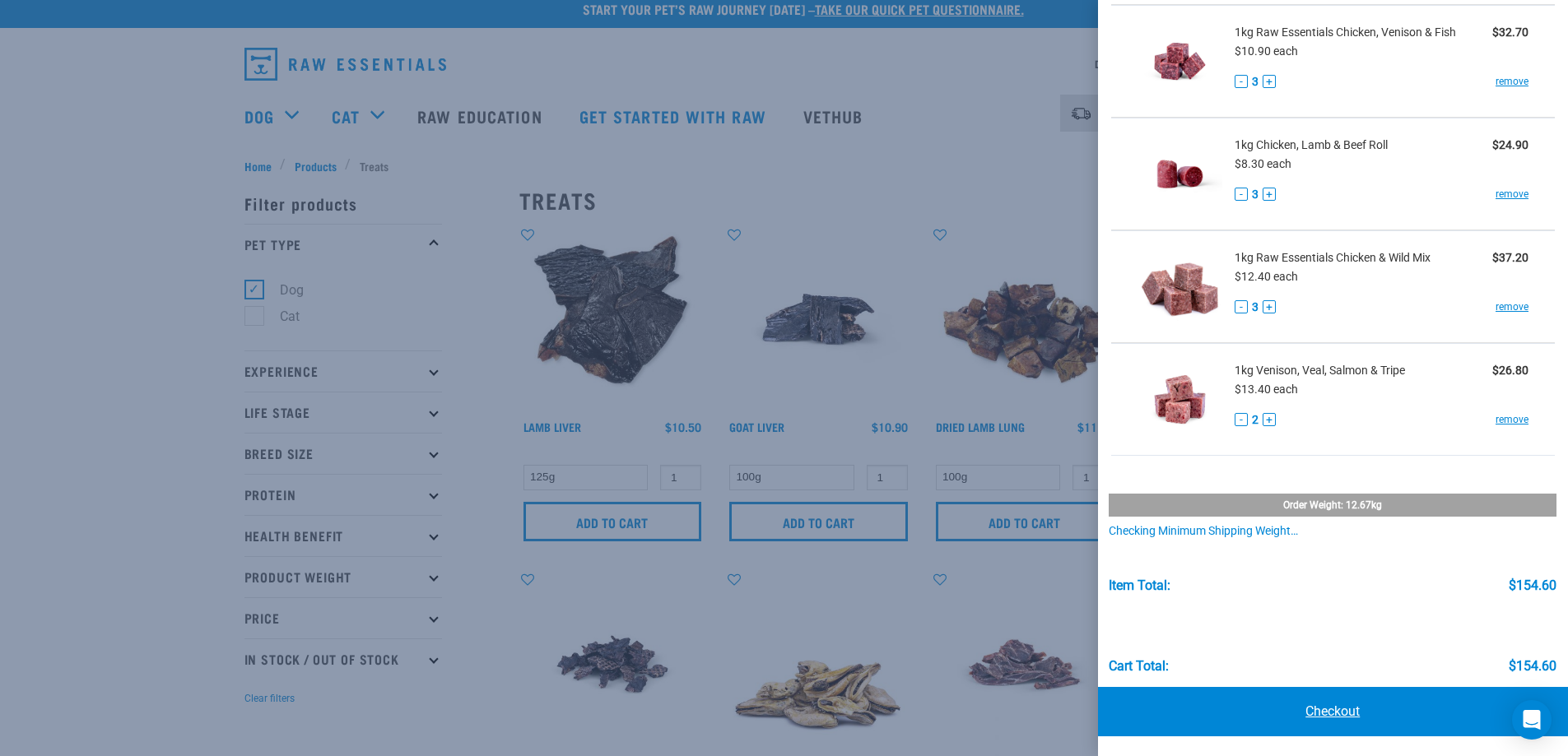
click at [1333, 702] on link "Checkout" at bounding box center [1333, 712] width 471 height 49
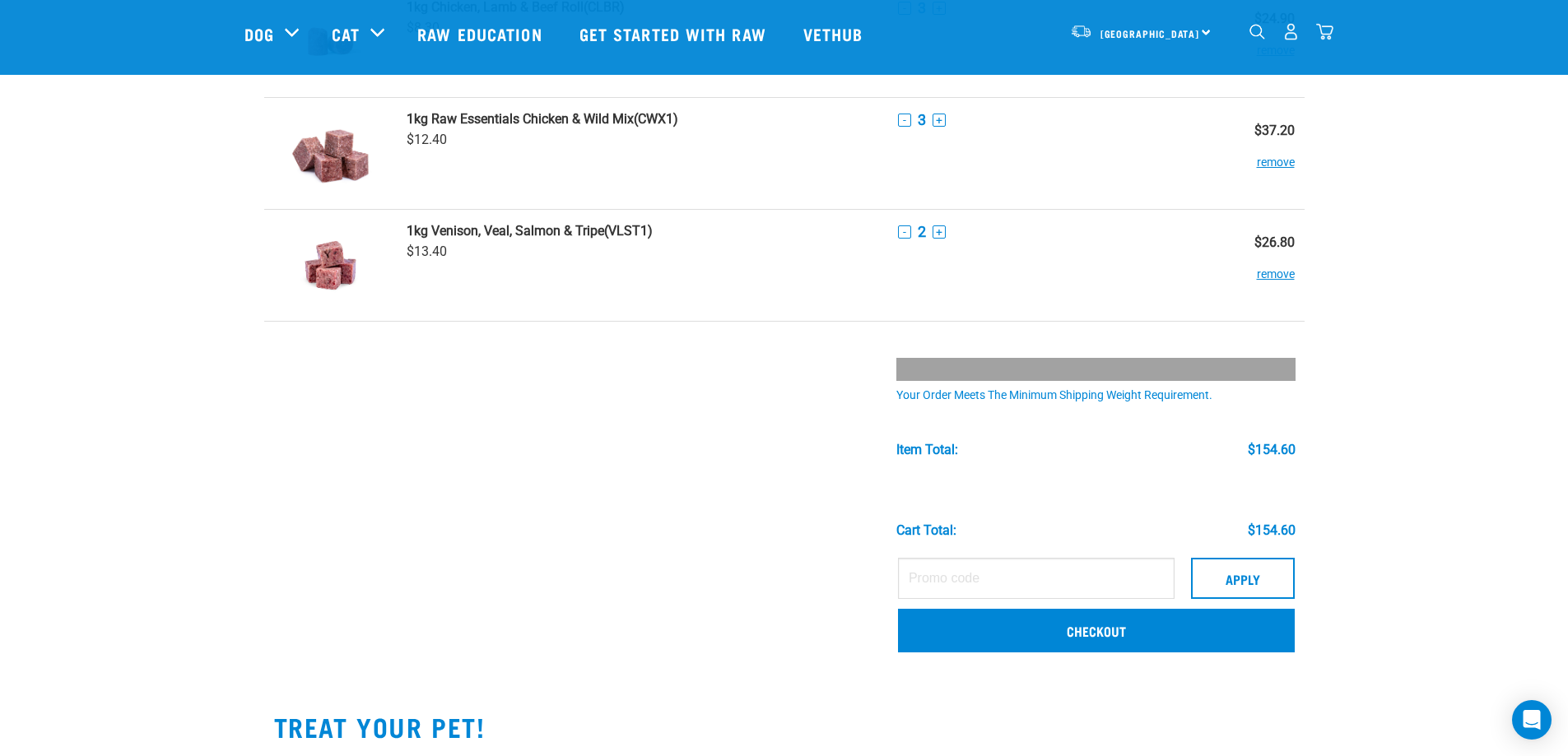
scroll to position [600, 0]
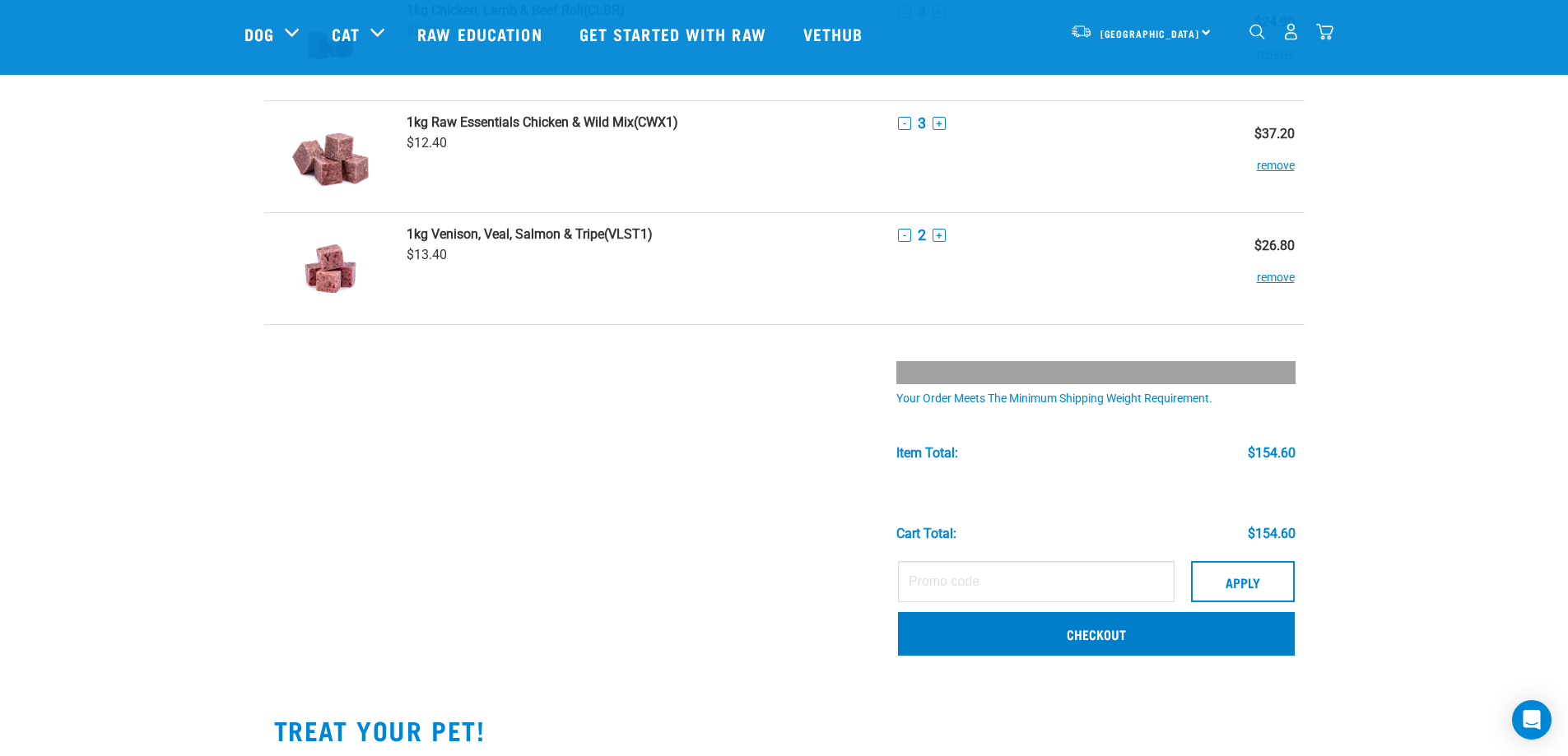
click at [1127, 642] on link "Checkout" at bounding box center [1096, 634] width 397 height 43
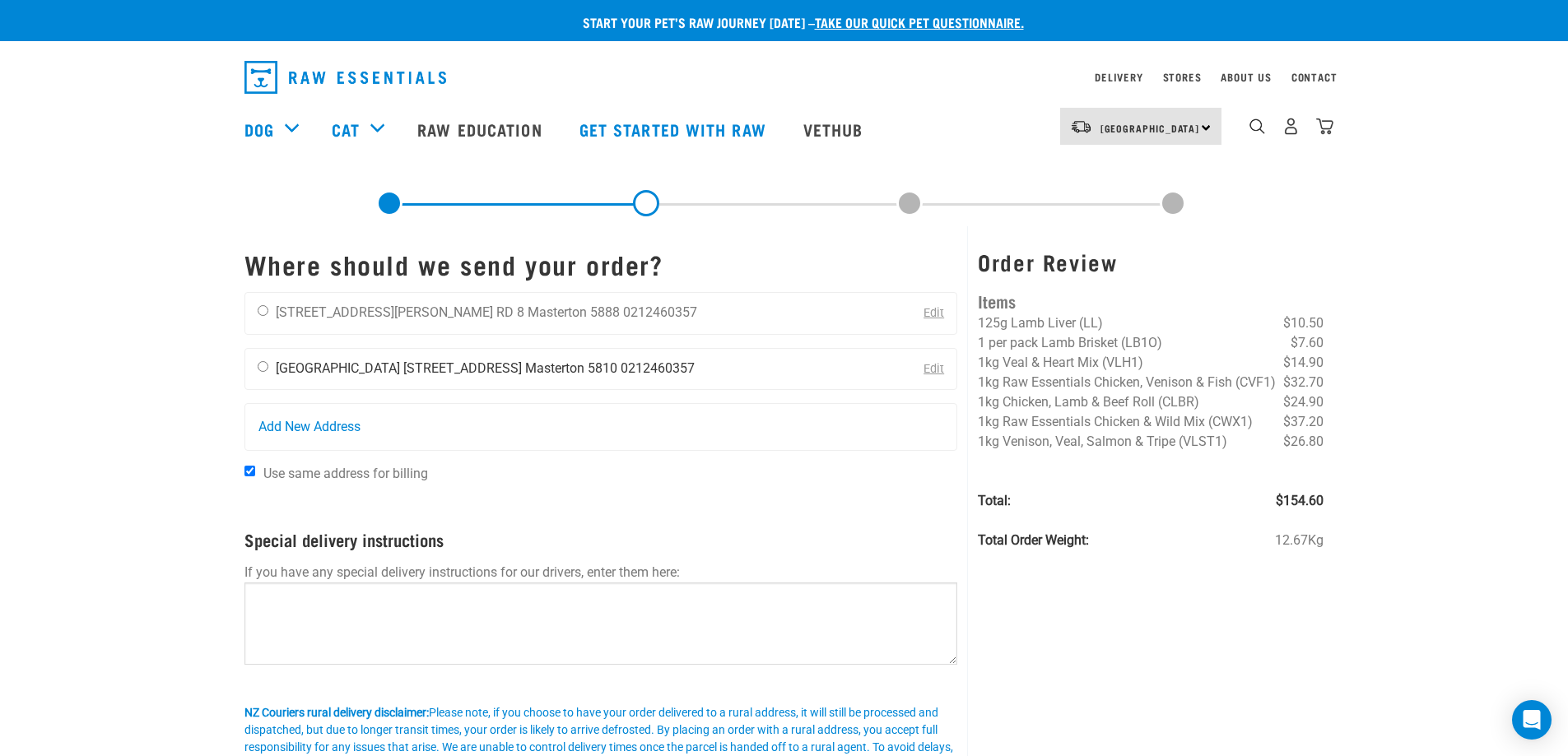
click at [263, 371] on input "radio" at bounding box center [263, 366] width 11 height 11
radio input "true"
click at [250, 472] on input "Use same address for billing" at bounding box center [250, 471] width 11 height 11
checkbox input "false"
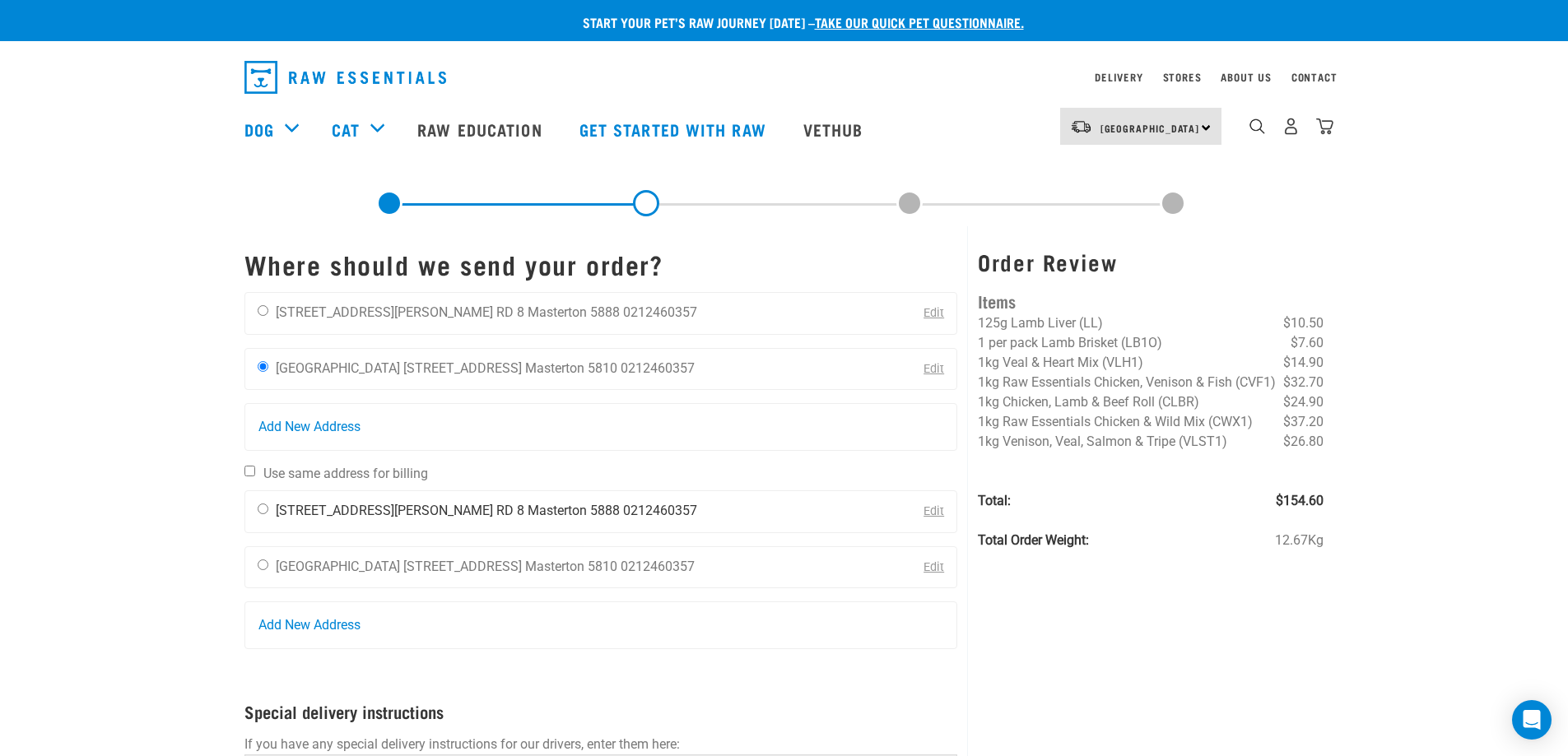
click at [497, 516] on li "RD 8" at bounding box center [511, 511] width 28 height 16
click at [260, 508] on input "radio" at bounding box center [263, 509] width 11 height 11
radio input "true"
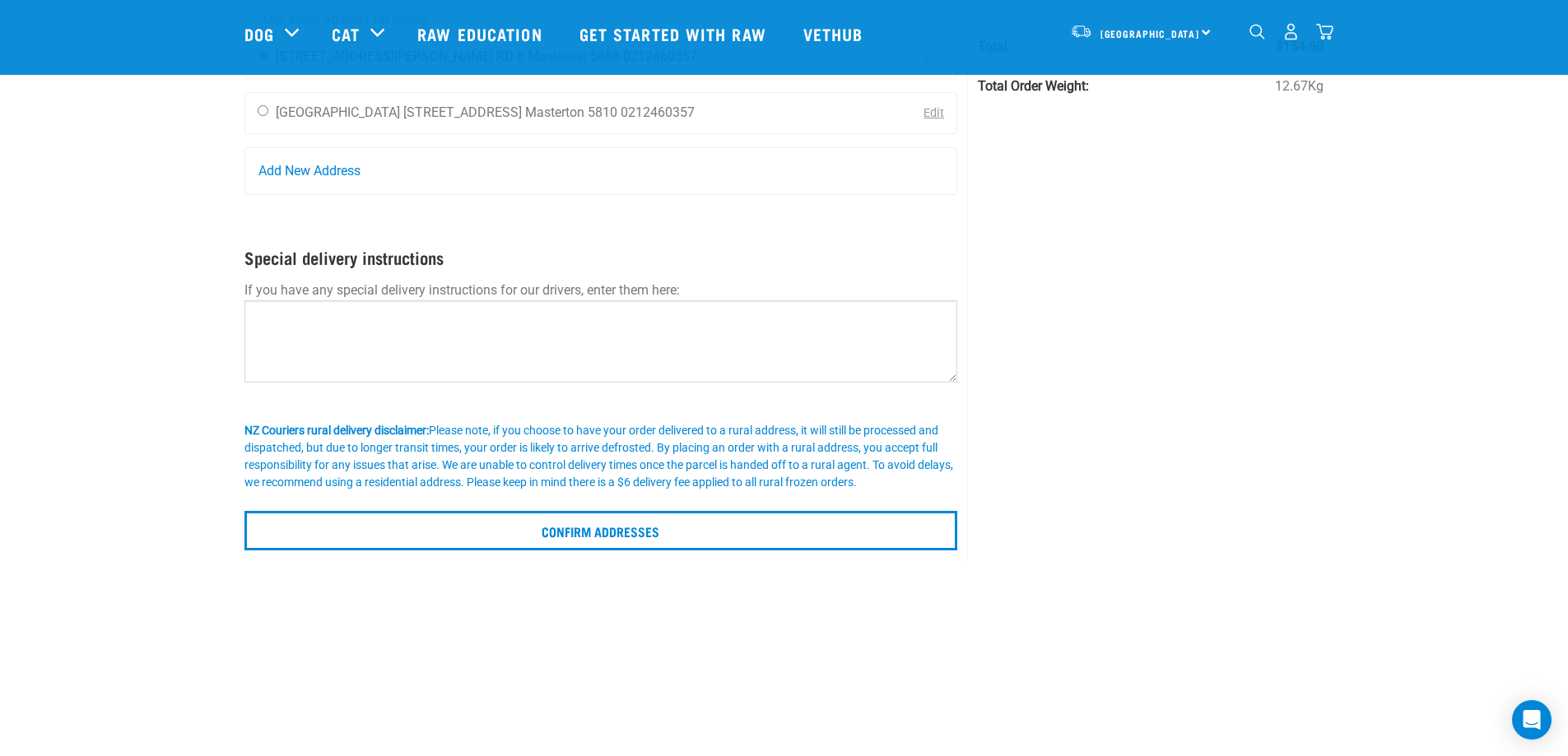
scroll to position [363, 0]
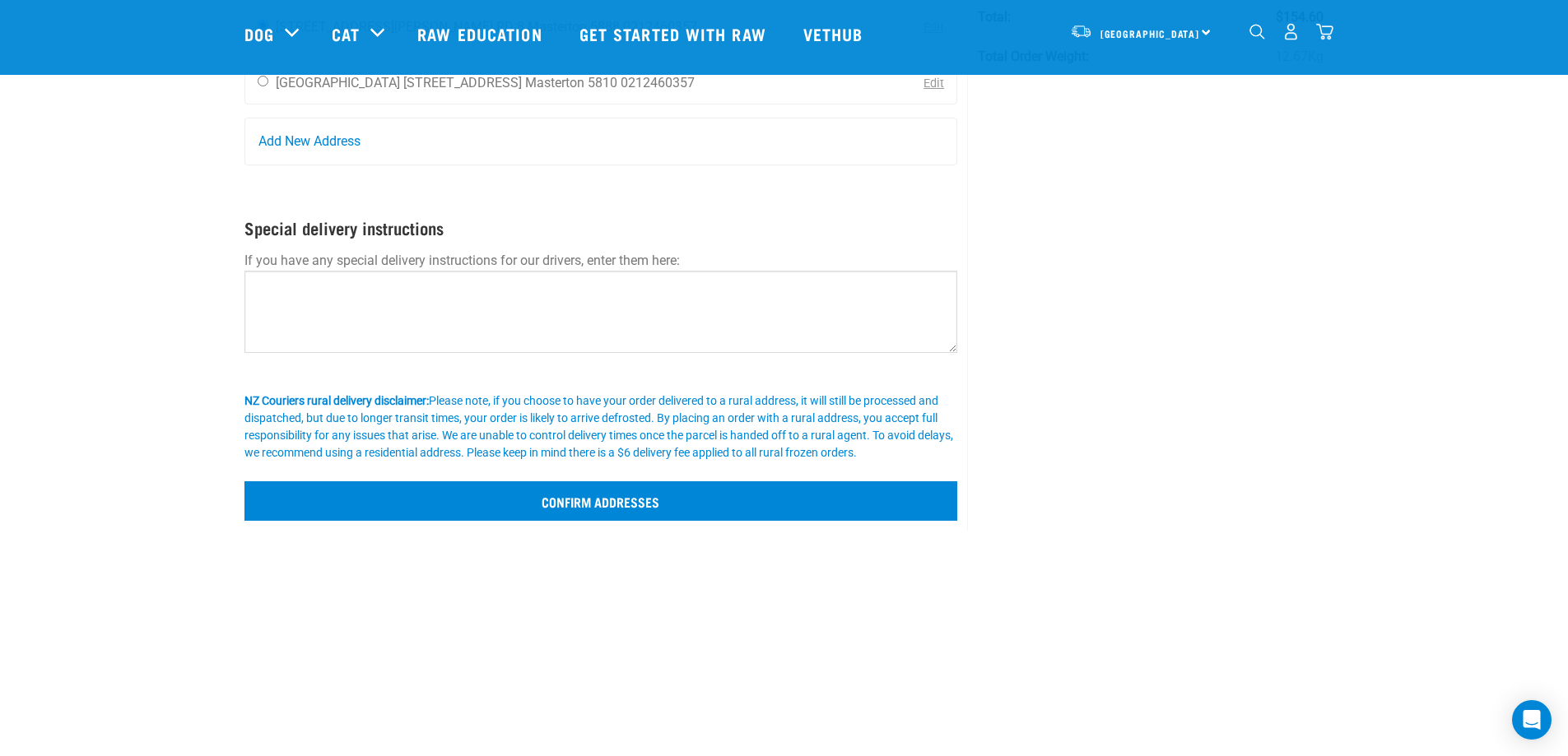
click at [674, 510] on input "Confirm addresses" at bounding box center [601, 502] width 714 height 40
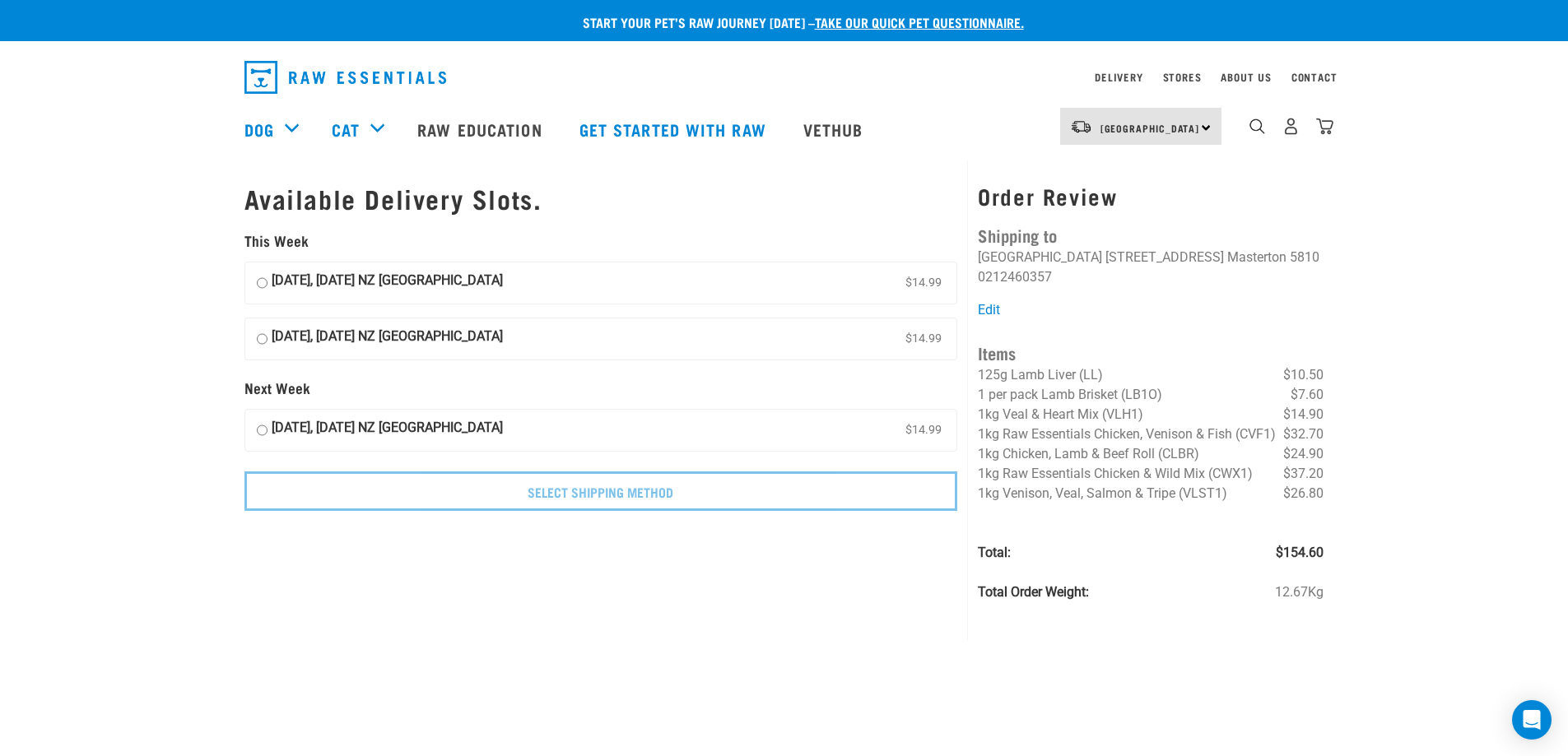
click at [264, 282] on input "[DATE], [DATE] NZ [GEOGRAPHIC_DATA] $14.99" at bounding box center [262, 283] width 11 height 25
radio input "true"
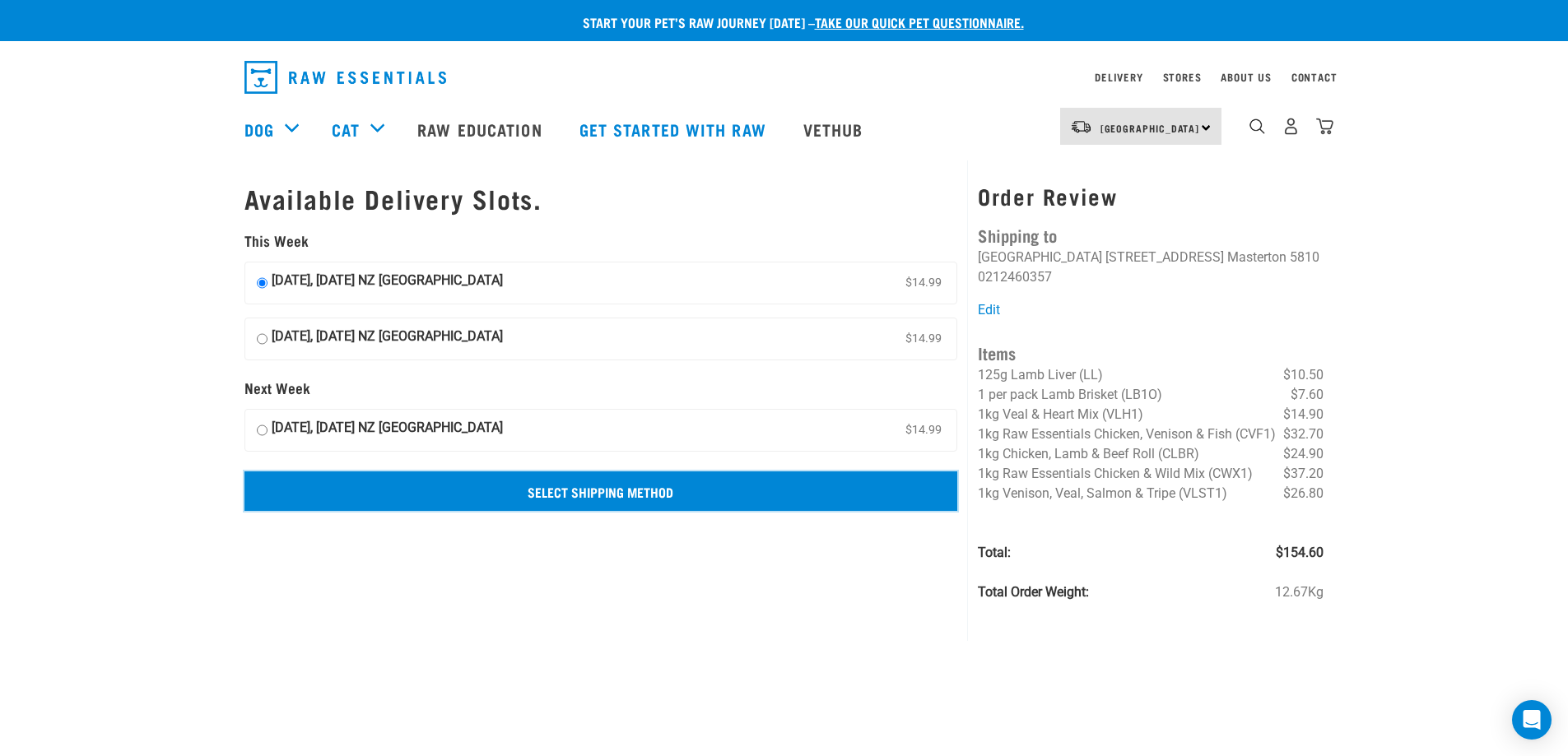
click at [496, 488] on input "Select Shipping Method" at bounding box center [601, 492] width 714 height 40
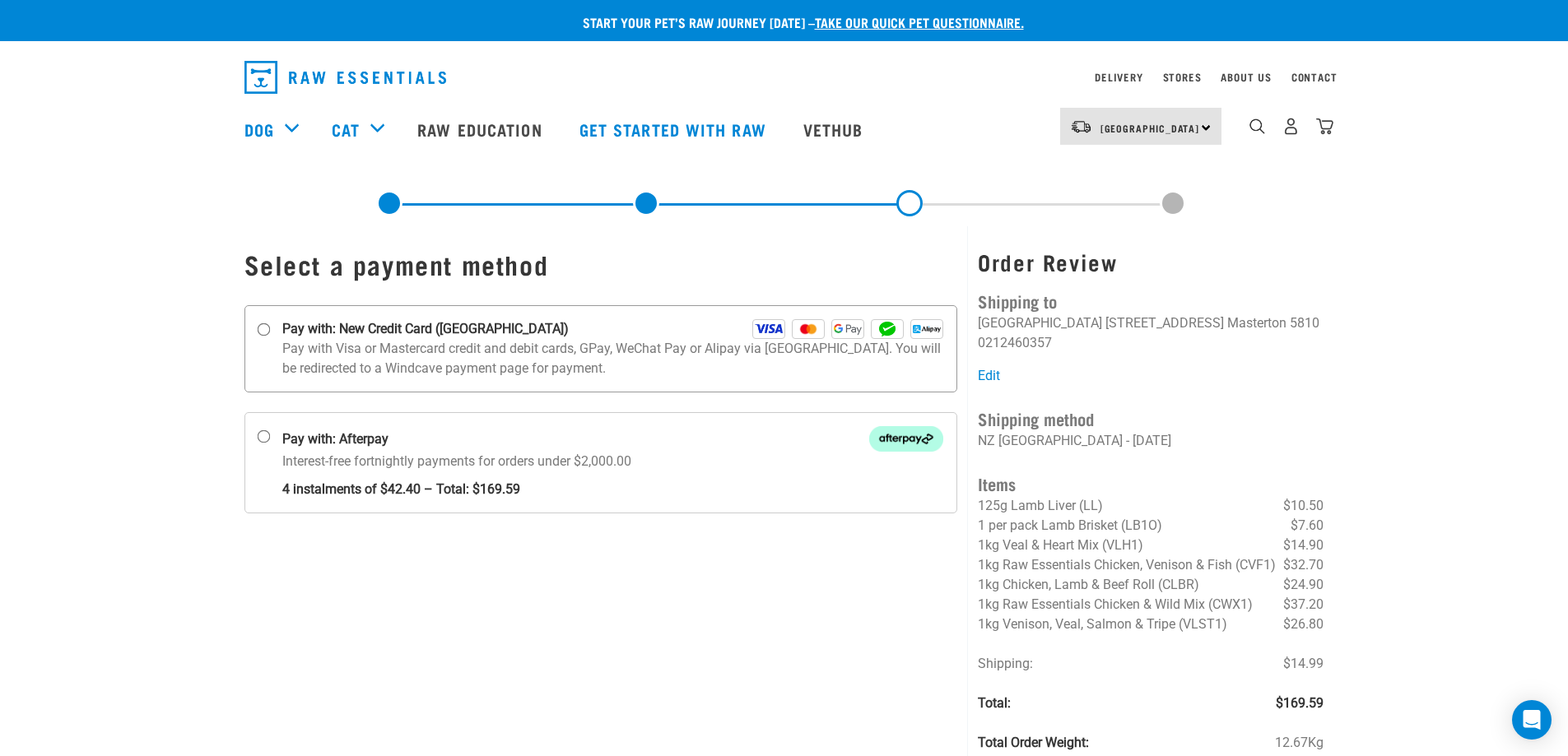
click at [268, 329] on input "Pay with: New Credit Card ([GEOGRAPHIC_DATA])" at bounding box center [264, 330] width 13 height 13
radio input "true"
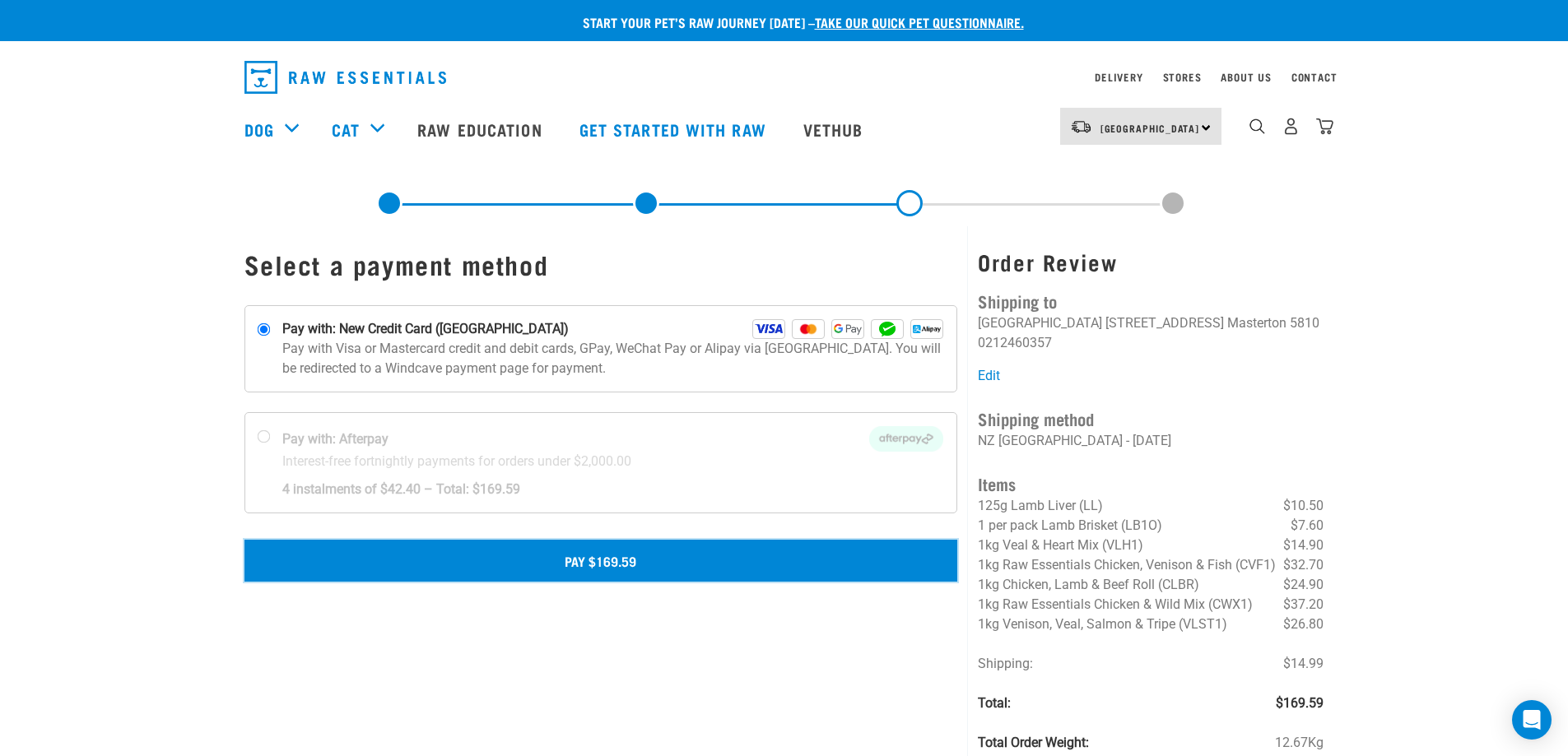
click at [604, 564] on button "Pay $169.59" at bounding box center [601, 561] width 714 height 41
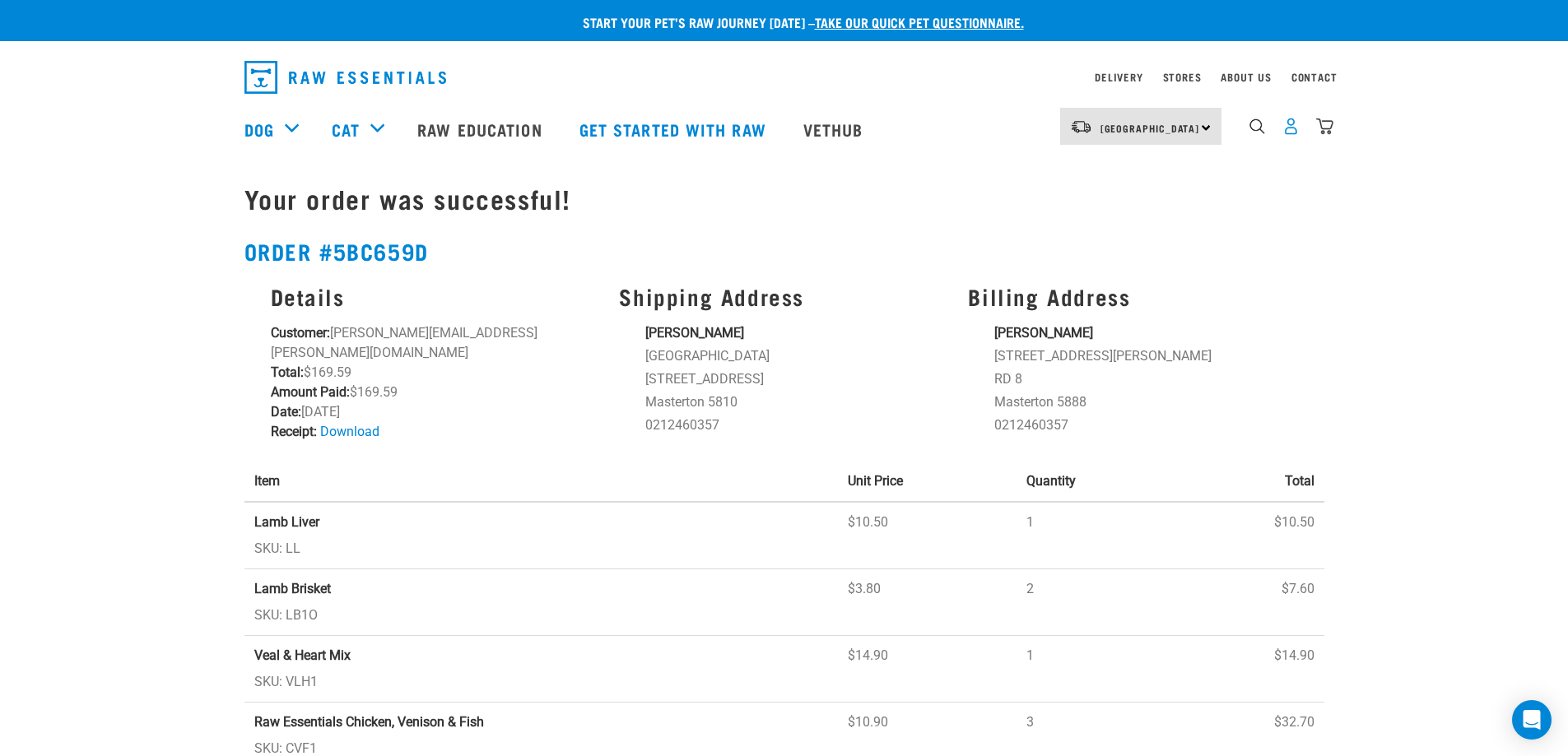
click at [1292, 130] on img "dropdown navigation" at bounding box center [1290, 126] width 17 height 17
